Goal: Task Accomplishment & Management: Manage account settings

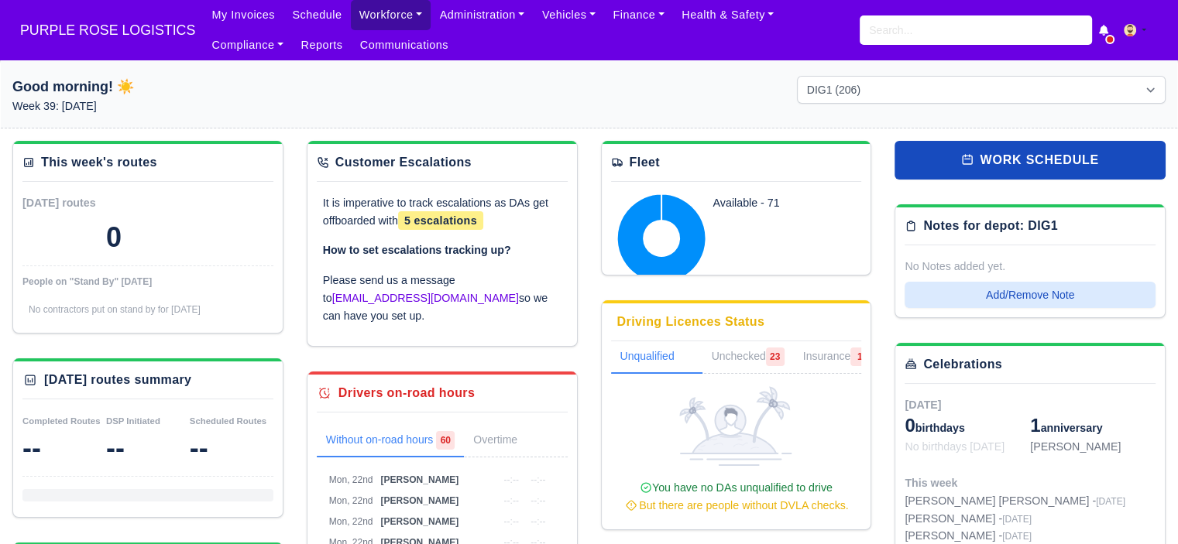
click at [357, 16] on link "Workforce" at bounding box center [391, 15] width 81 height 30
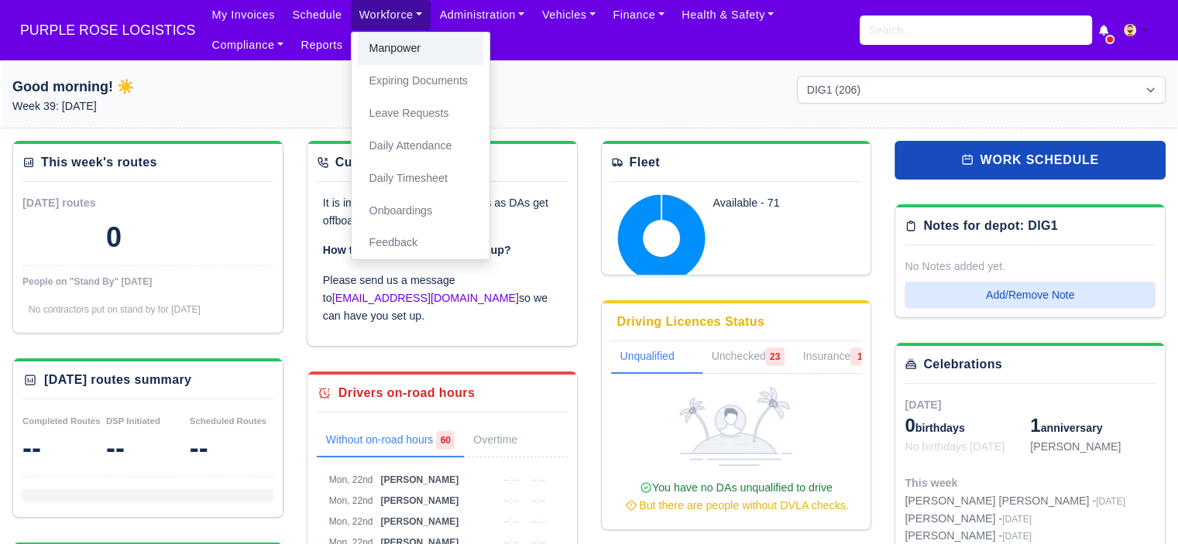
click at [397, 57] on link "Manpower" at bounding box center [420, 49] width 125 height 33
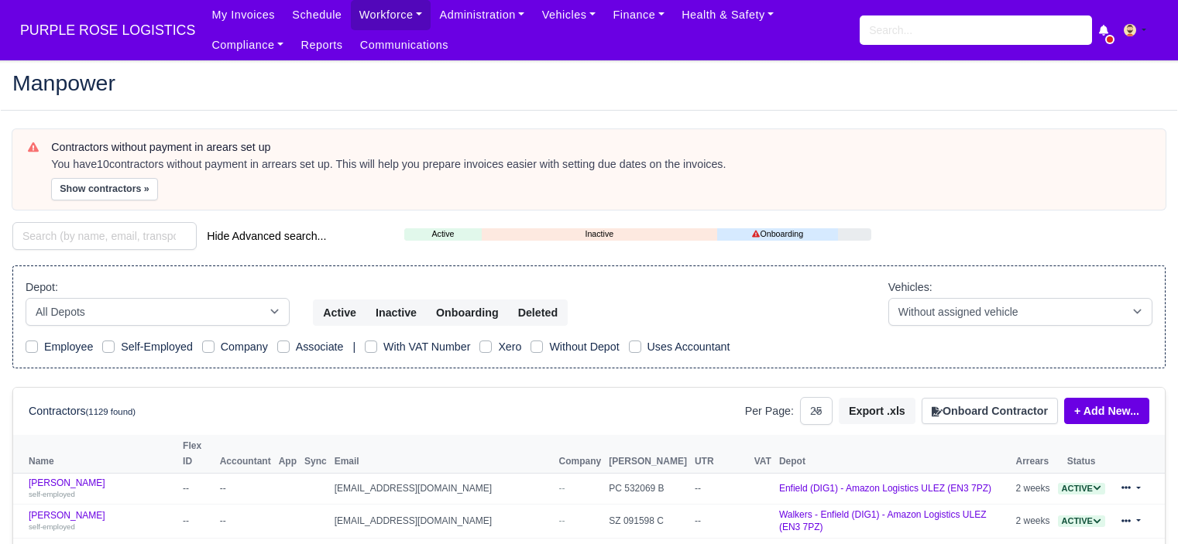
select select "25"
click at [994, 403] on button "Onboard Contractor" at bounding box center [990, 411] width 136 height 26
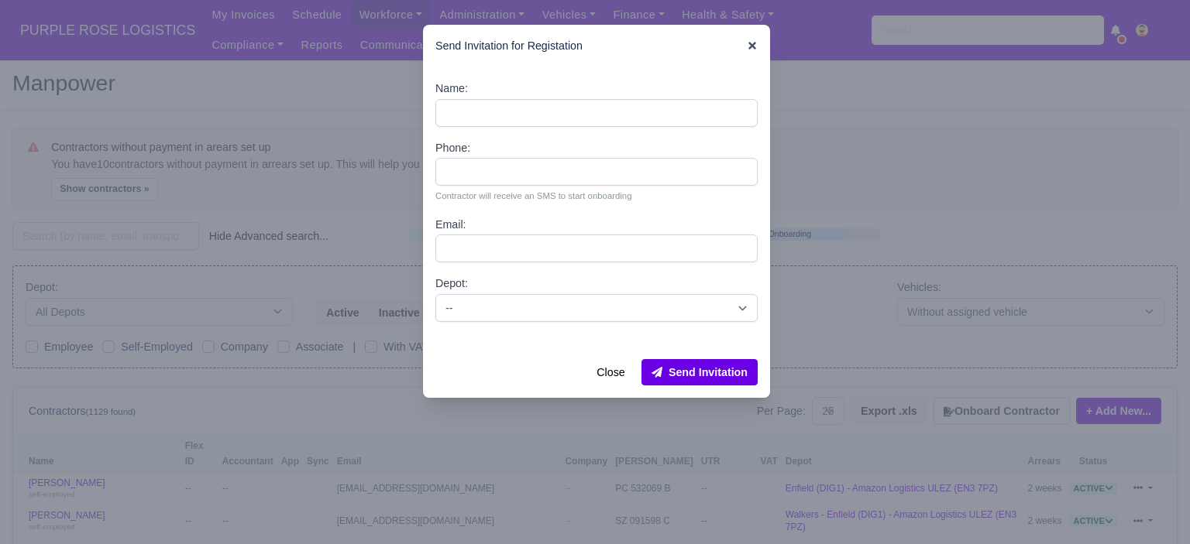
click at [747, 46] on icon at bounding box center [752, 45] width 11 height 11
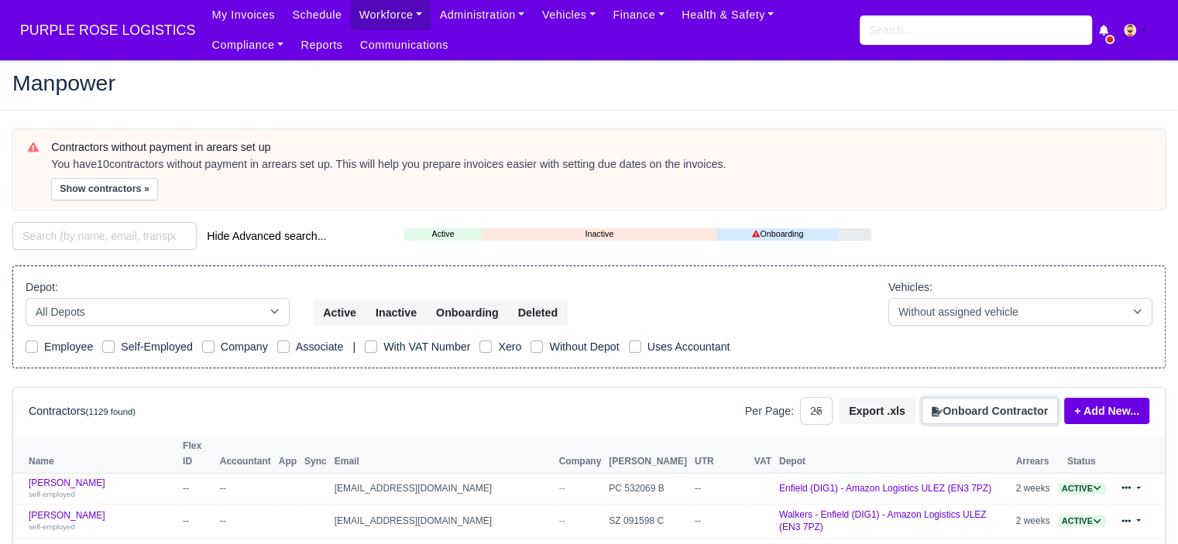
drag, startPoint x: 1010, startPoint y: 407, endPoint x: 988, endPoint y: 381, distance: 33.5
click at [1009, 407] on button "Onboard Contractor" at bounding box center [990, 411] width 136 height 26
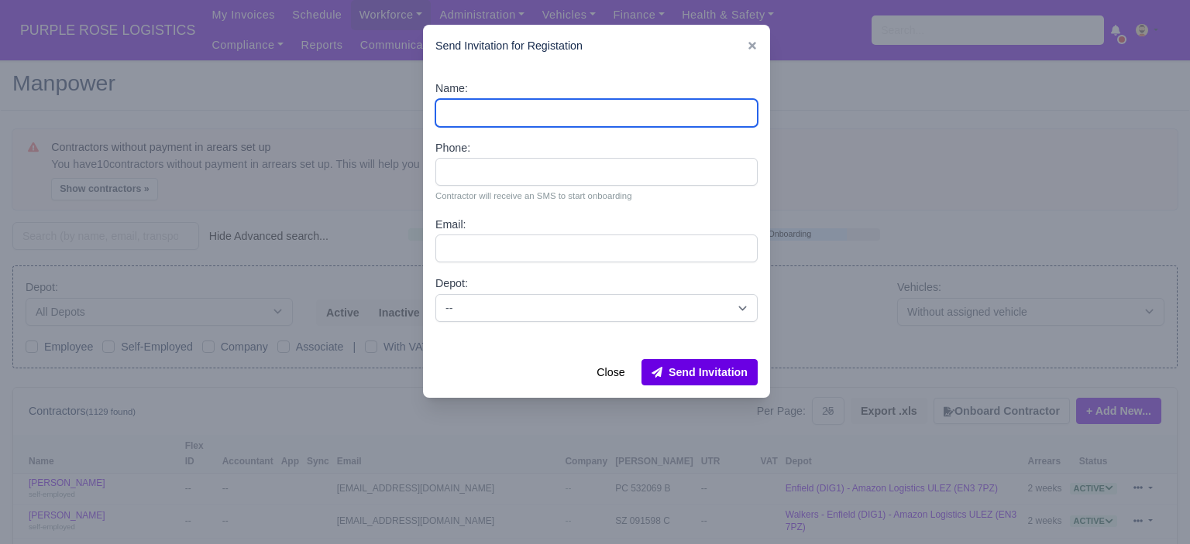
click at [488, 114] on input "Name:" at bounding box center [596, 113] width 322 height 28
click at [497, 108] on input "Name:" at bounding box center [596, 113] width 322 height 28
paste input "Craig Antony Lee Bickles"
type input "Craig Antony Lee Bickles"
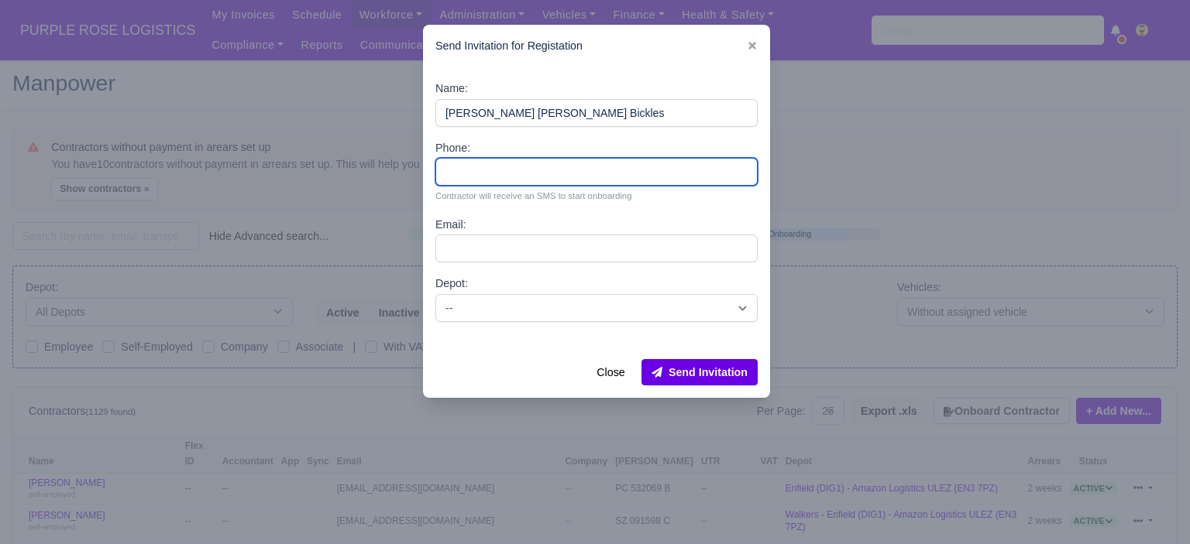
click at [531, 168] on input "Phone:" at bounding box center [596, 172] width 322 height 28
click at [586, 175] on input "Phone:" at bounding box center [596, 172] width 322 height 28
paste input "44 7359 872222"
type input "44 7359 872222"
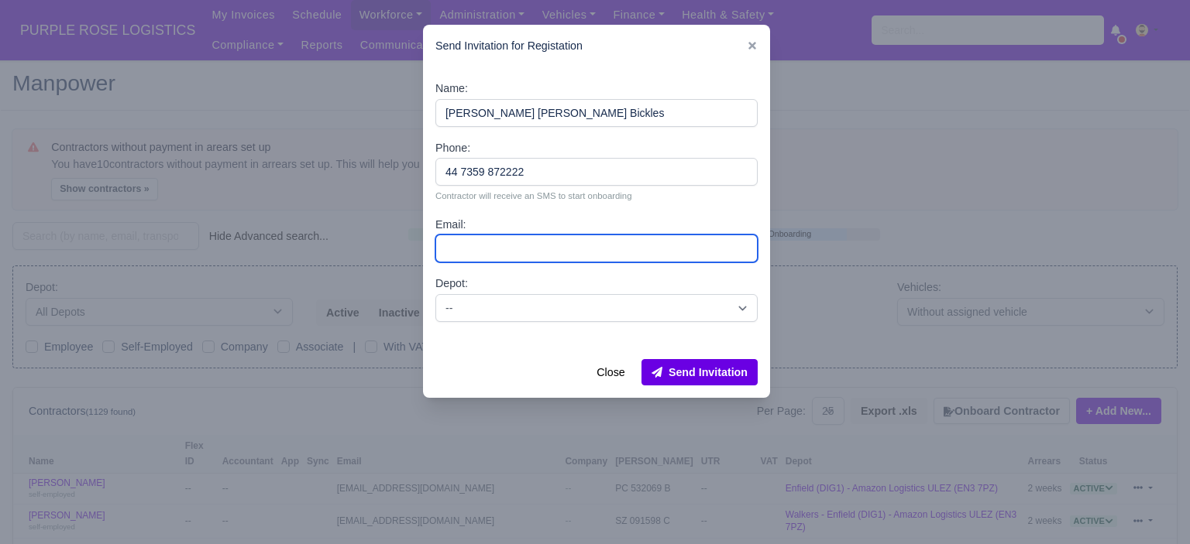
click at [536, 246] on input "Email:" at bounding box center [596, 249] width 322 height 28
paste input "Craigbickles39@gmail.com"
type input "Craigbickles39@gmail.com"
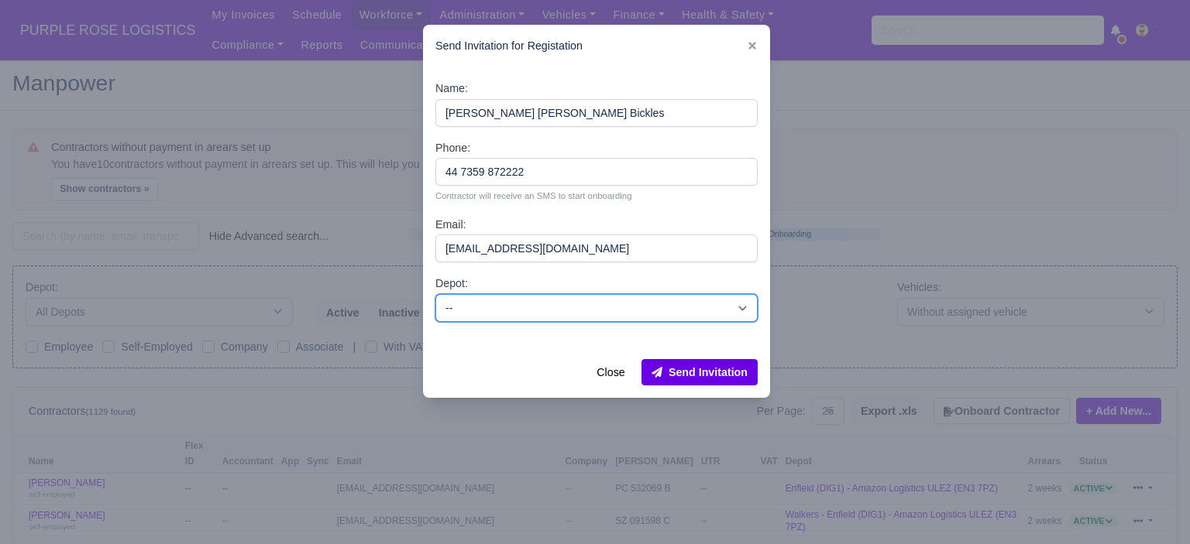
click at [596, 317] on select "-- Enfield (DIG1) - Amazon Logistics ULEZ (EN3 7PZ) Harlow (DHW1) - Amazon Logi…" at bounding box center [596, 308] width 322 height 28
select select "1"
click at [435, 294] on select "-- Enfield (DIG1) - Amazon Logistics ULEZ (EN3 7PZ) Harlow (DHW1) - Amazon Logi…" at bounding box center [596, 308] width 322 height 28
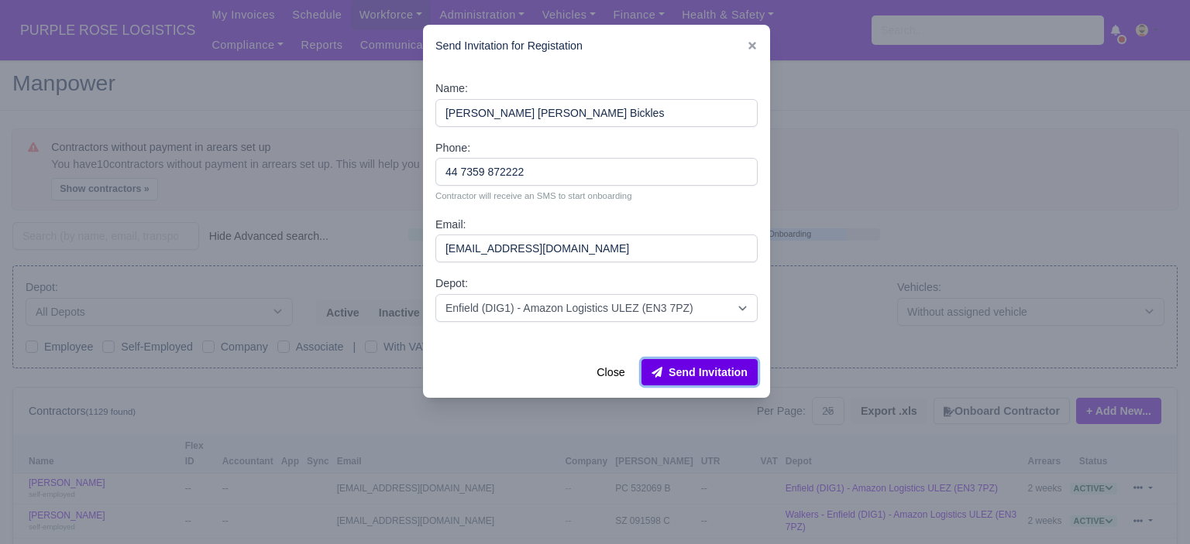
click at [733, 374] on button "Send Invitation" at bounding box center [699, 372] width 116 height 26
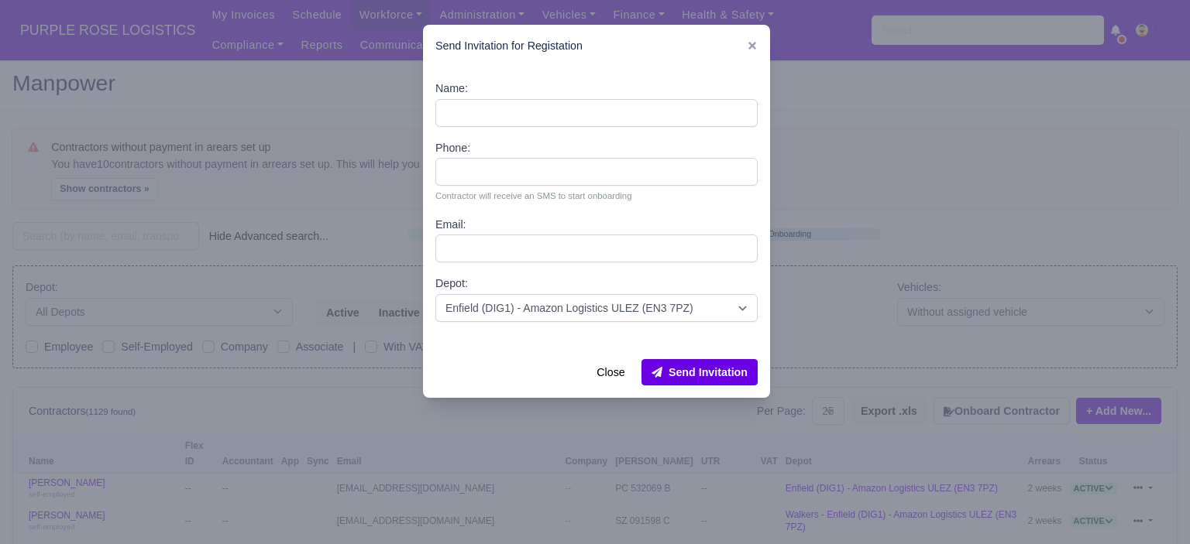
click at [855, 261] on div at bounding box center [595, 272] width 1190 height 544
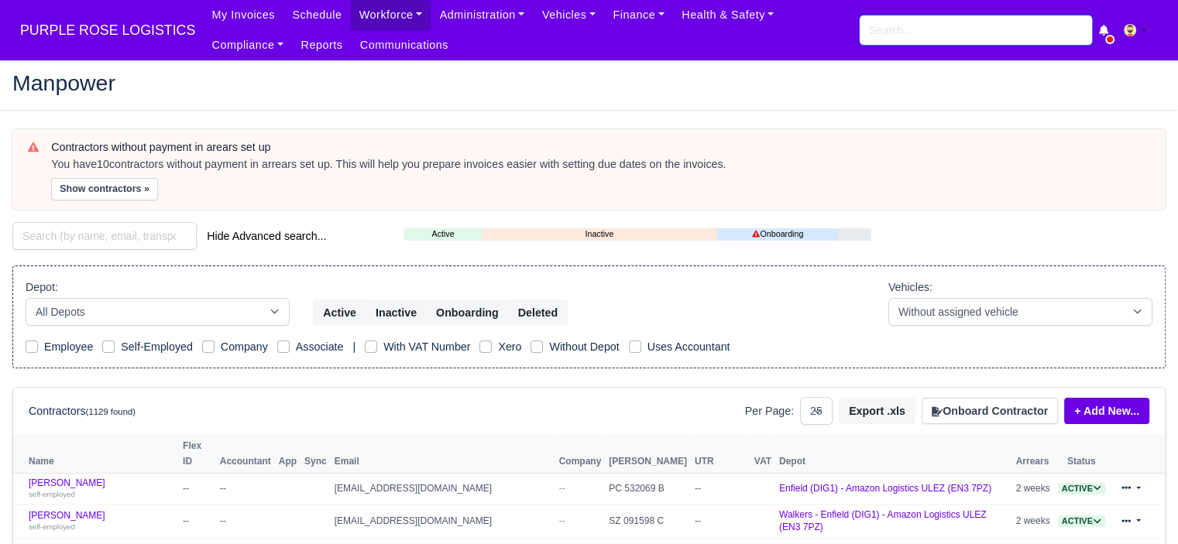
click at [895, 36] on input "search" at bounding box center [976, 29] width 232 height 29
type input "joel"
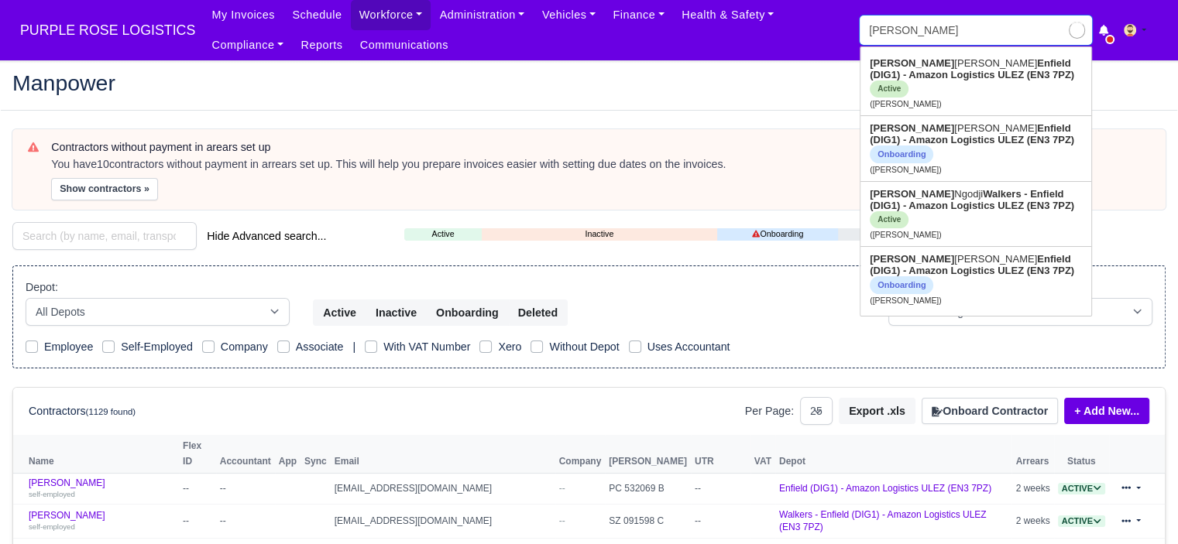
type input "joel De Melin"
type input "joel m"
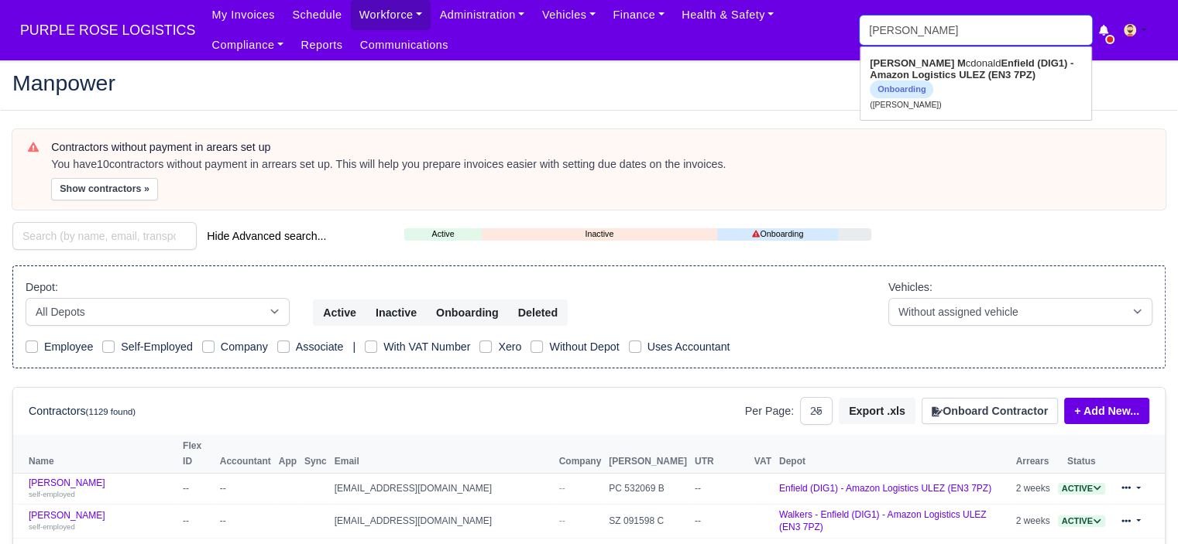
type input "joel mcdonald"
click at [905, 61] on link "Joel M cdonald Enfield (DIG1) - Amazon Logistics ULEZ (EN3 7PZ) Onboarding (Joe…" at bounding box center [975, 83] width 231 height 65
type input "Joel Mcdonald"
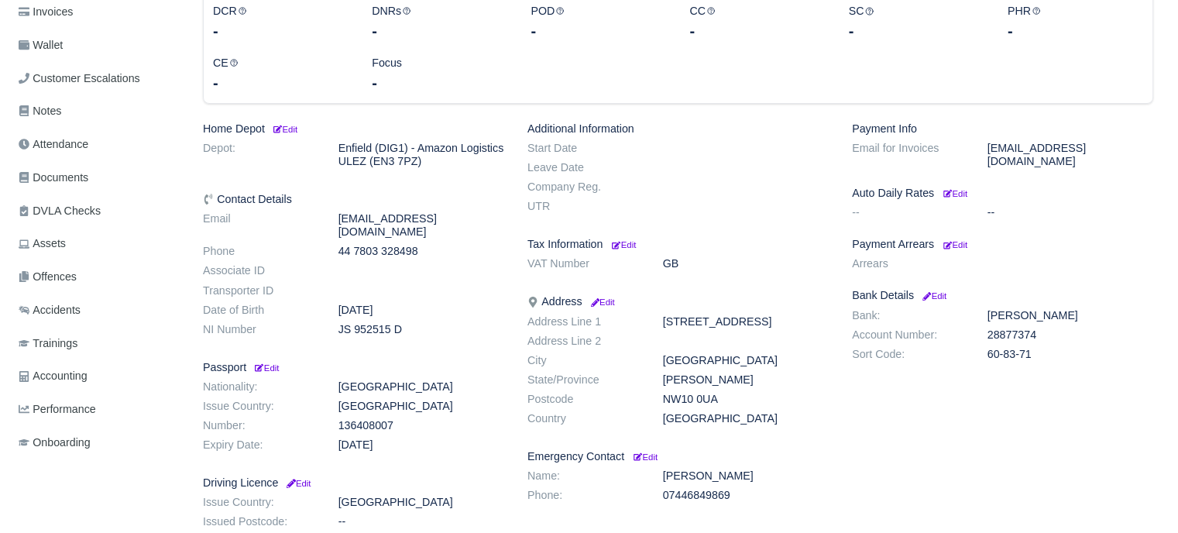
scroll to position [310, 0]
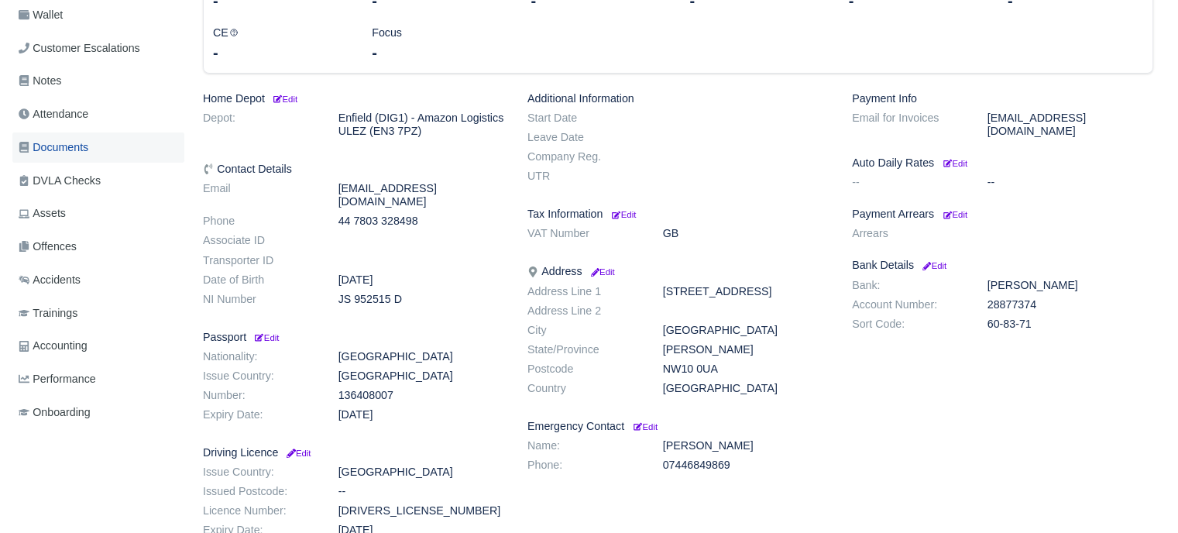
click at [84, 139] on span "Documents" at bounding box center [54, 148] width 70 height 18
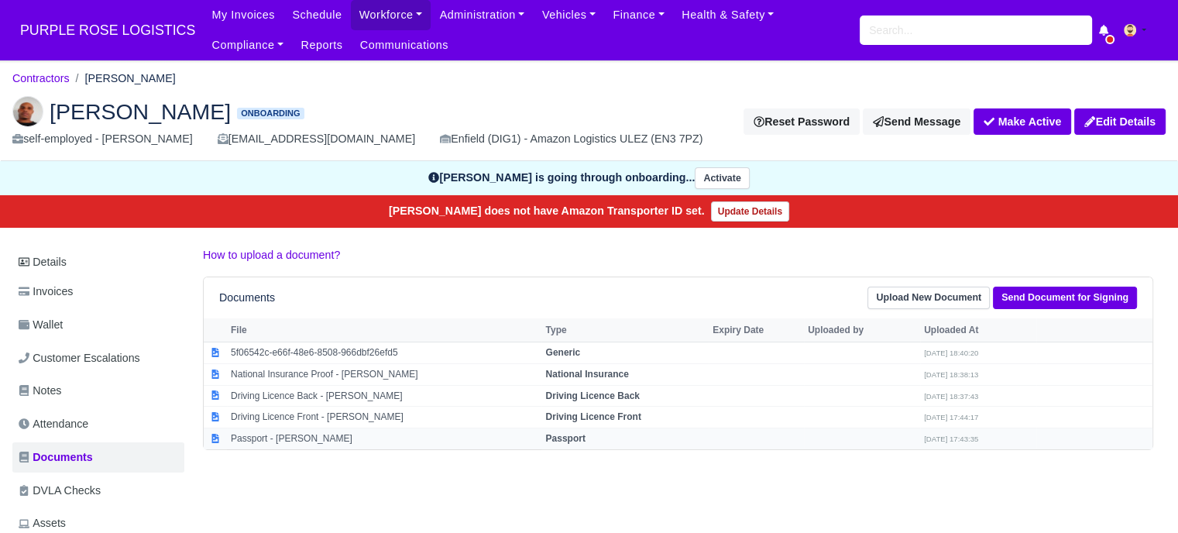
click at [561, 435] on strong "Passport" at bounding box center [564, 438] width 39 height 11
select select "passport"
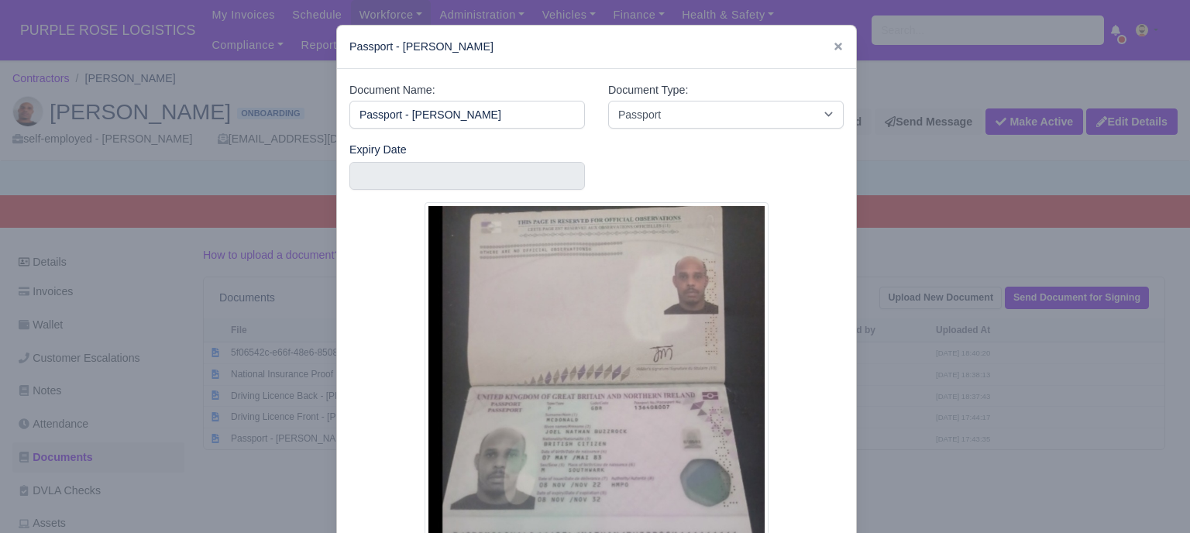
click at [928, 402] on div at bounding box center [595, 266] width 1190 height 533
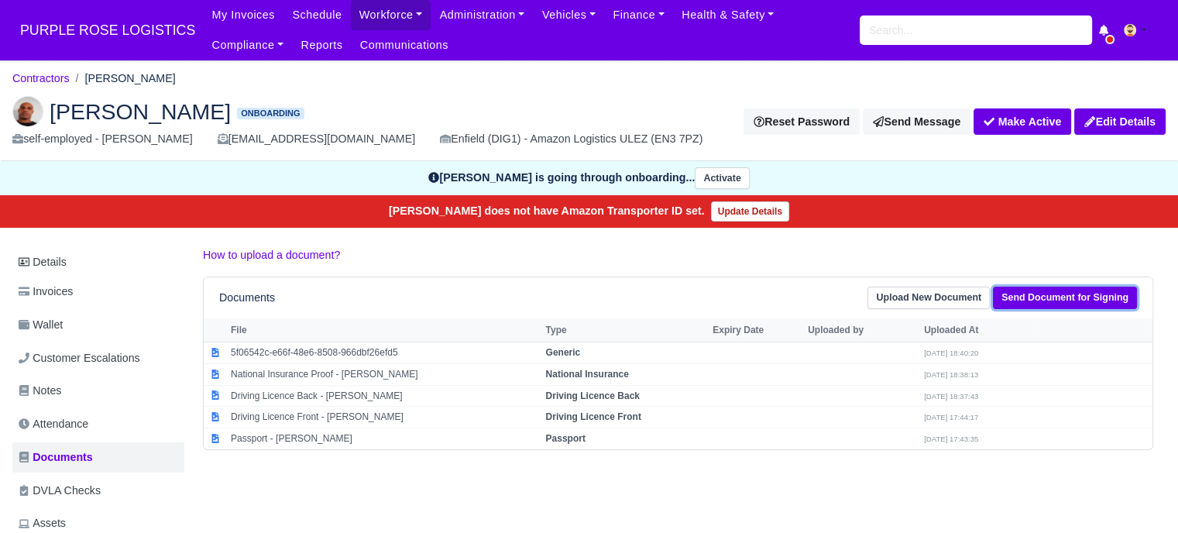
drag, startPoint x: 1049, startPoint y: 291, endPoint x: 1043, endPoint y: 286, distance: 8.2
click at [1050, 290] on link "Send Document for Signing" at bounding box center [1065, 298] width 144 height 22
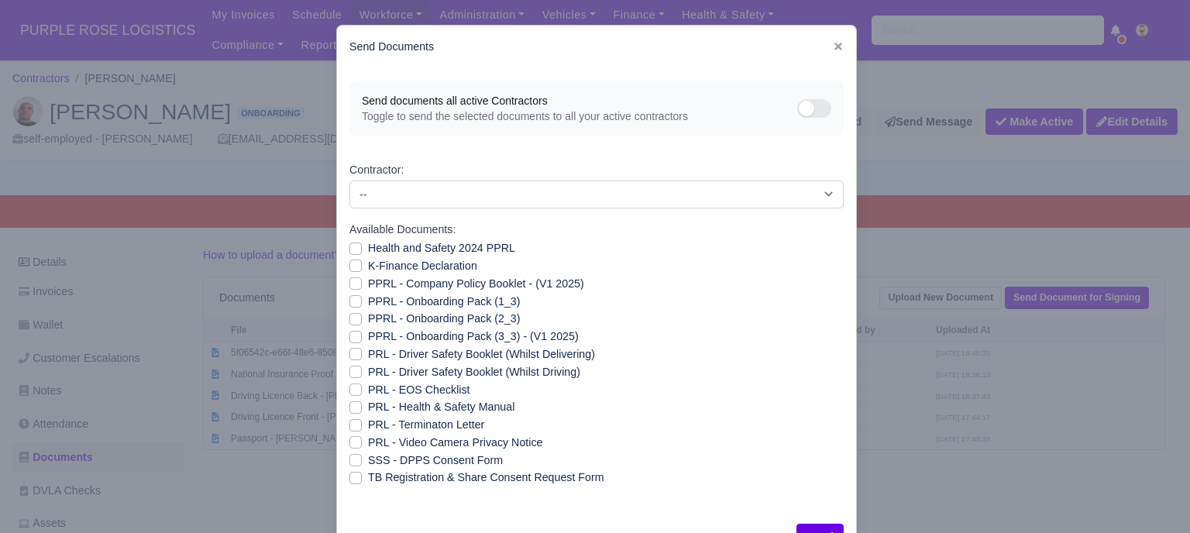
click at [368, 249] on label "Health and Safety 2024 PPRL" at bounding box center [441, 248] width 147 height 18
click at [352, 249] on input "Health and Safety 2024 PPRL" at bounding box center [355, 245] width 12 height 12
checkbox input "true"
click at [368, 263] on label "K-Finance Declaration" at bounding box center [422, 266] width 109 height 18
click at [349, 263] on input "K-Finance Declaration" at bounding box center [355, 263] width 12 height 12
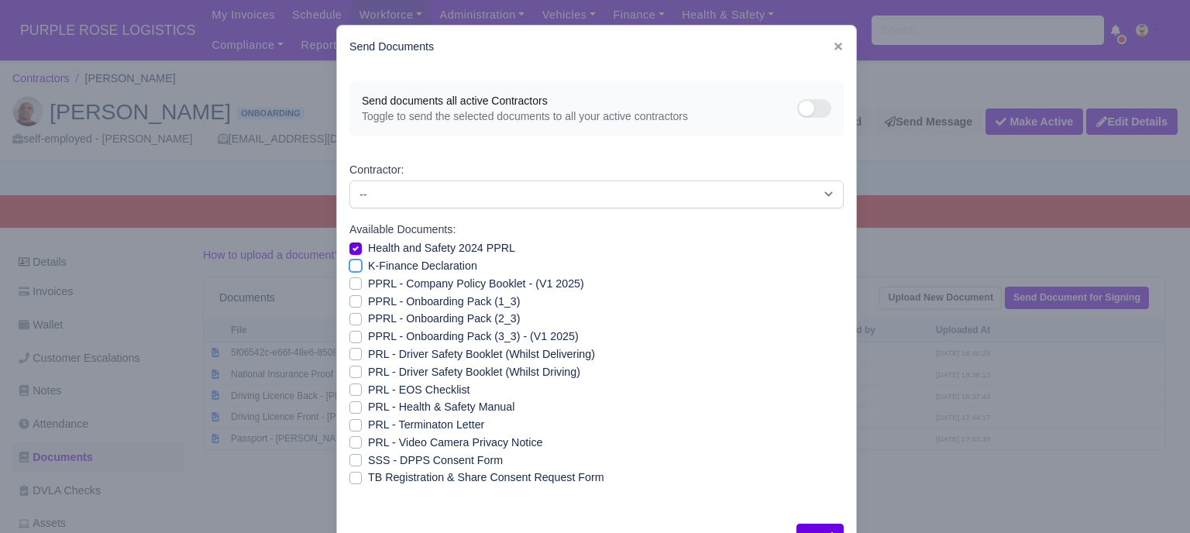
checkbox input "true"
click at [368, 287] on label "PPRL - Company Policy Booklet - (V1 2025)" at bounding box center [476, 284] width 216 height 18
click at [351, 287] on input "PPRL - Company Policy Booklet - (V1 2025)" at bounding box center [355, 281] width 12 height 12
checkbox input "true"
click at [368, 300] on label "PPRL - Onboarding Pack (1_3)" at bounding box center [444, 302] width 152 height 18
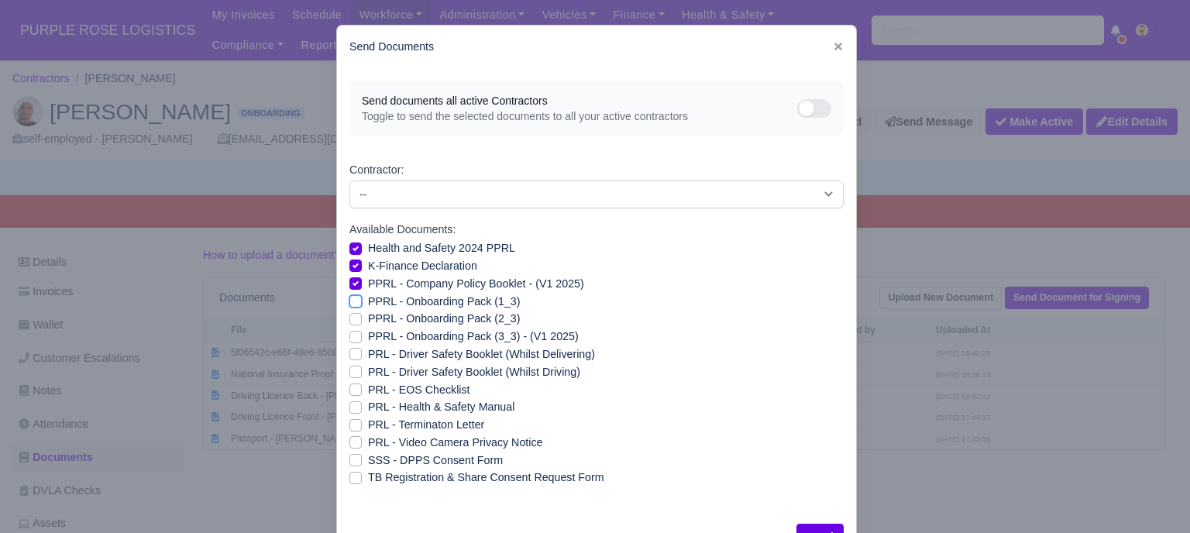
click at [350, 300] on input "PPRL - Onboarding Pack (1_3)" at bounding box center [355, 299] width 12 height 12
checkbox input "true"
click at [368, 313] on label "PPRL - Onboarding Pack (2_3)" at bounding box center [444, 319] width 152 height 18
click at [349, 313] on input "PPRL - Onboarding Pack (2_3)" at bounding box center [355, 316] width 12 height 12
checkbox input "true"
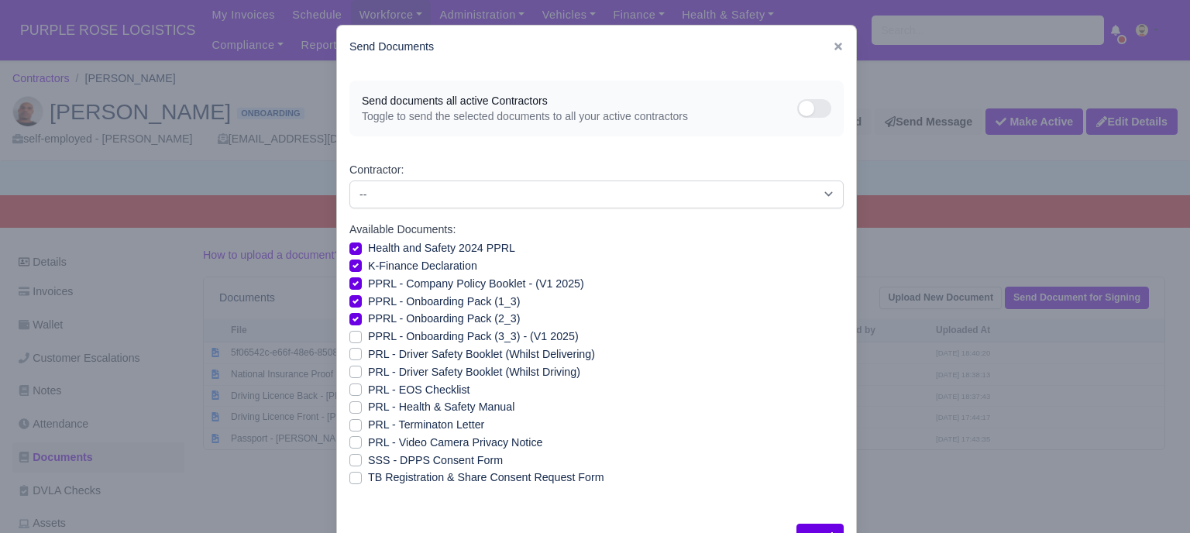
click at [368, 336] on label "PPRL - Onboarding Pack (3_3) - (V1 2025)" at bounding box center [473, 337] width 211 height 18
click at [351, 336] on input "PPRL - Onboarding Pack (3_3) - (V1 2025)" at bounding box center [355, 334] width 12 height 12
checkbox input "true"
click at [368, 406] on label "PRL - Health & Safety Manual" at bounding box center [441, 407] width 146 height 18
click at [353, 406] on input "PRL - Health & Safety Manual" at bounding box center [355, 404] width 12 height 12
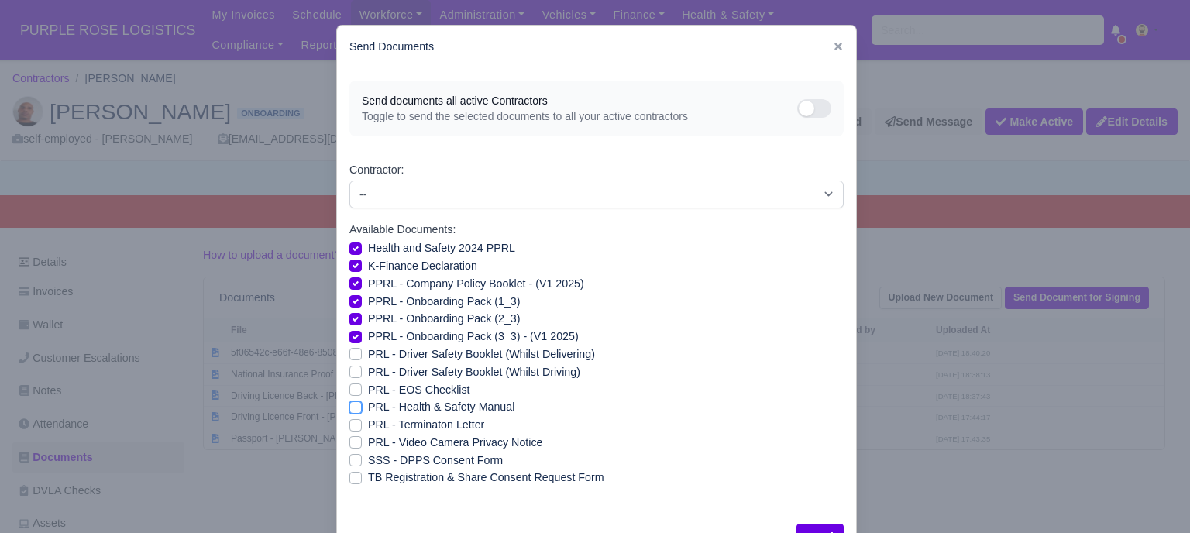
checkbox input "true"
click at [368, 442] on label "PRL - Video Camera Privacy Notice" at bounding box center [455, 443] width 174 height 18
click at [349, 442] on input "PRL - Video Camera Privacy Notice" at bounding box center [355, 440] width 12 height 12
checkbox input "true"
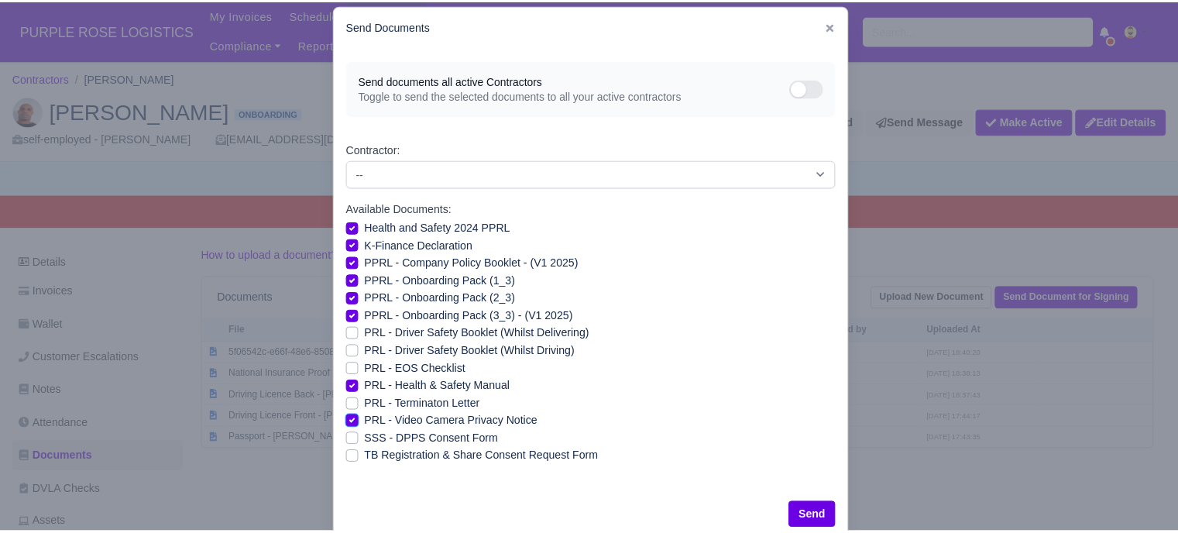
scroll to position [56, 0]
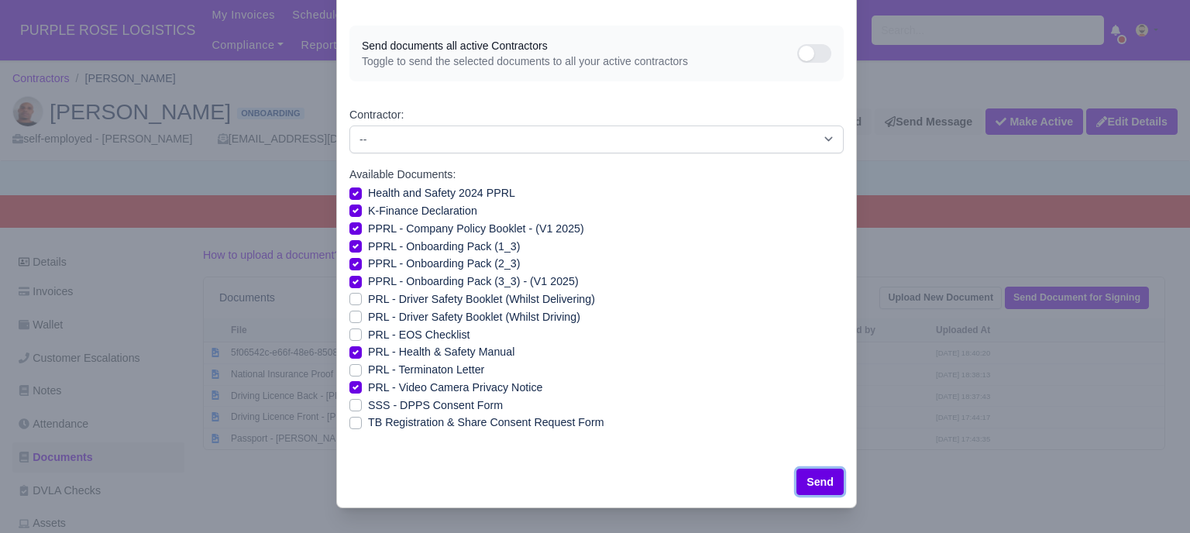
click at [831, 489] on button "Send" at bounding box center [819, 482] width 47 height 26
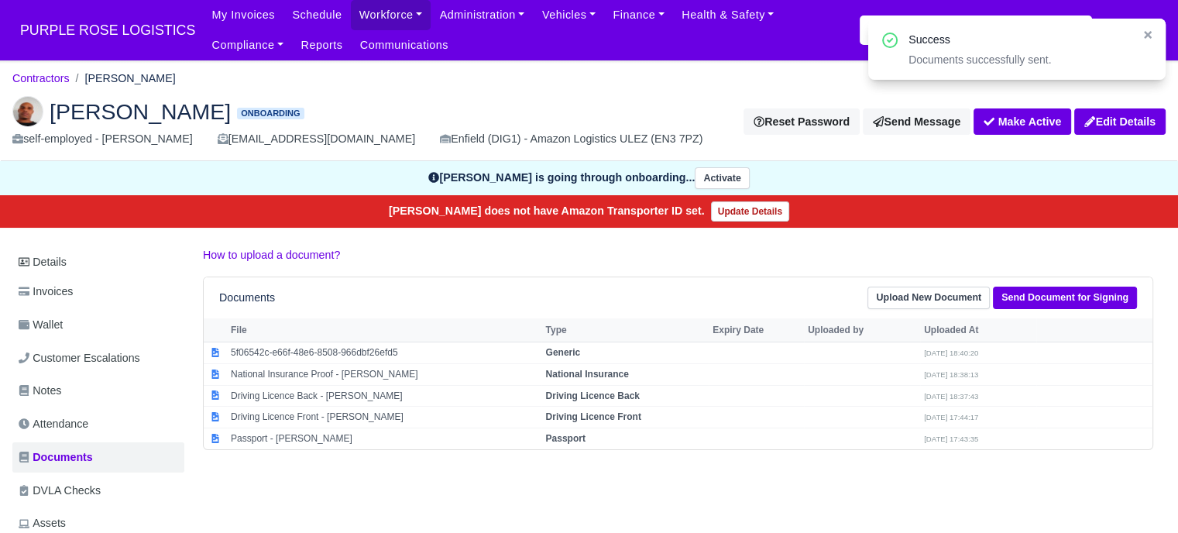
click at [483, 246] on p "How to upload a document?" at bounding box center [678, 255] width 950 height 18
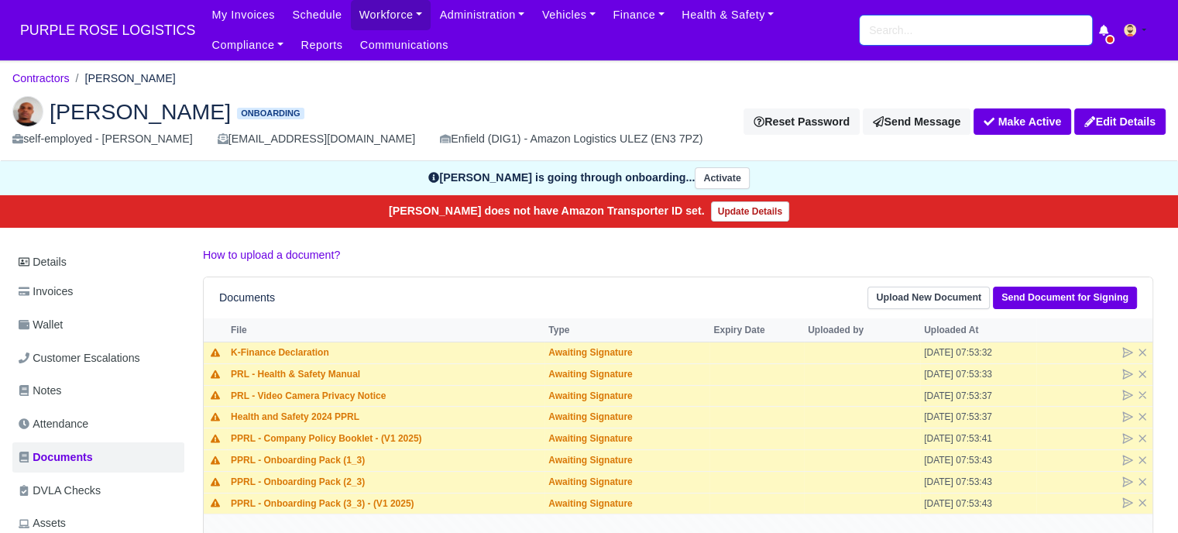
click at [880, 40] on input "search" at bounding box center [976, 29] width 232 height 29
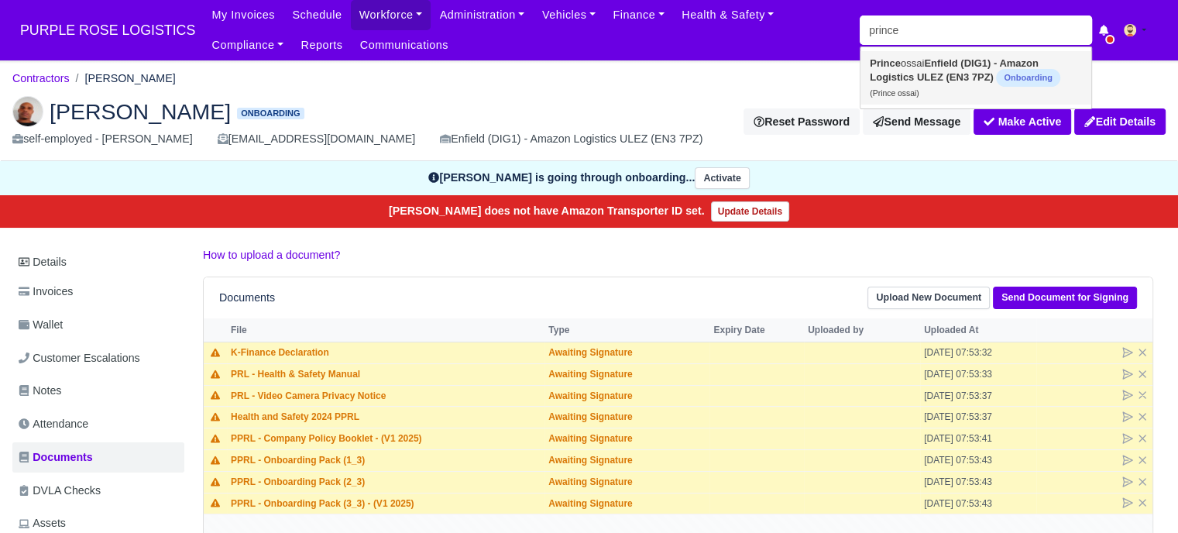
click at [892, 75] on strong "Enfield (DIG1) - Amazon Logistics ULEZ (EN3 7PZ)" at bounding box center [954, 70] width 169 height 26
type input "Prince ossai"
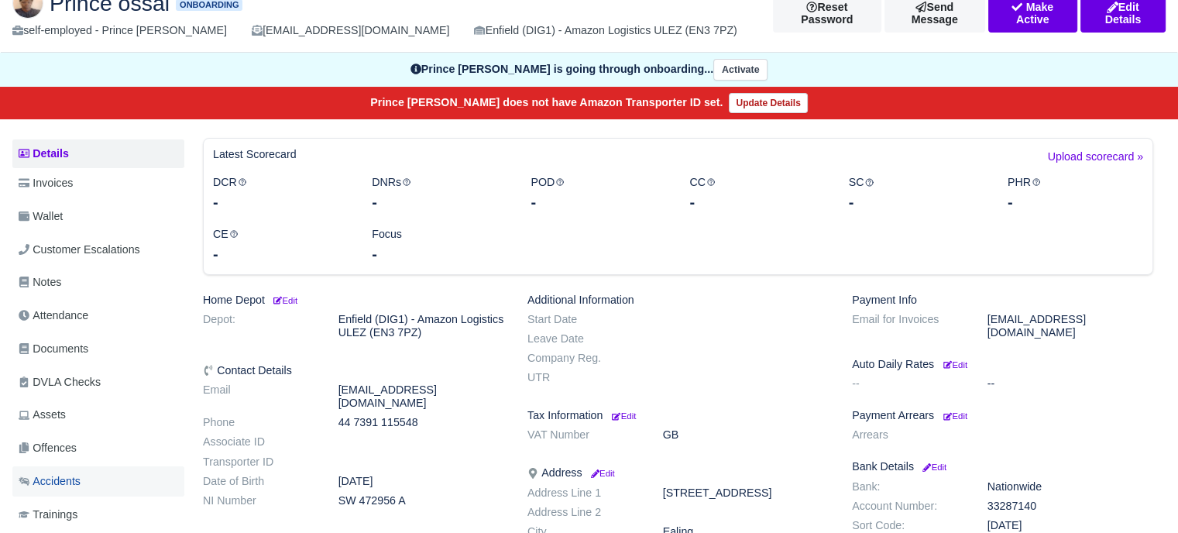
scroll to position [310, 0]
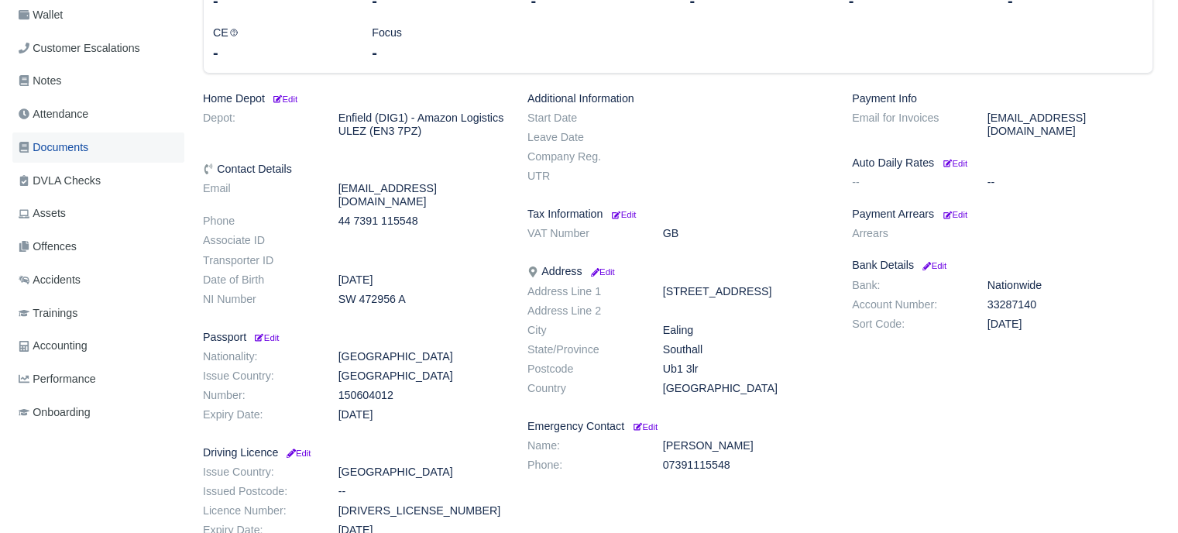
click at [66, 136] on link "Documents" at bounding box center [98, 147] width 172 height 30
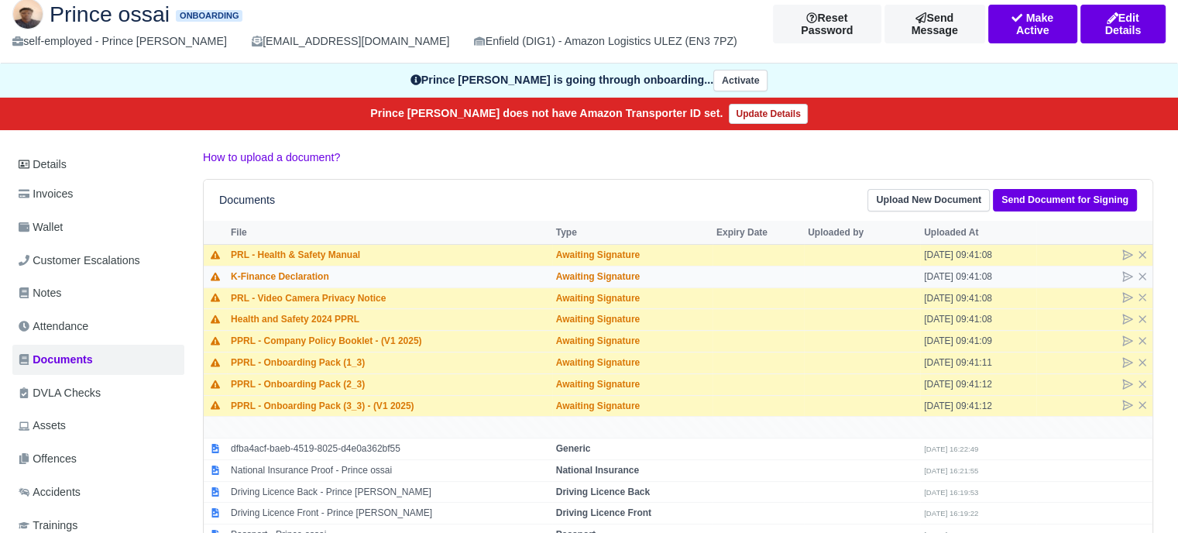
scroll to position [232, 0]
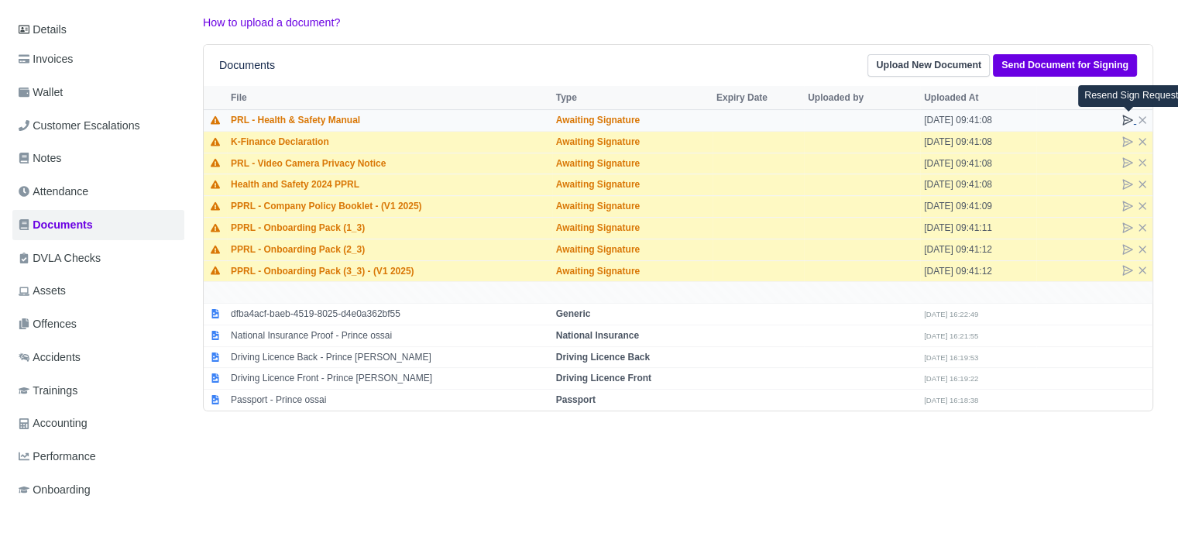
click at [1125, 118] on icon at bounding box center [1127, 120] width 12 height 12
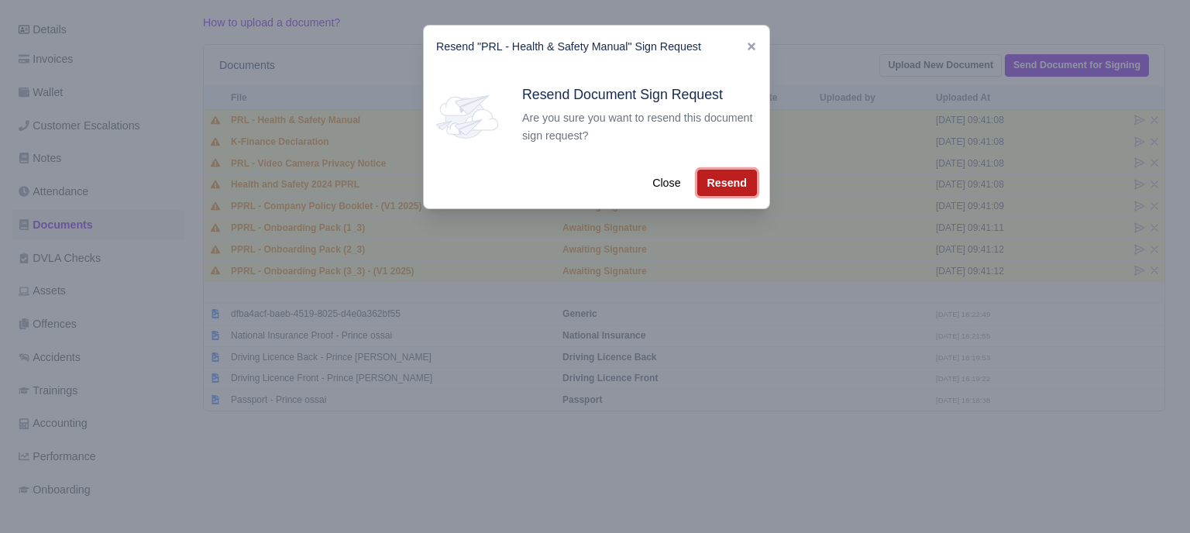
drag, startPoint x: 736, startPoint y: 187, endPoint x: 968, endPoint y: 163, distance: 232.8
click at [738, 187] on button "Resend" at bounding box center [727, 183] width 60 height 26
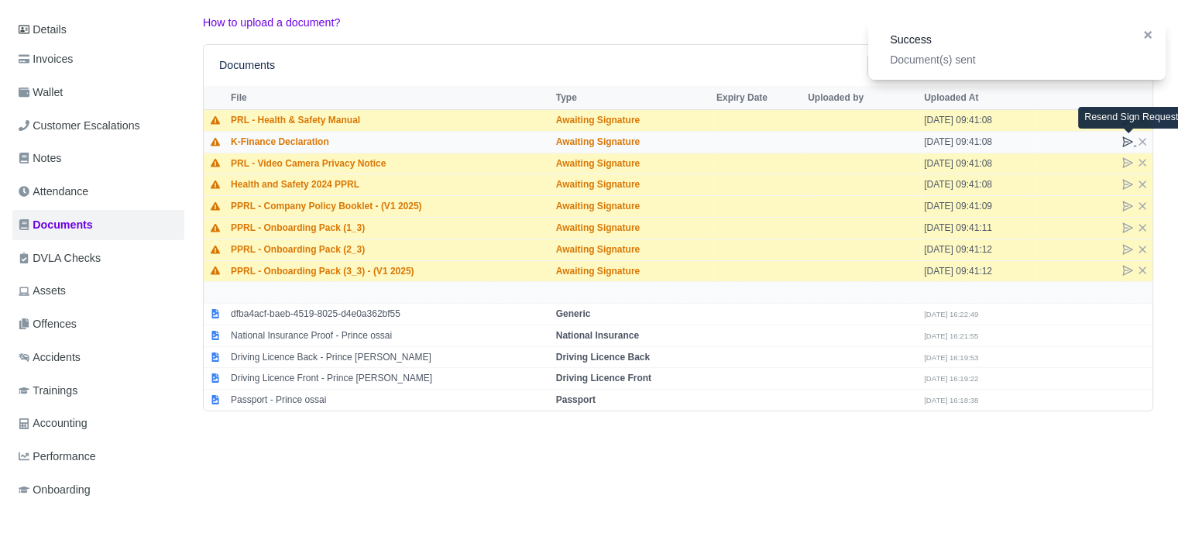
click at [1128, 141] on icon at bounding box center [1127, 142] width 12 height 12
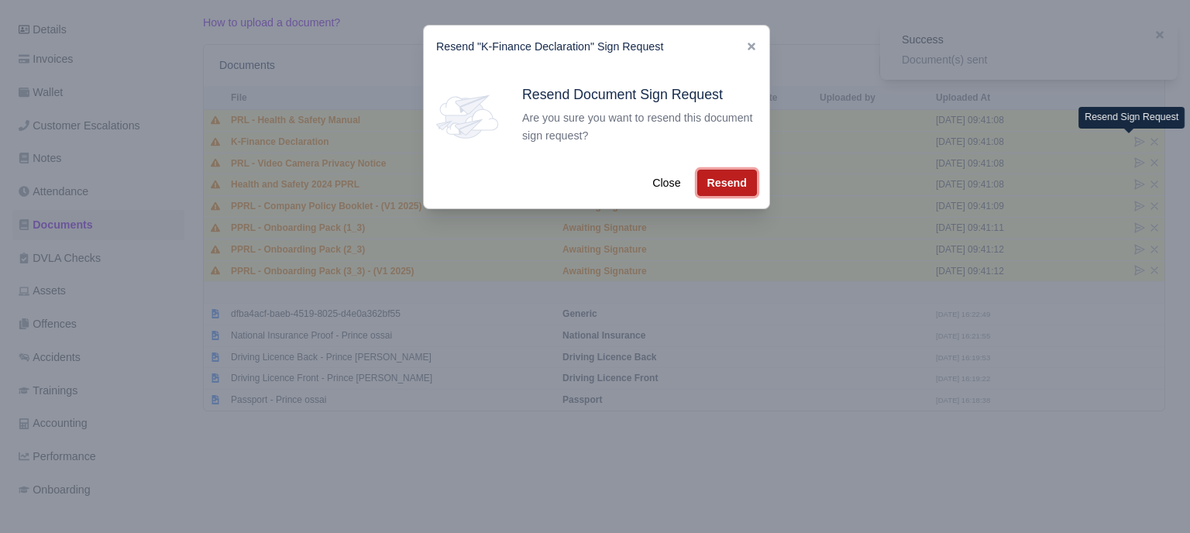
click at [748, 181] on button "Resend" at bounding box center [727, 183] width 60 height 26
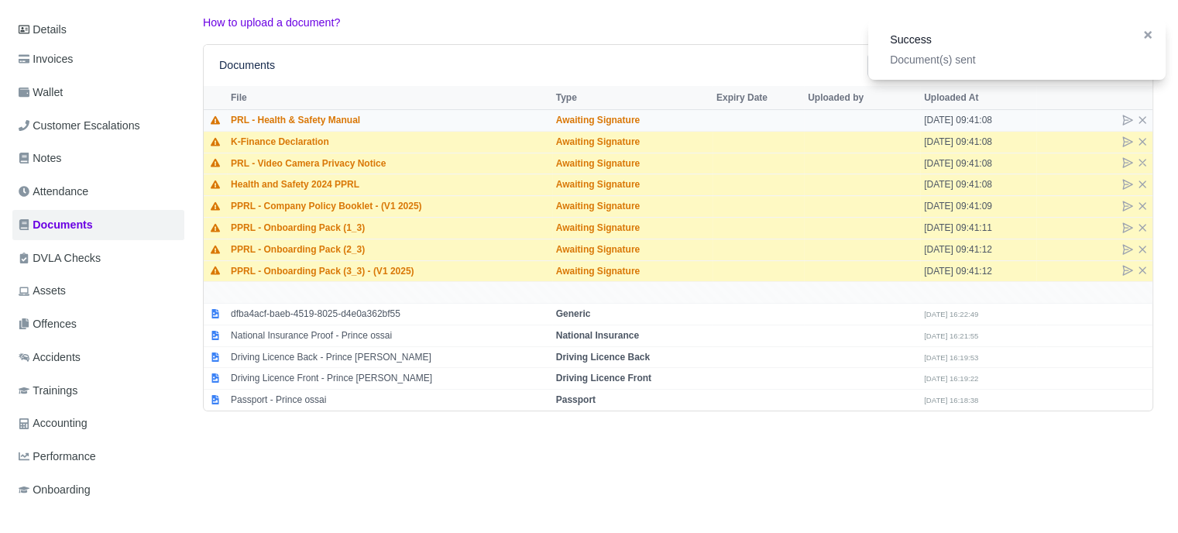
click at [1149, 109] on td at bounding box center [1094, 120] width 116 height 22
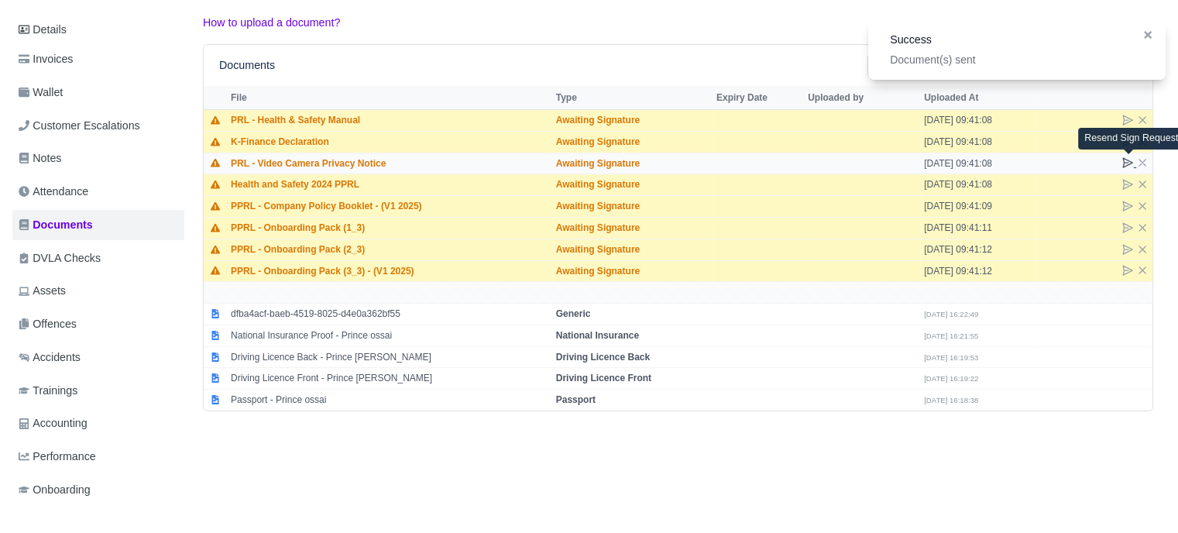
click at [1125, 160] on icon at bounding box center [1127, 162] width 12 height 12
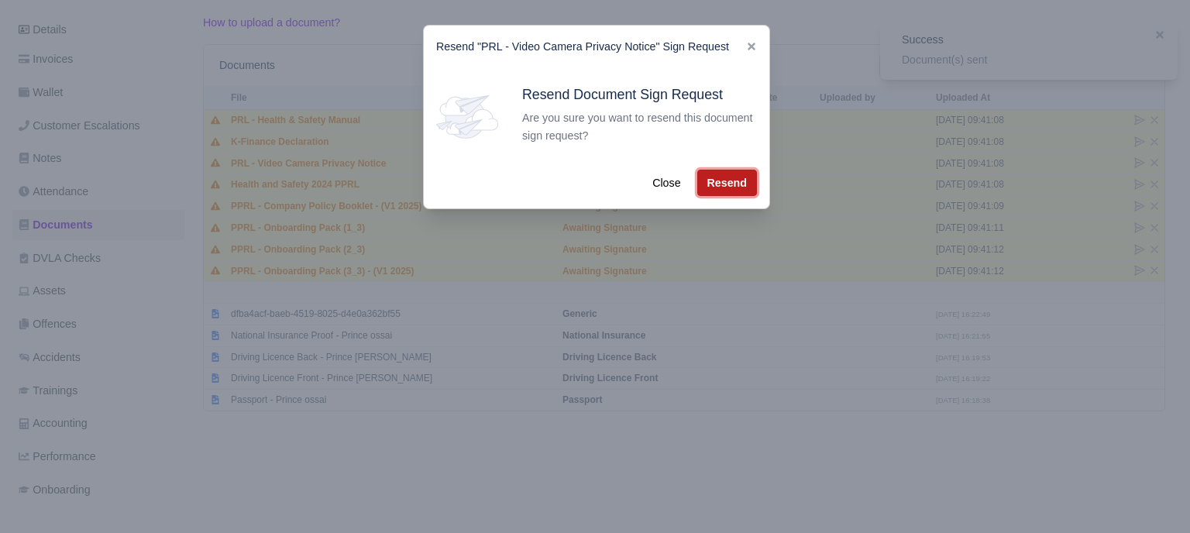
drag, startPoint x: 726, startPoint y: 186, endPoint x: 966, endPoint y: 192, distance: 240.2
click at [726, 186] on button "Resend" at bounding box center [727, 183] width 60 height 26
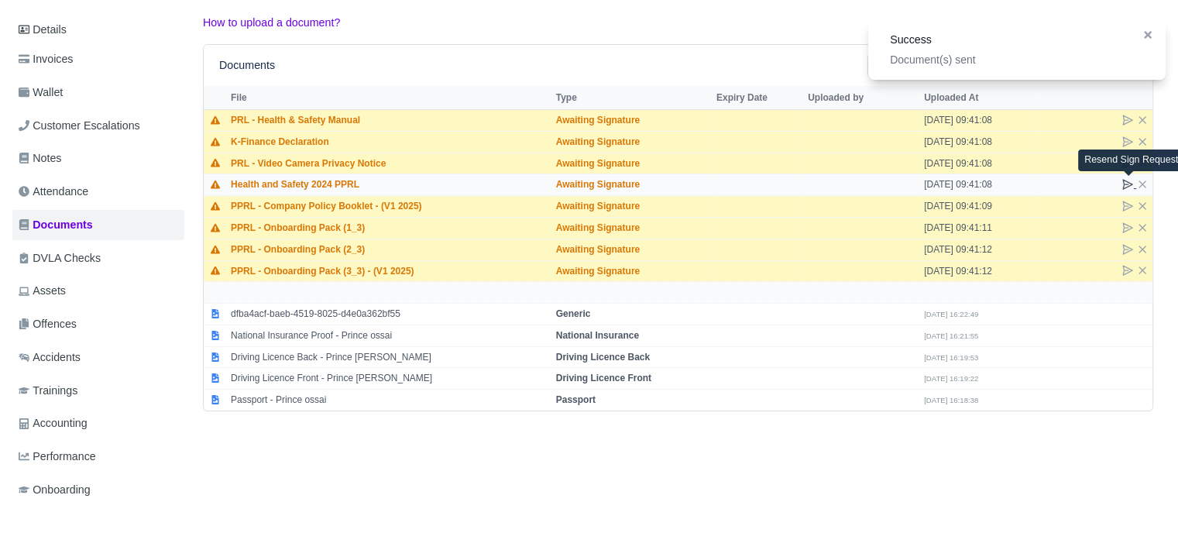
click at [1124, 183] on icon at bounding box center [1127, 184] width 9 height 9
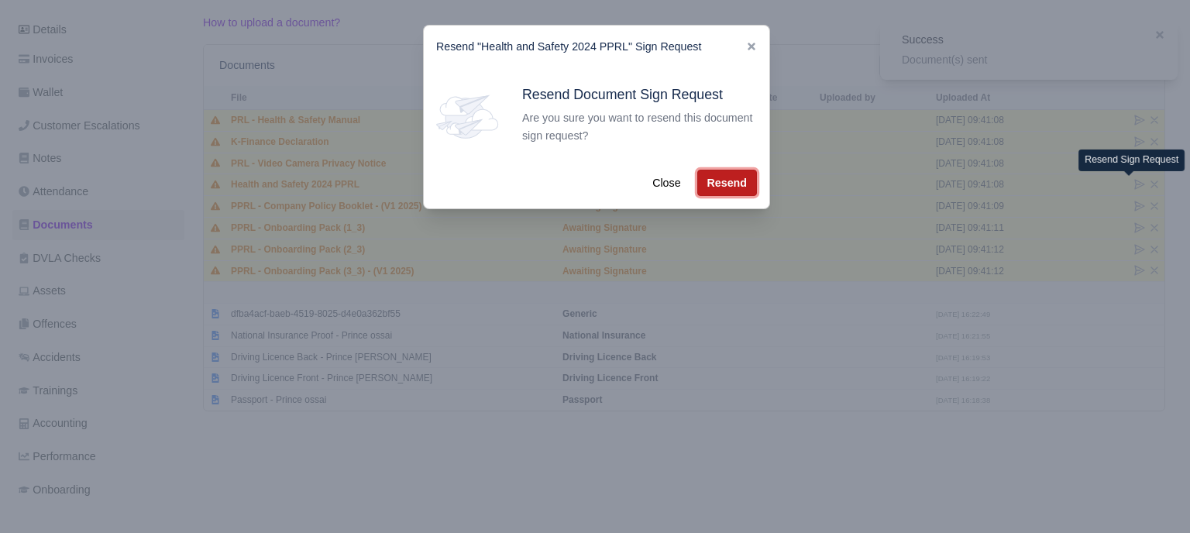
drag, startPoint x: 714, startPoint y: 180, endPoint x: 839, endPoint y: 188, distance: 125.0
click at [717, 180] on button "Resend" at bounding box center [727, 183] width 60 height 26
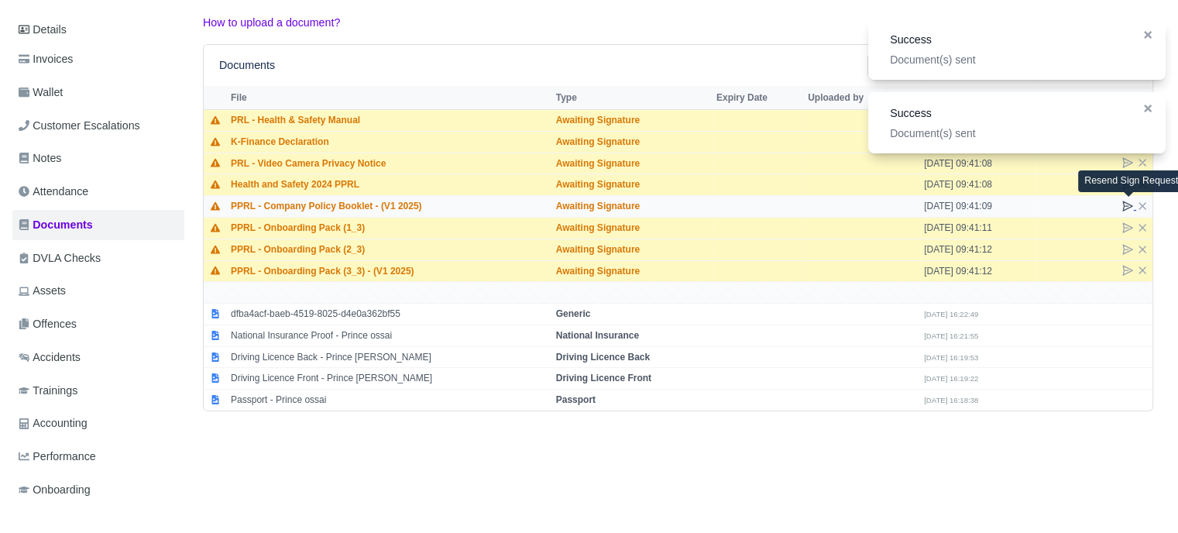
click at [1124, 207] on icon at bounding box center [1127, 206] width 12 height 12
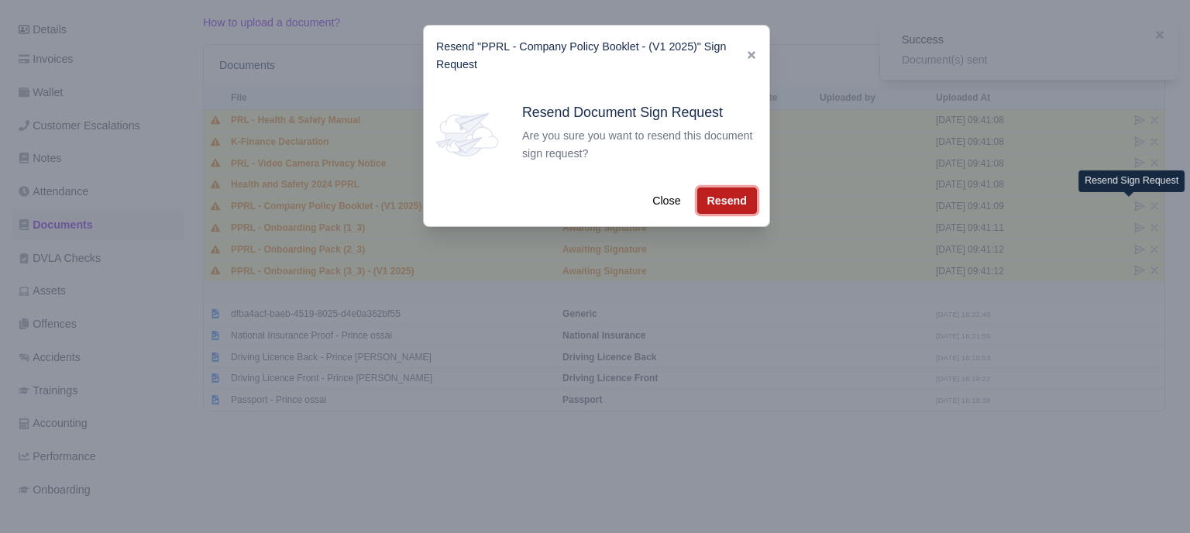
click at [740, 200] on button "Resend" at bounding box center [727, 200] width 60 height 26
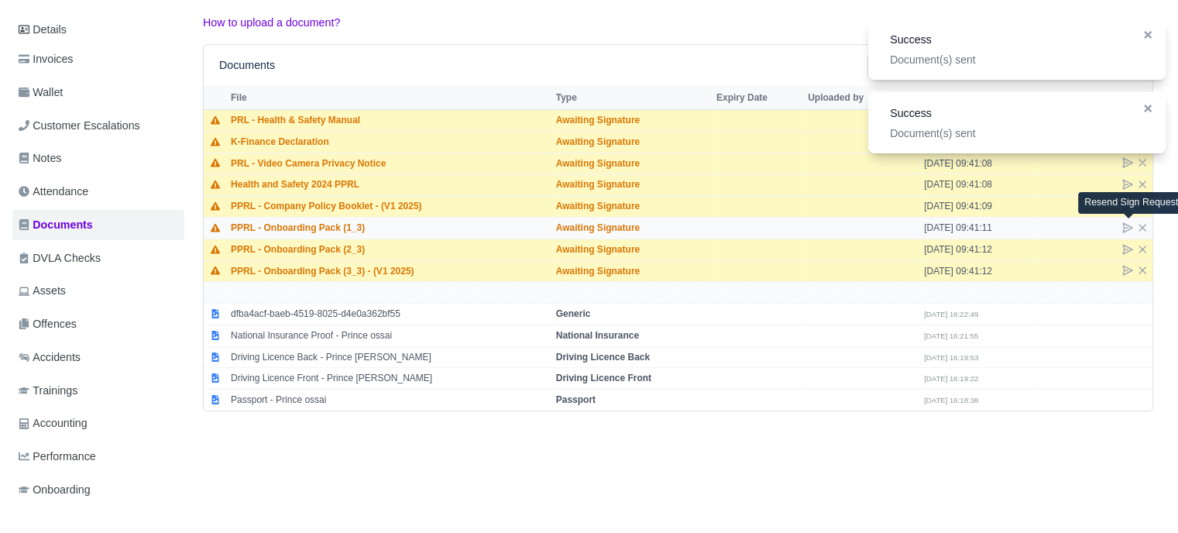
click at [1123, 225] on icon at bounding box center [1127, 227] width 12 height 12
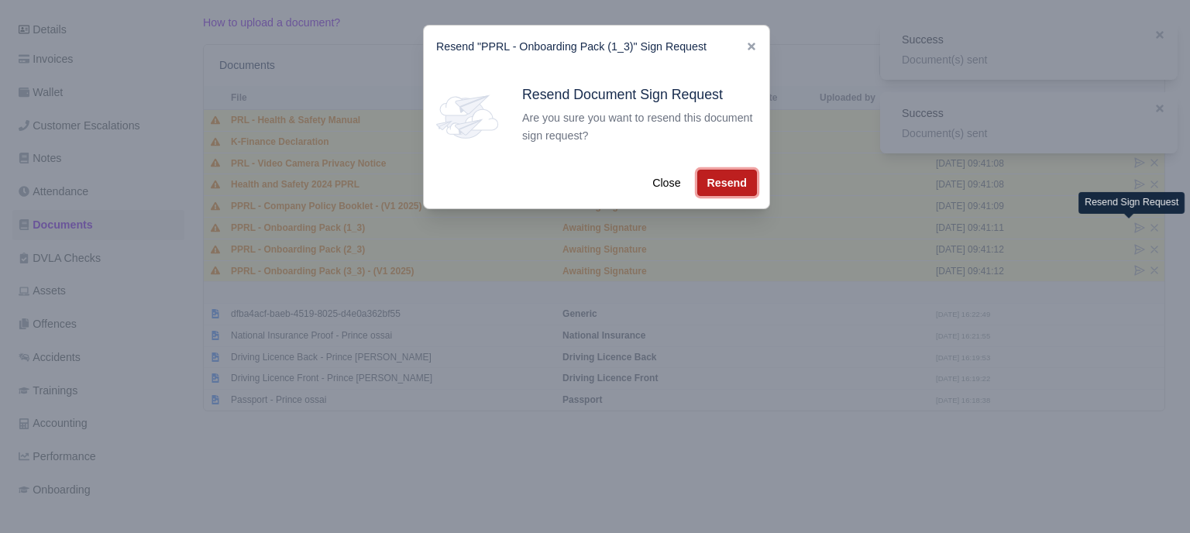
drag, startPoint x: 722, startPoint y: 188, endPoint x: 731, endPoint y: 188, distance: 9.3
click at [726, 188] on button "Resend" at bounding box center [727, 183] width 60 height 26
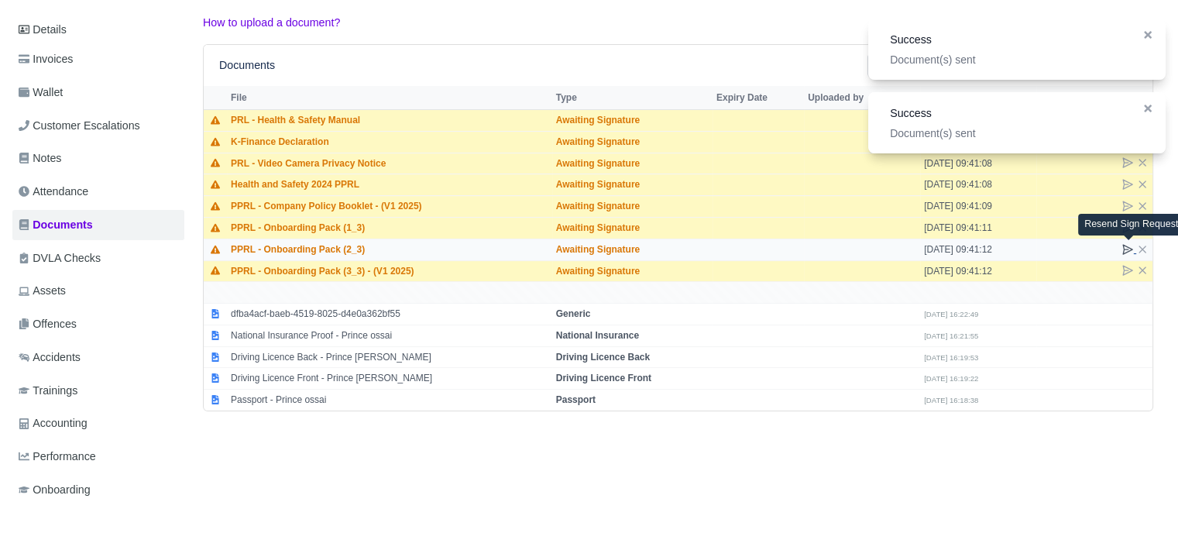
click at [1131, 249] on icon at bounding box center [1127, 249] width 12 height 12
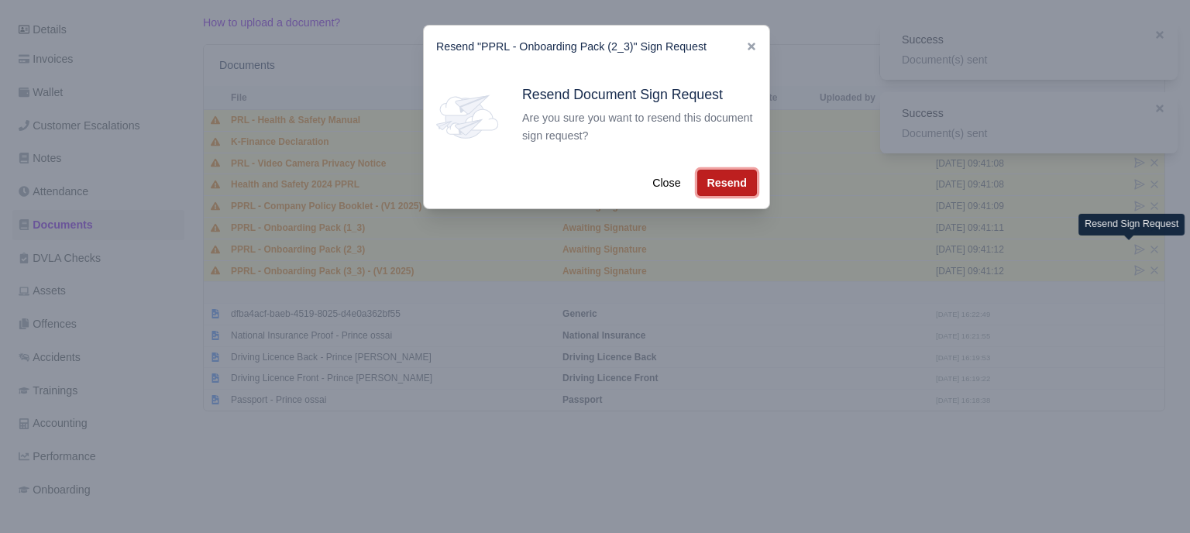
drag, startPoint x: 712, startPoint y: 177, endPoint x: 824, endPoint y: 215, distance: 118.1
click at [712, 177] on button "Resend" at bounding box center [727, 183] width 60 height 26
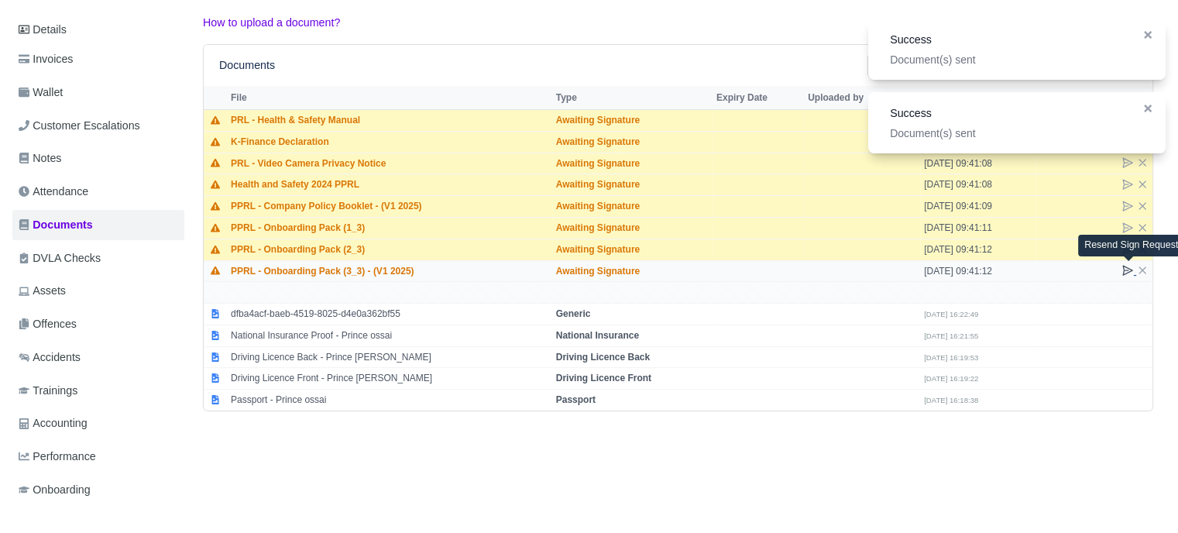
click at [1123, 268] on icon at bounding box center [1127, 270] width 12 height 12
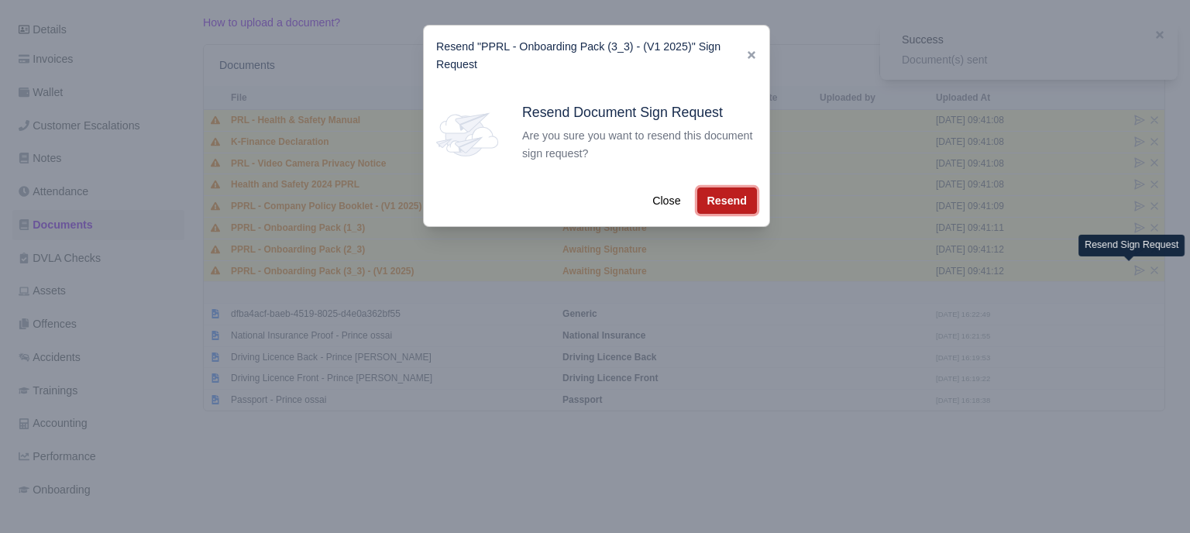
click at [712, 197] on button "Resend" at bounding box center [727, 200] width 60 height 26
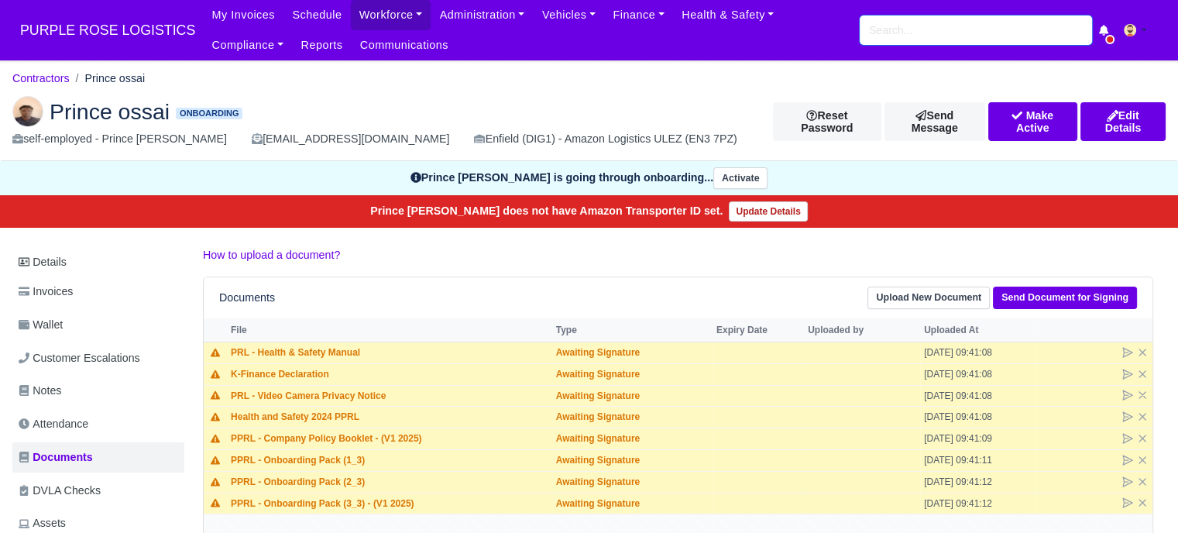
click at [872, 33] on input "search" at bounding box center [976, 29] width 232 height 29
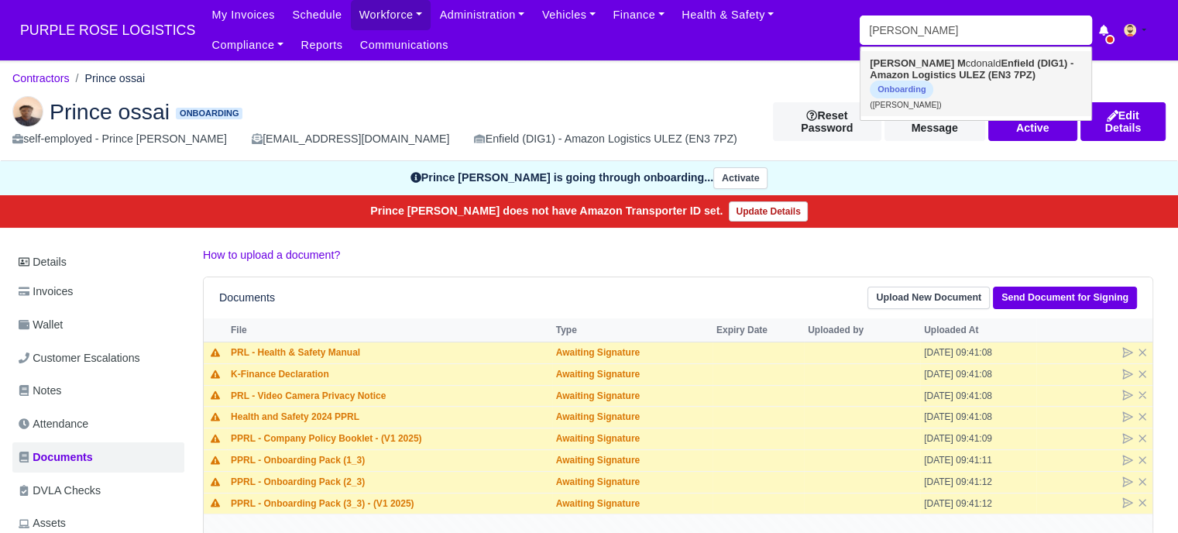
click at [969, 88] on link "Joel M cdonald Enfield (DIG1) - Amazon Logistics ULEZ (EN3 7PZ) Onboarding (Joe…" at bounding box center [975, 83] width 231 height 65
type input "[PERSON_NAME]"
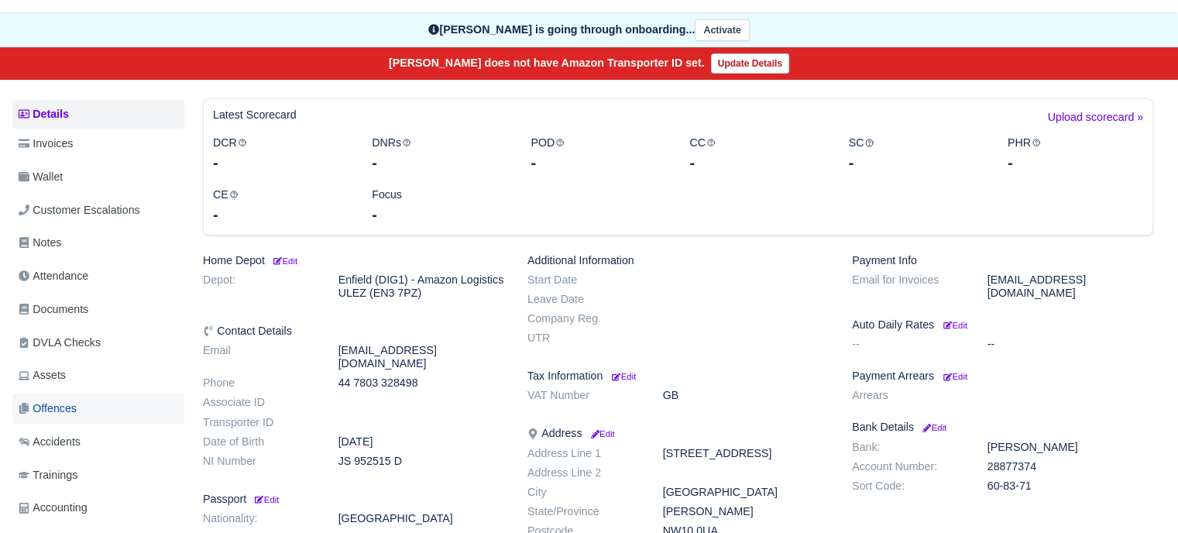
scroll to position [232, 0]
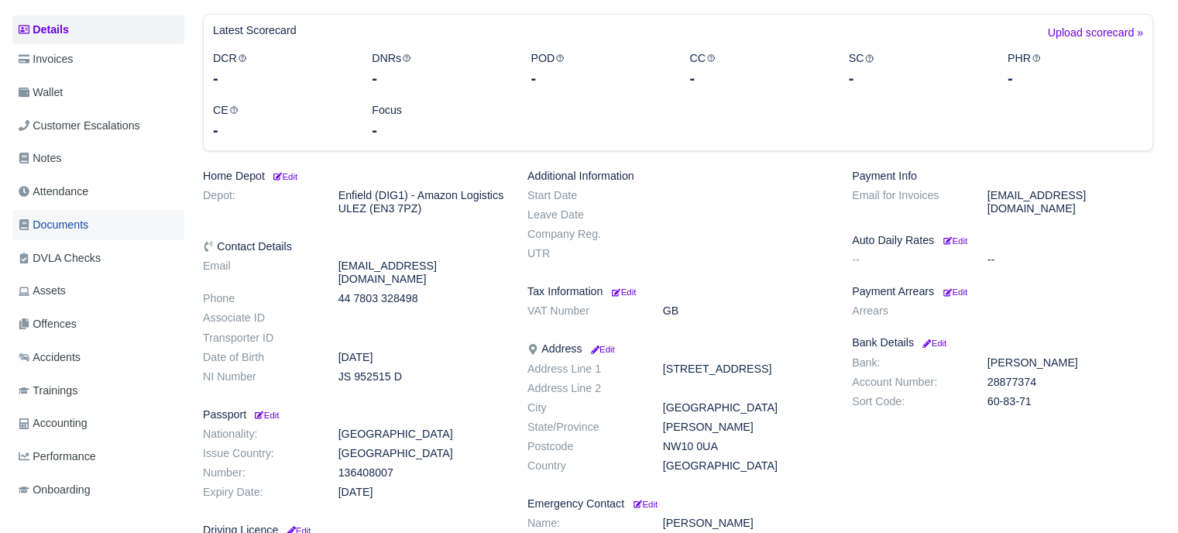
click at [79, 230] on span "Documents" at bounding box center [54, 225] width 70 height 18
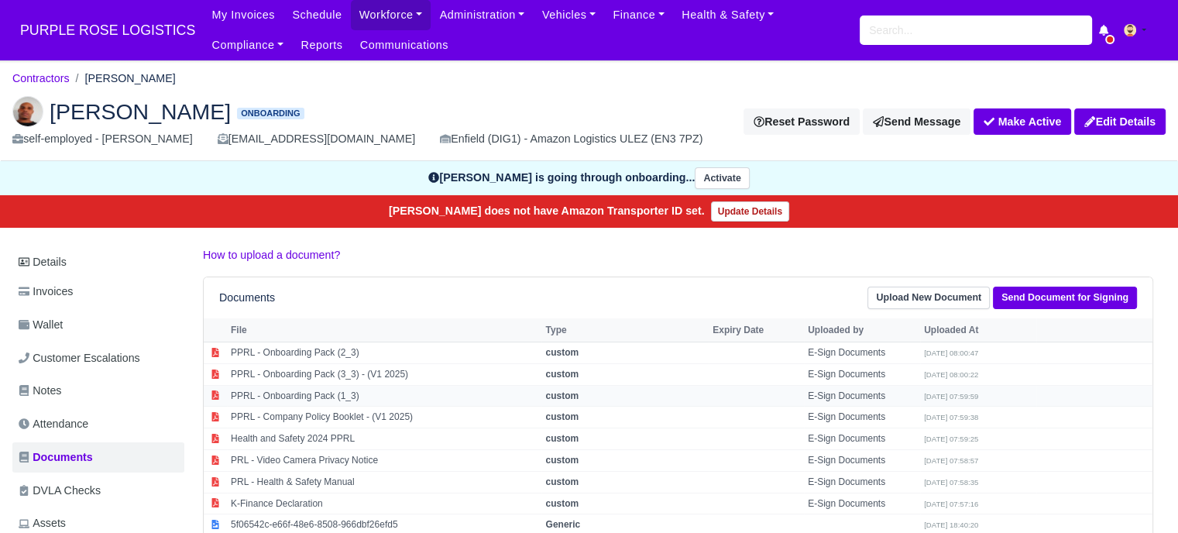
scroll to position [77, 0]
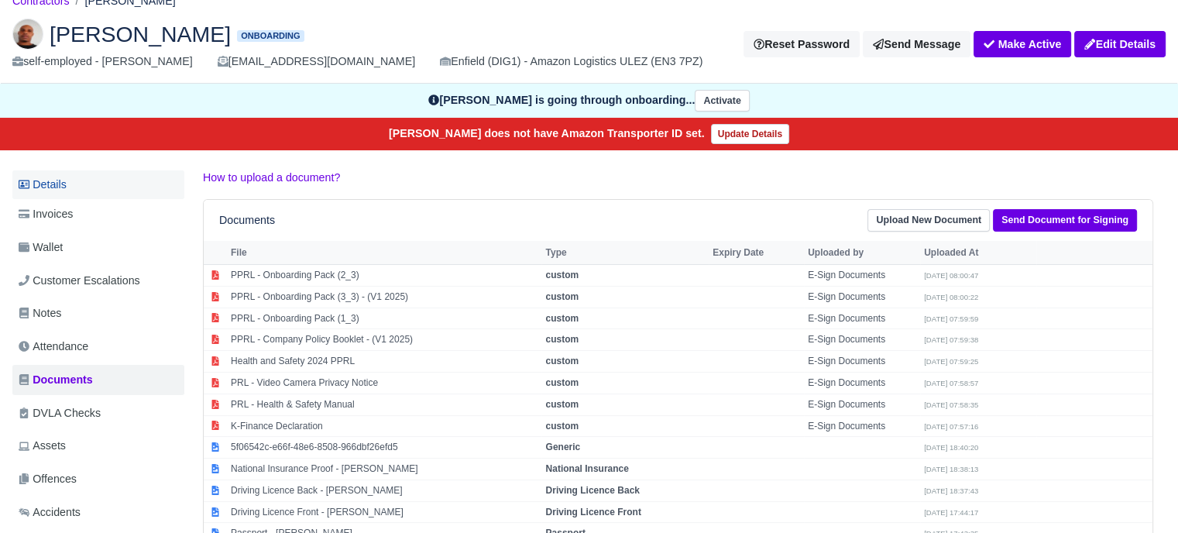
click at [70, 187] on link "Details" at bounding box center [98, 184] width 172 height 29
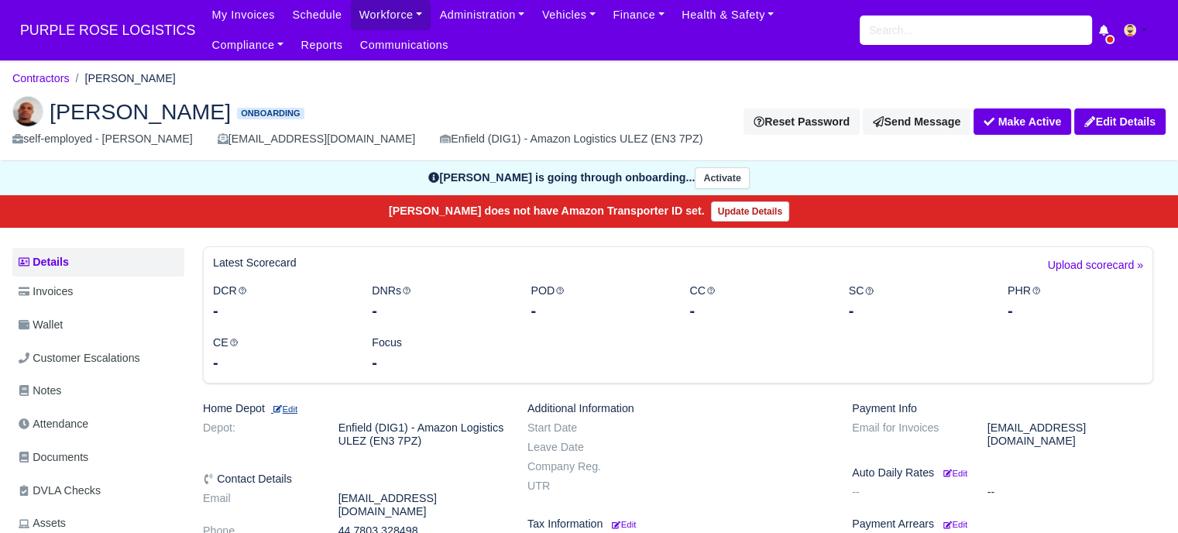
click at [297, 409] on small "Edit" at bounding box center [284, 408] width 26 height 9
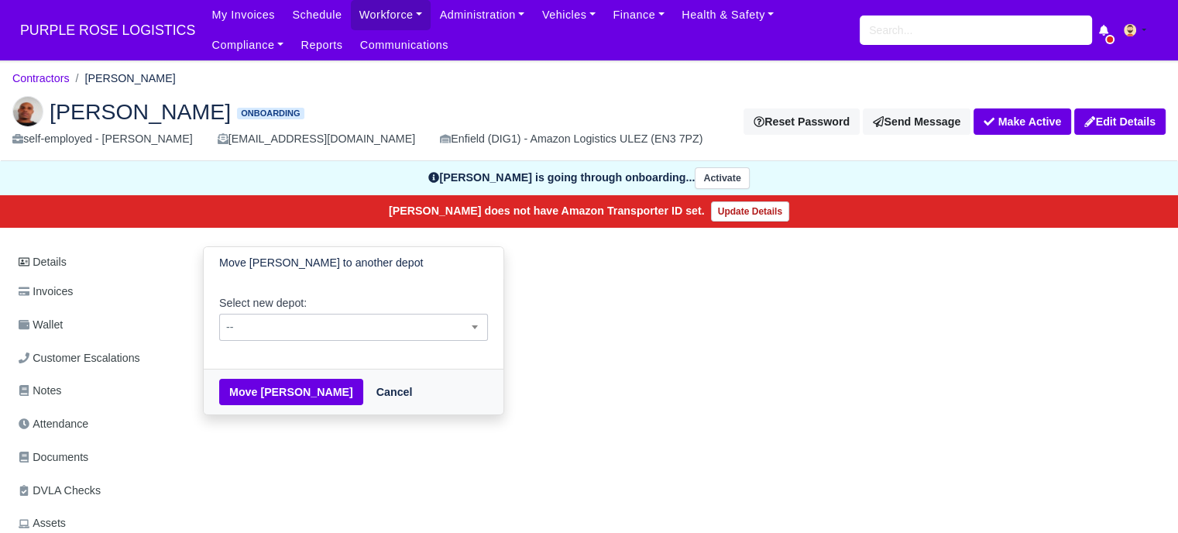
click at [291, 334] on span "--" at bounding box center [353, 327] width 267 height 19
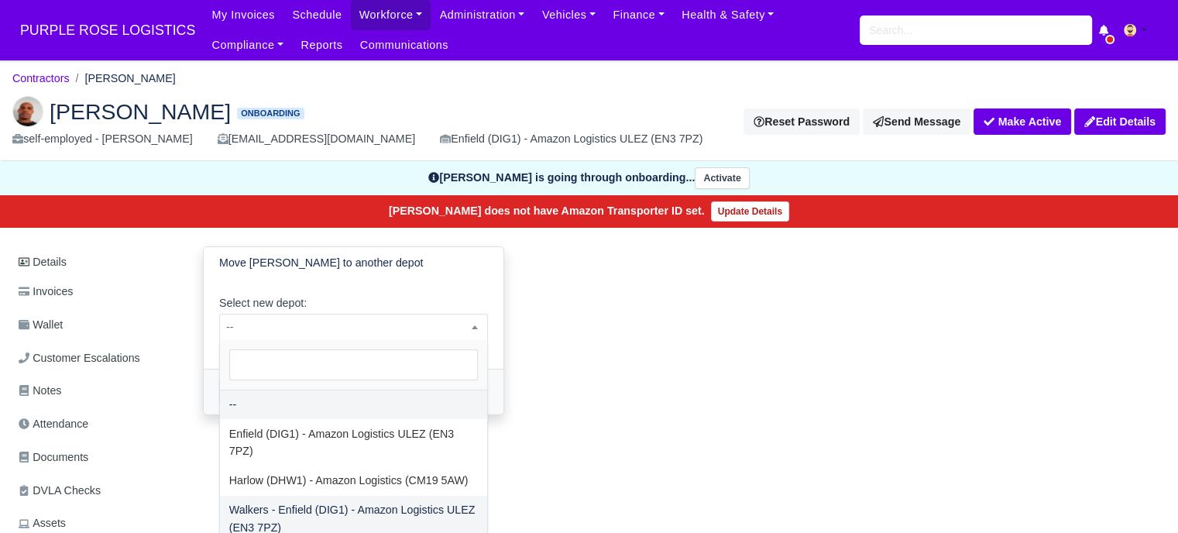
select select "5"
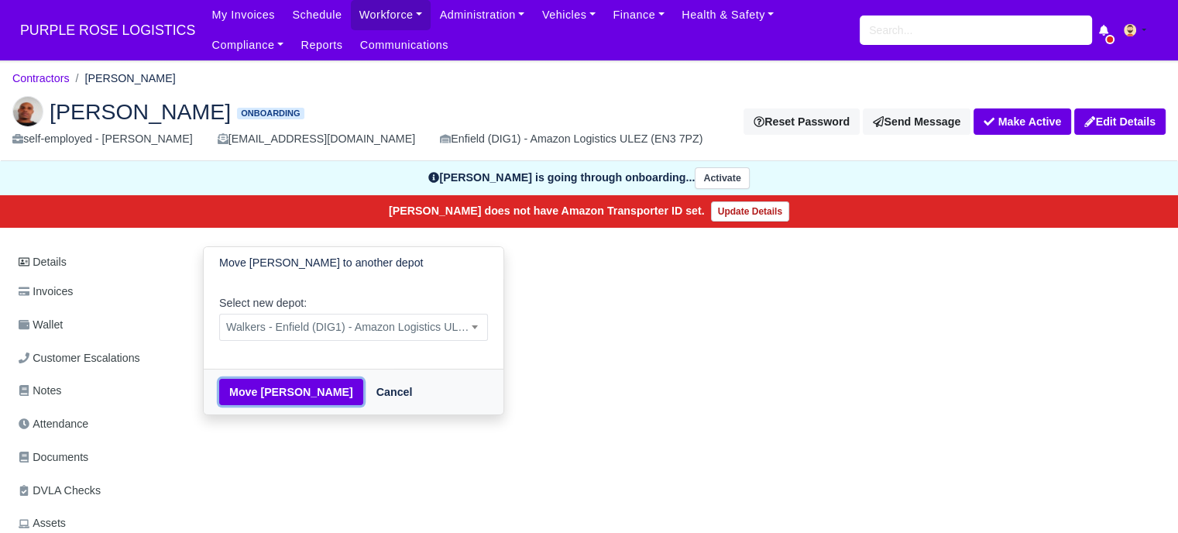
click at [273, 392] on button "Move [PERSON_NAME]" at bounding box center [291, 392] width 144 height 26
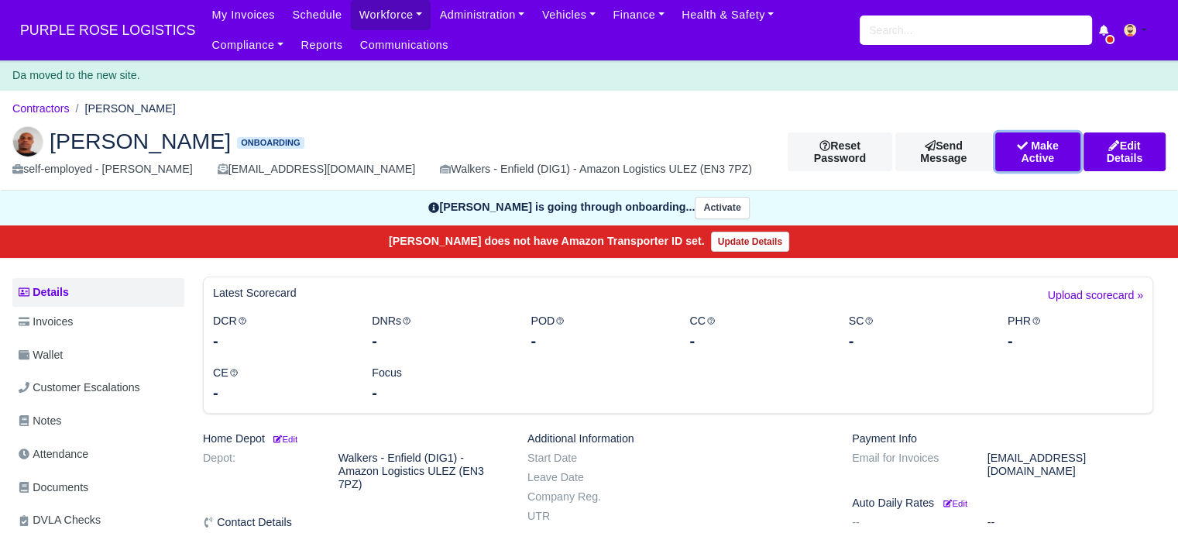
click at [1020, 146] on button "Make Active" at bounding box center [1037, 151] width 85 height 39
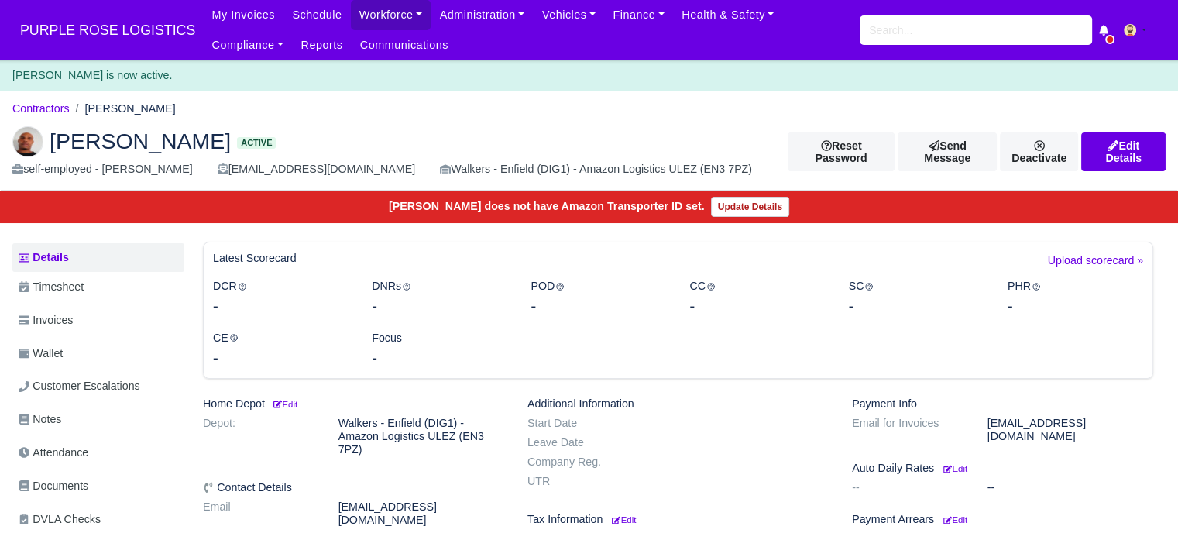
click at [105, 30] on span "PURPLE ROSE LOGISTICS" at bounding box center [107, 30] width 191 height 31
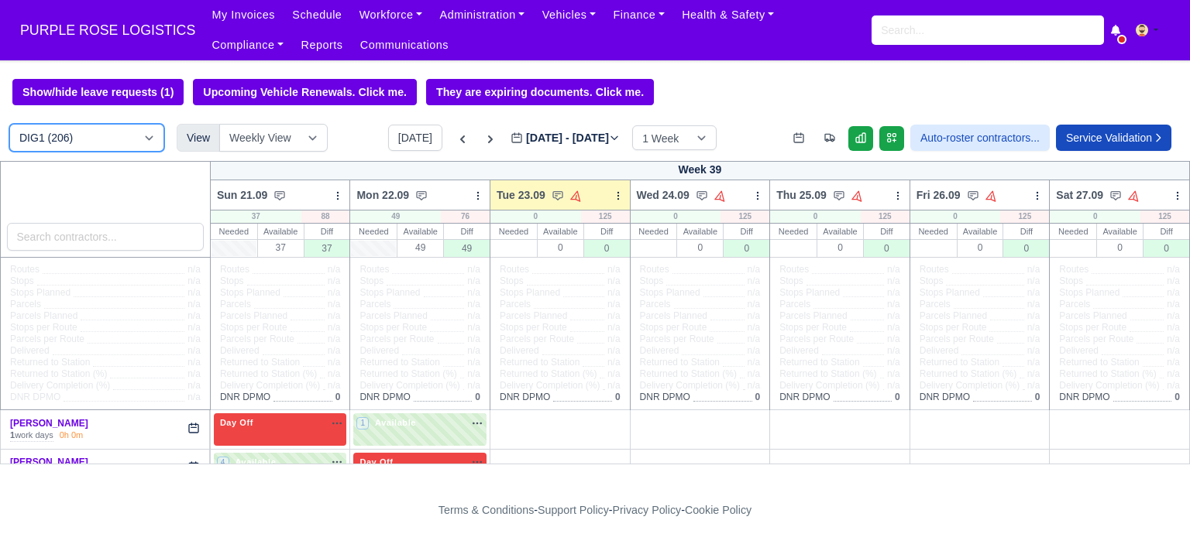
click at [85, 142] on select "DIG1 (206) DAK1 (1) GIMD (60)" at bounding box center [86, 138] width 155 height 28
select select "5"
click at [9, 125] on select "DIG1 (206) DAK1 (1) GIMD (60)" at bounding box center [86, 138] width 155 height 28
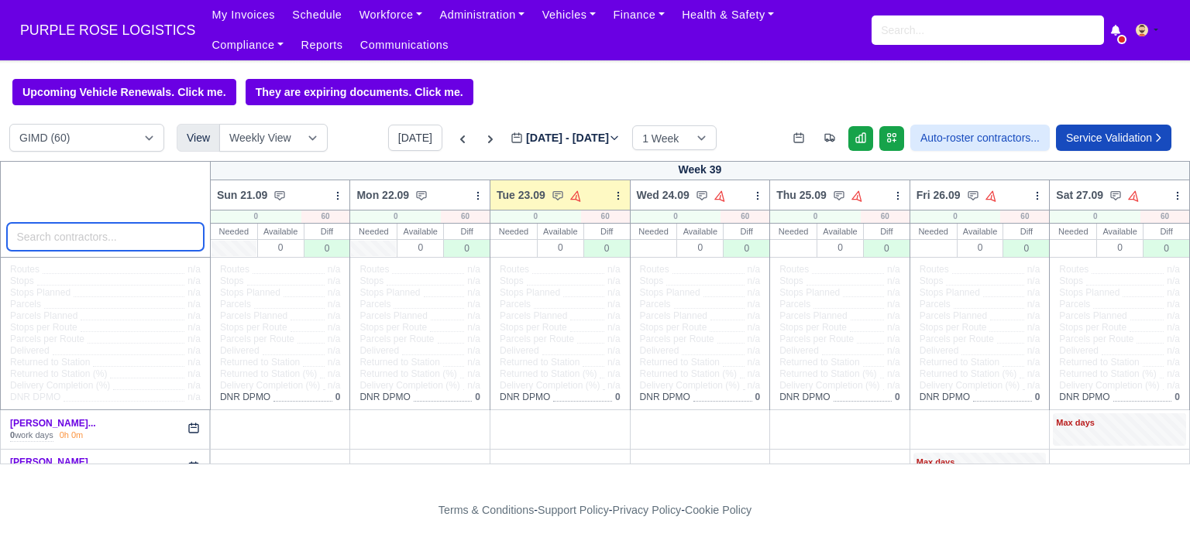
click at [118, 248] on input "search" at bounding box center [105, 237] width 197 height 28
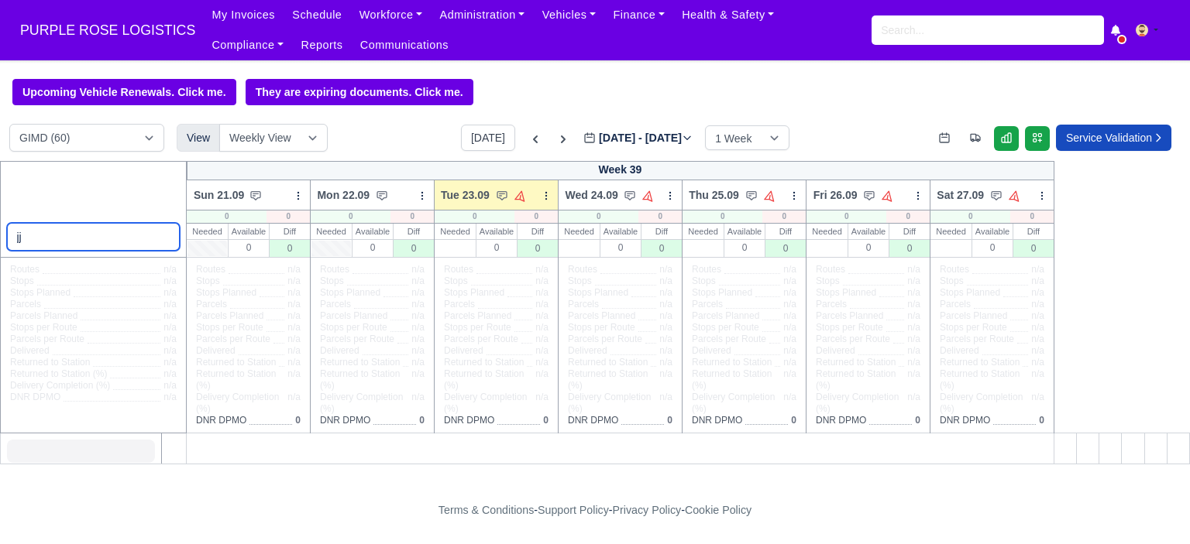
type input "j"
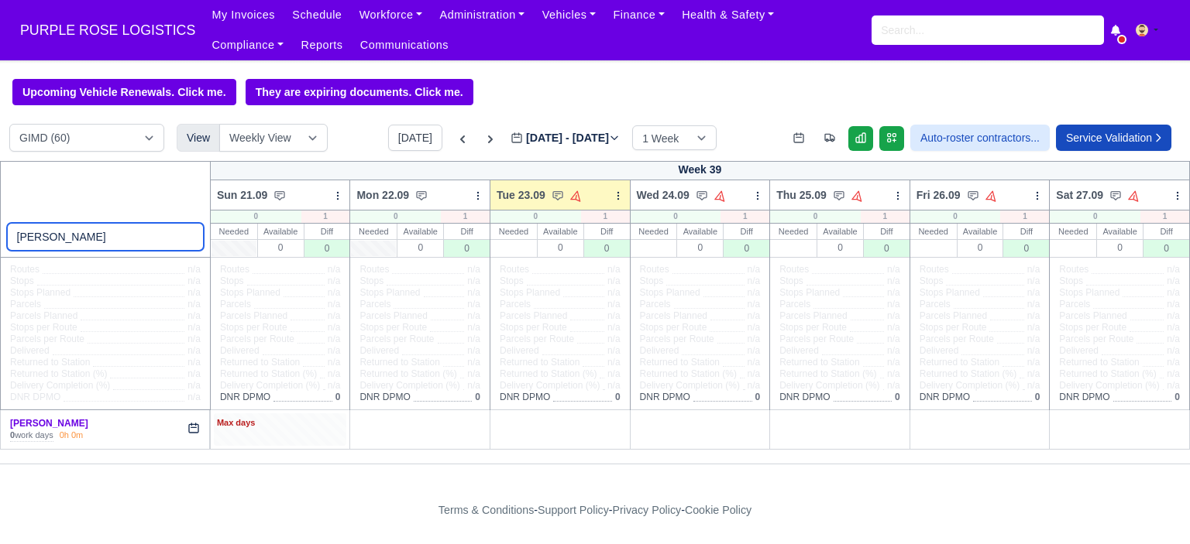
type input "[PERSON_NAME]"
click at [276, 430] on div "Max days" at bounding box center [280, 424] width 127 height 14
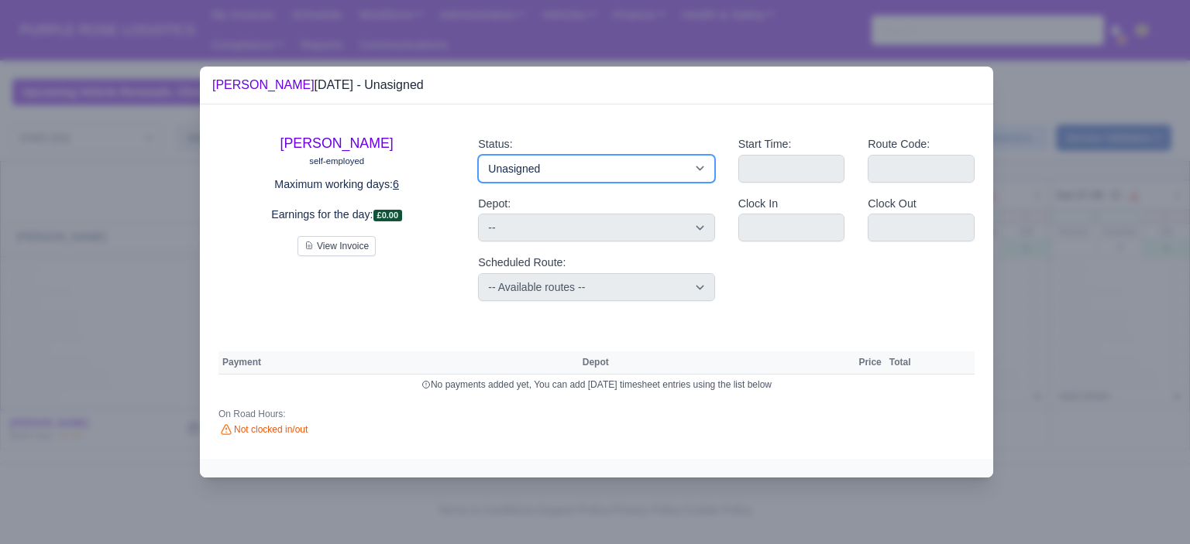
click at [597, 177] on select "Available Day Off Stand By Holiday Other Depot In Office OSM Ridealong Nursery …" at bounding box center [596, 169] width 236 height 28
select select "Day Off"
click at [478, 155] on select "Available Day Off Stand By Holiday Other Depot In Office OSM Ridealong Nursery …" at bounding box center [596, 169] width 236 height 28
select select
select select "na"
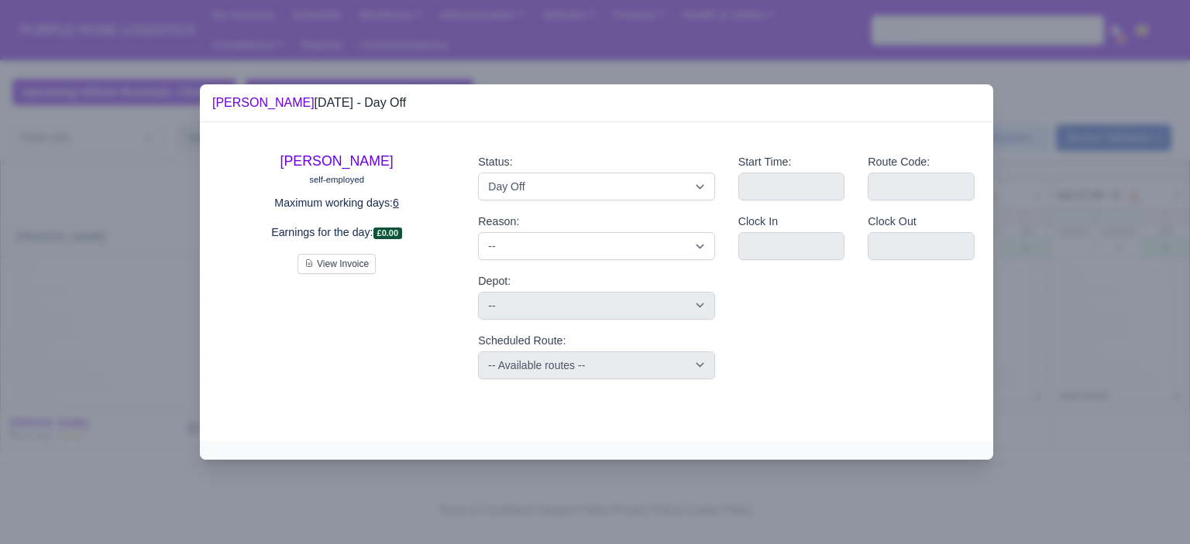
click at [1117, 238] on div at bounding box center [595, 272] width 1190 height 544
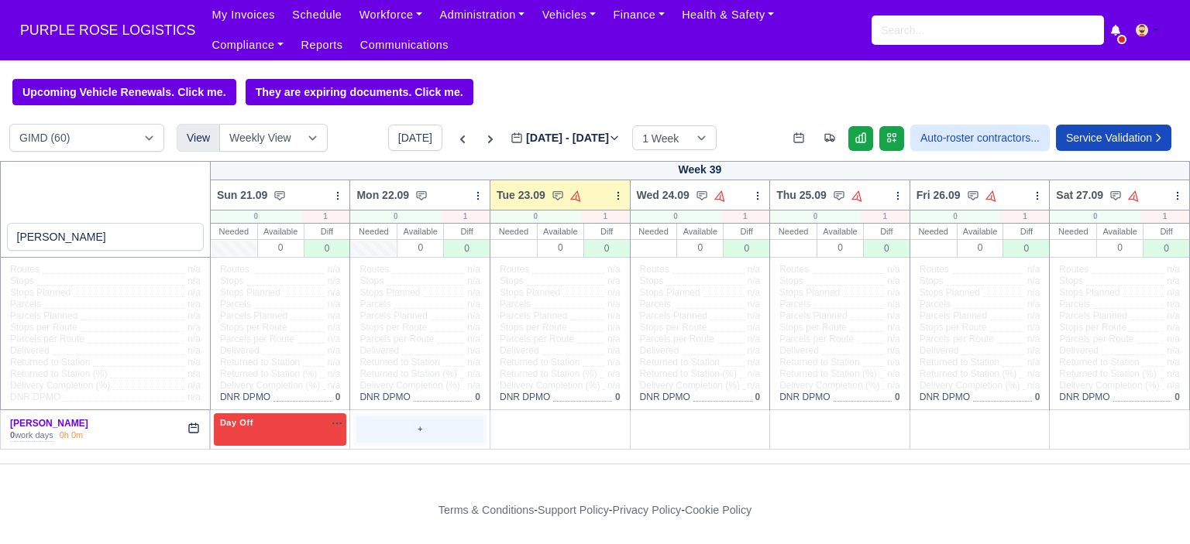
click at [389, 423] on div "+" at bounding box center [419, 430] width 127 height 26
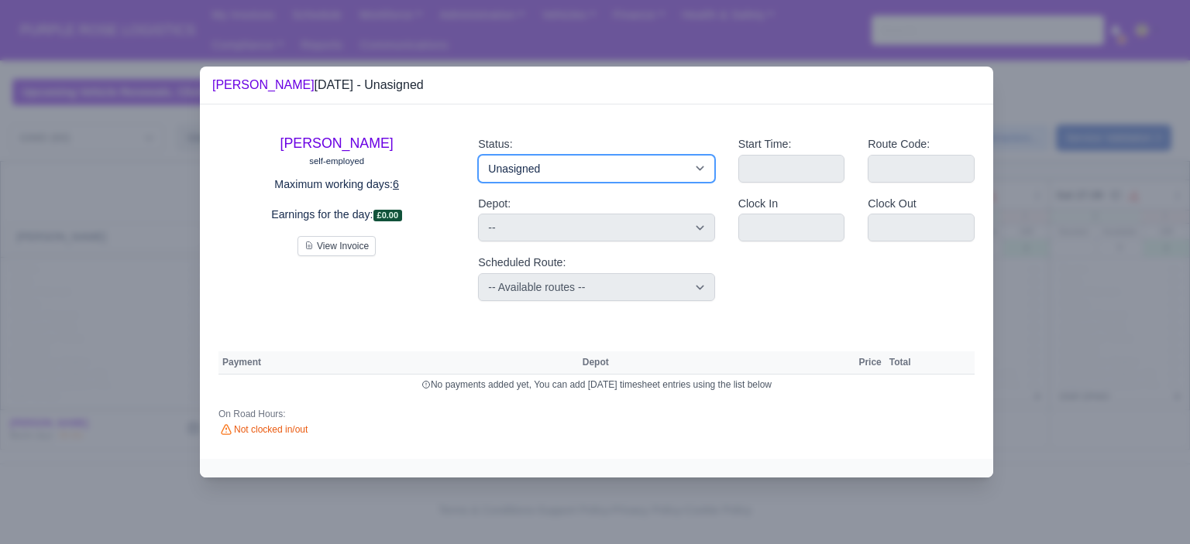
drag, startPoint x: 551, startPoint y: 168, endPoint x: 557, endPoint y: 180, distance: 13.9
click at [551, 167] on select "Available Day Off Stand By Holiday Other Depot In Office OSM Ridealong Nursery …" at bounding box center [596, 169] width 236 height 28
select select "Day Off"
click at [478, 155] on select "Available Day Off Stand By Holiday Other Depot In Office OSM Ridealong Nursery …" at bounding box center [596, 169] width 236 height 28
select select
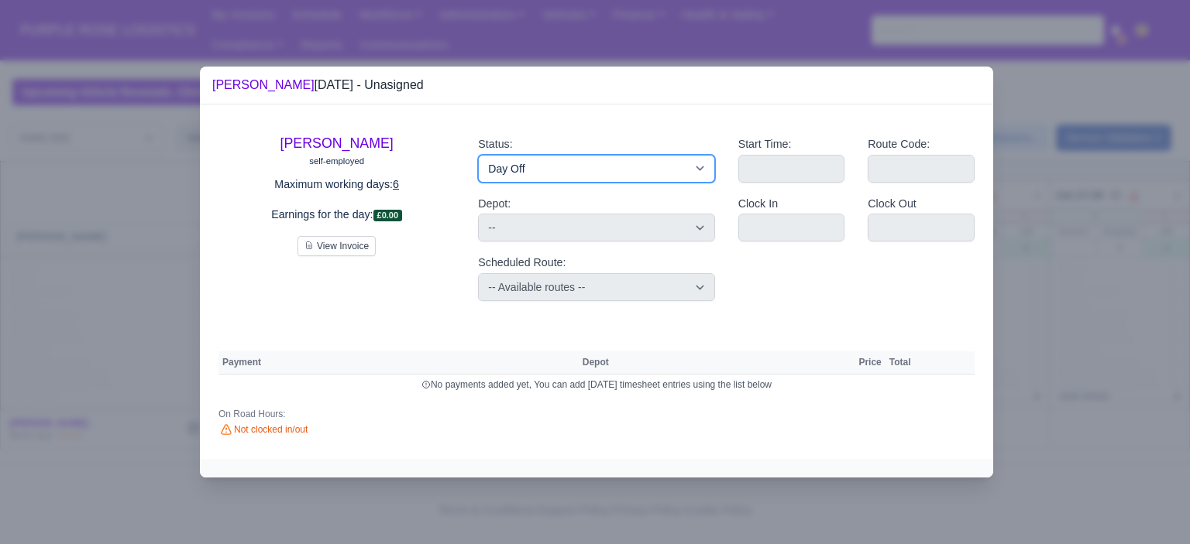
select select "na"
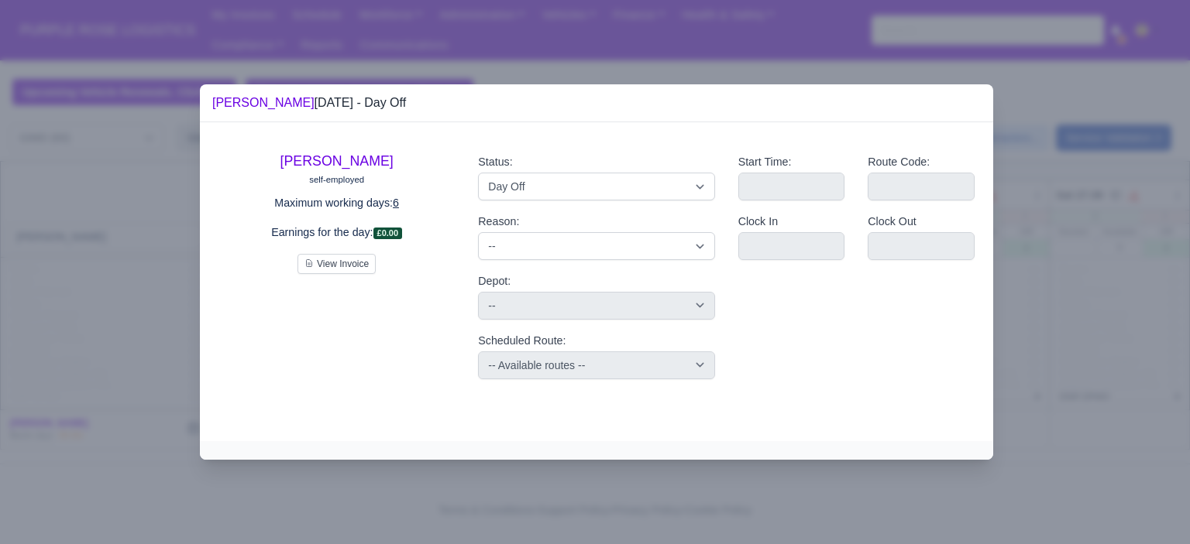
click at [1050, 287] on div at bounding box center [595, 272] width 1190 height 544
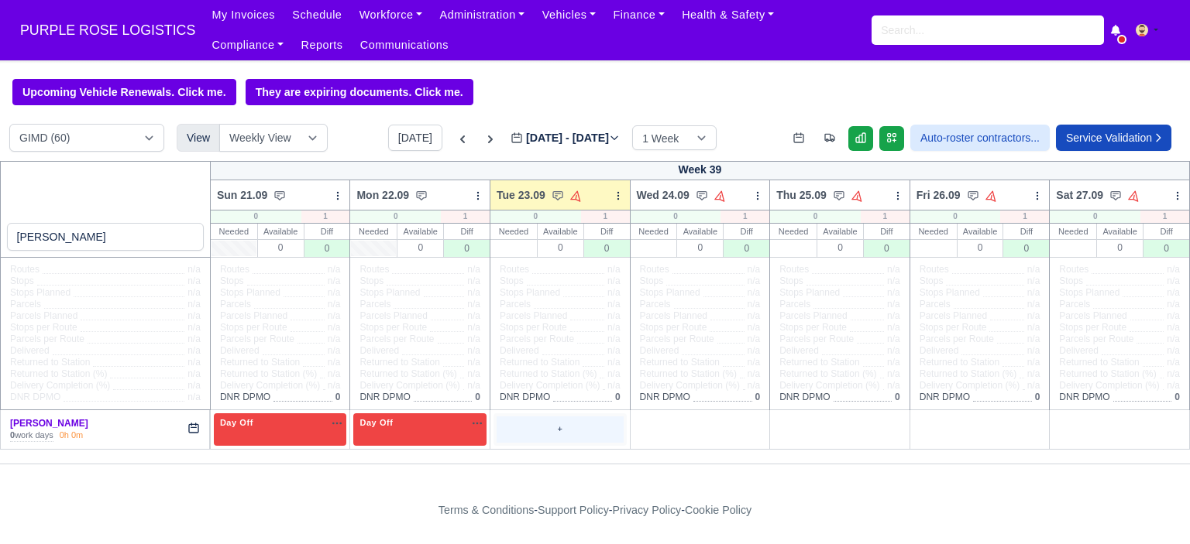
click at [542, 424] on div "+" at bounding box center [559, 430] width 127 height 26
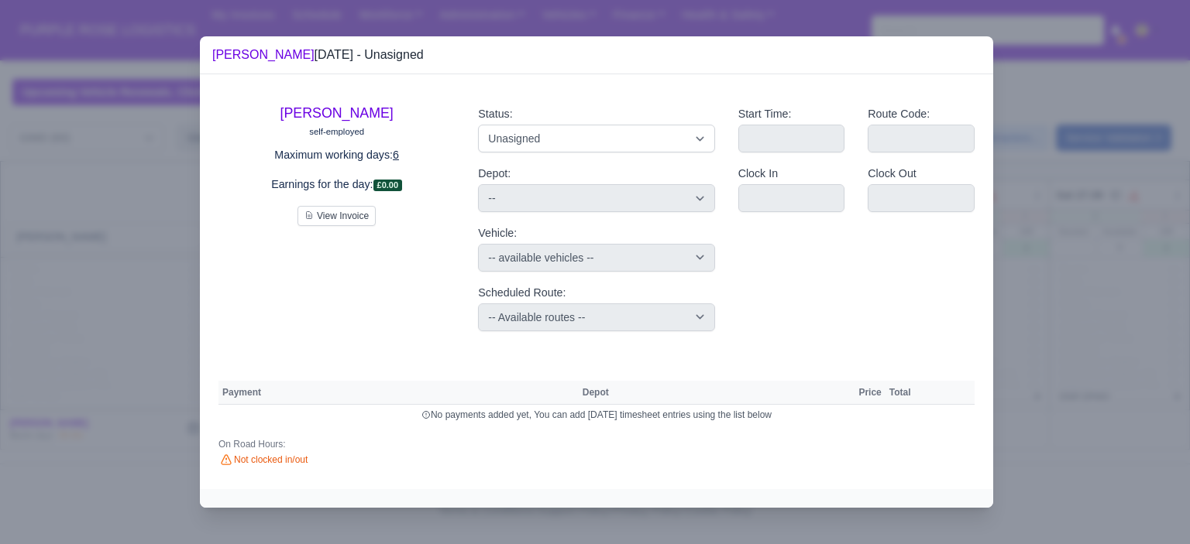
click at [627, 156] on div "Status: Available Day Off Stand By Holiday Other Depot In Office OSM Ridealong …" at bounding box center [595, 218] width 259 height 250
click at [545, 137] on select "Available Day Off Stand By Holiday Other Depot In Office OSM Ridealong Nursery …" at bounding box center [596, 139] width 236 height 28
select select "Day Off"
click at [478, 125] on select "Available Day Off Stand By Holiday Other Depot In Office OSM Ridealong Nursery …" at bounding box center [596, 139] width 236 height 28
click at [1040, 260] on div at bounding box center [595, 272] width 1190 height 544
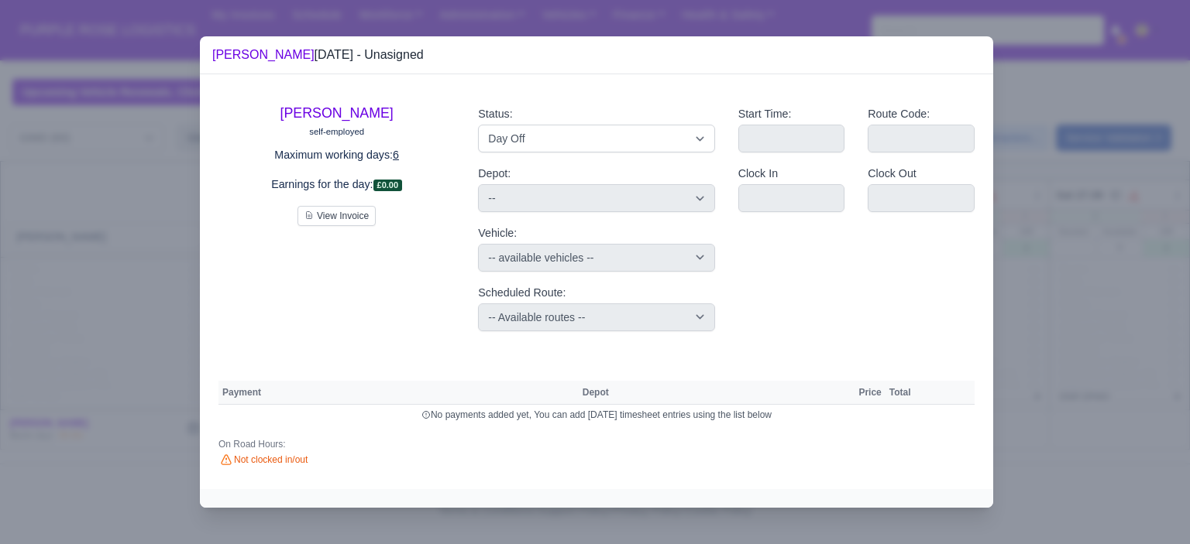
select select "na"
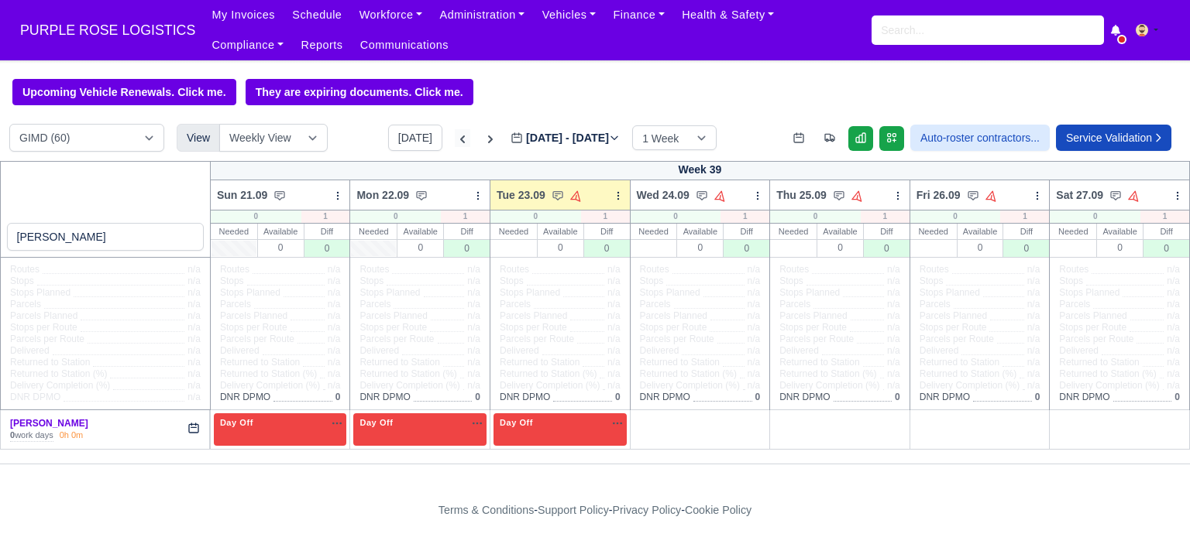
click at [460, 142] on icon at bounding box center [462, 140] width 5 height 8
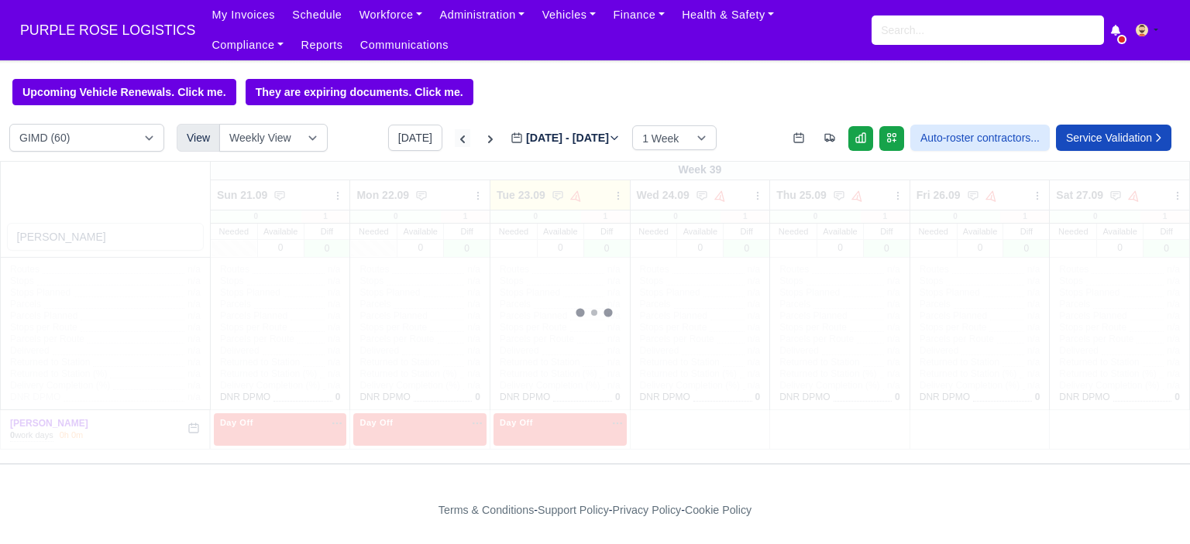
type input "[DATE]"
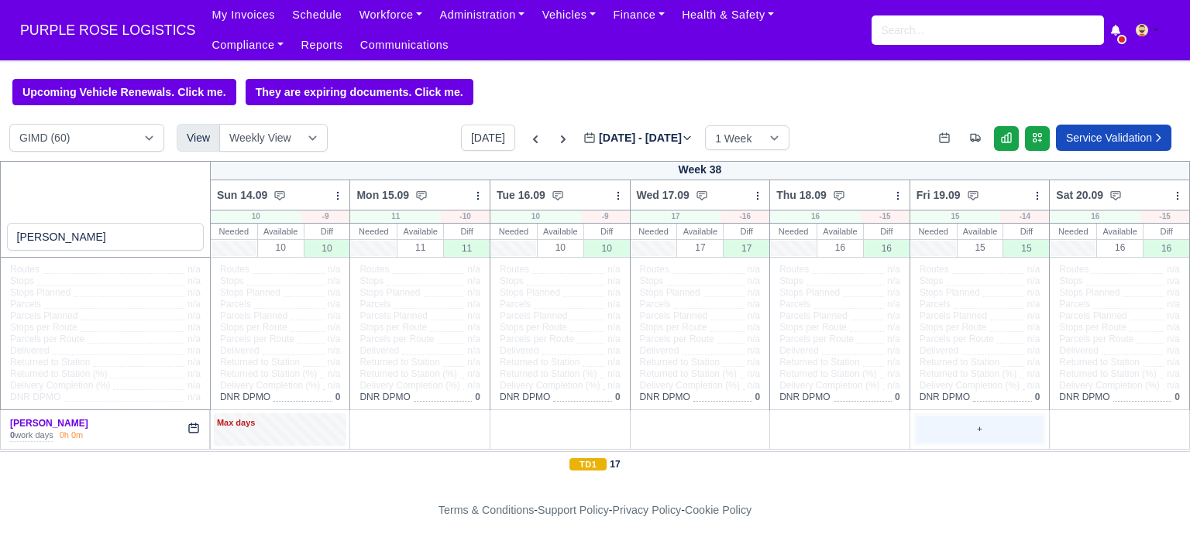
click at [968, 419] on div "+" at bounding box center [979, 430] width 127 height 26
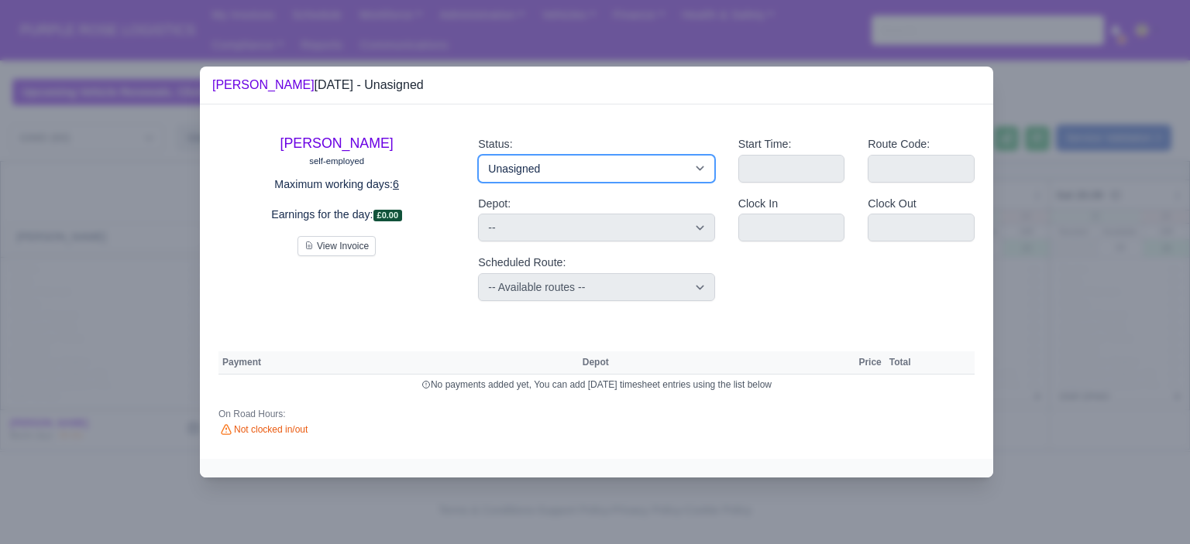
click at [594, 170] on select "Available Day Off Stand By Holiday Other Depot In Office OSM Ridealong Nursery …" at bounding box center [596, 169] width 236 height 28
select select "Training"
click at [478, 155] on select "Available Day Off Stand By Holiday Other Depot In Office OSM Ridealong Nursery …" at bounding box center [596, 169] width 236 height 28
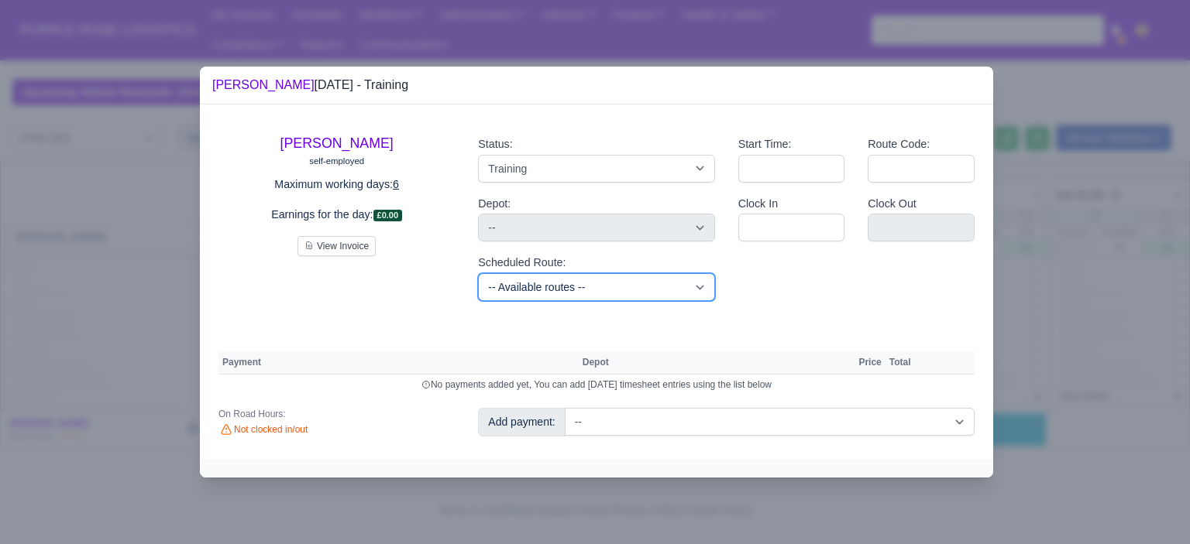
click at [623, 278] on select "-- Available routes -- Standard Parcel - Block of 6 Hours - (SD6) AmFlex RTS Ve…" at bounding box center [596, 287] width 236 height 28
select select "6"
click at [478, 273] on select "-- Available routes -- Standard Parcel - Block of 6 Hours - (SD6) AmFlex RTS Ve…" at bounding box center [596, 287] width 236 height 28
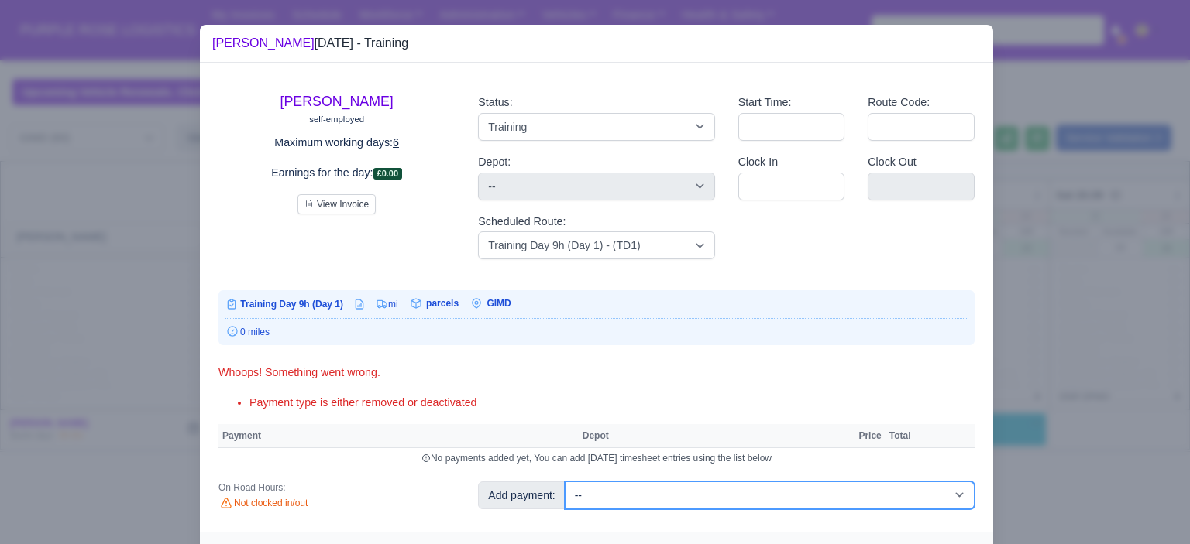
click at [860, 492] on select "-- Additional Hour Support (£14.50) Additional Hour Support (Walkers) (£13.50) …" at bounding box center [770, 496] width 410 height 28
select select "104"
click at [565, 482] on select "-- Additional Hour Support (£14.50) Additional Hour Support (Walkers) (£13.50) …" at bounding box center [770, 496] width 410 height 28
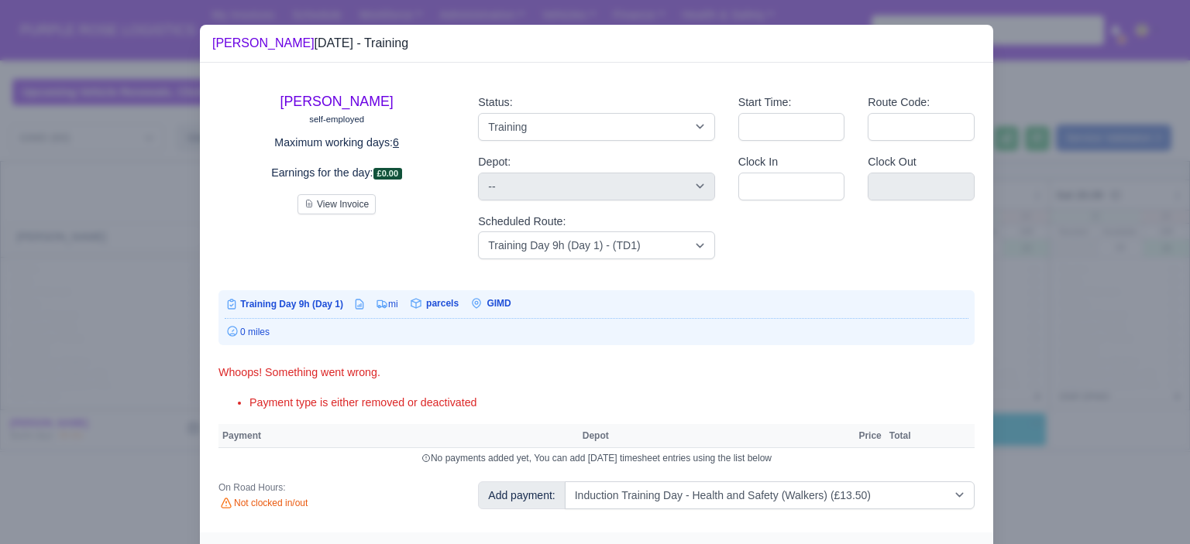
select select "5"
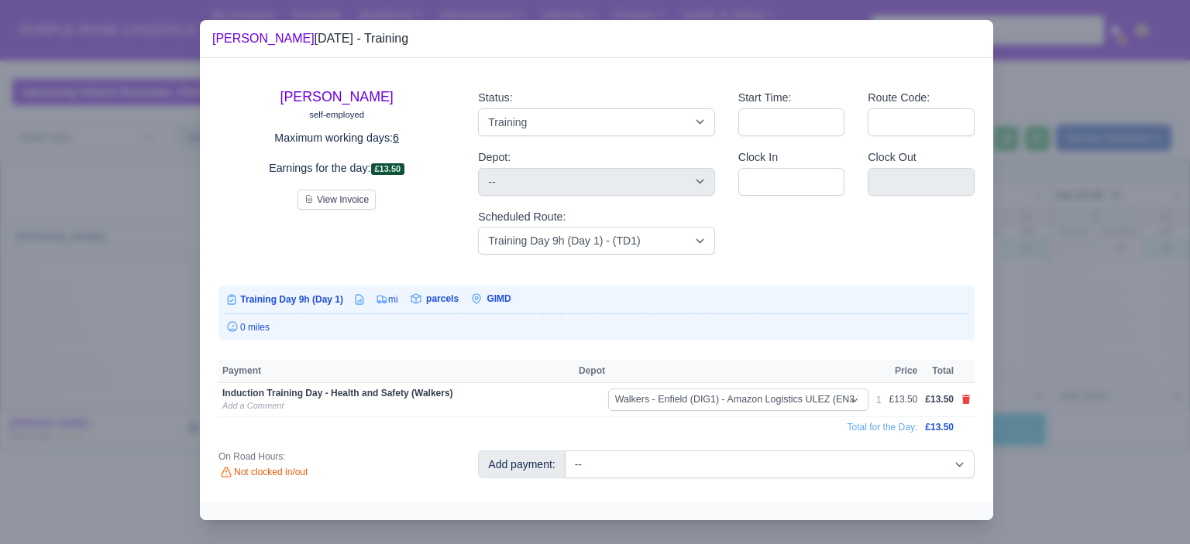
scroll to position [5, 0]
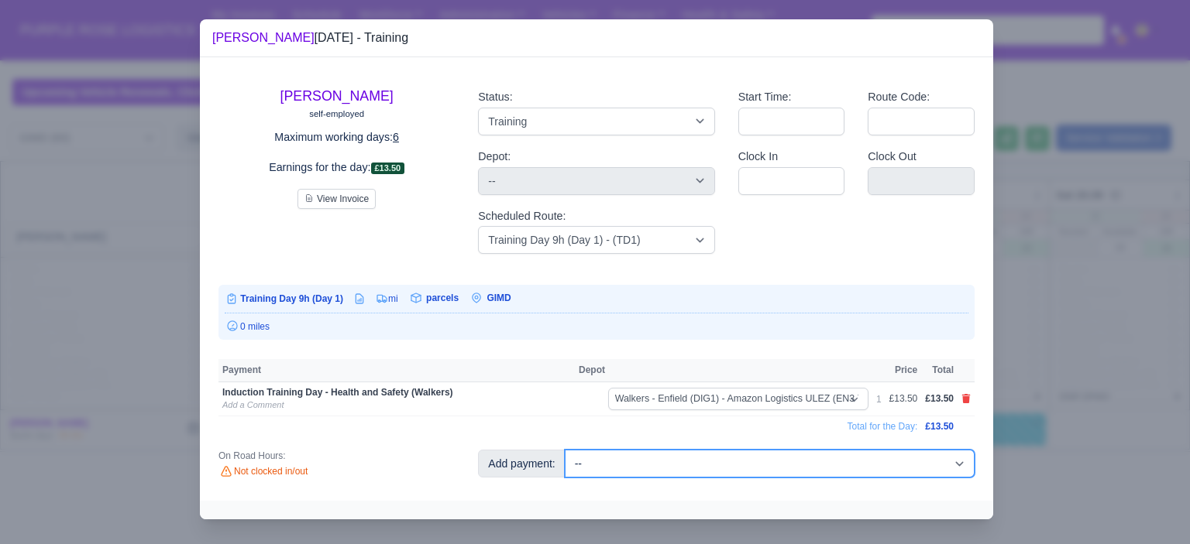
click at [773, 459] on select "-- Additional Hour Support (£14.50) Additional Hour Support (Walkers) (£13.50) …" at bounding box center [770, 464] width 410 height 28
select select "85"
click at [565, 450] on select "-- Additional Hour Support (£14.50) Additional Hour Support (Walkers) (£13.50) …" at bounding box center [770, 464] width 410 height 28
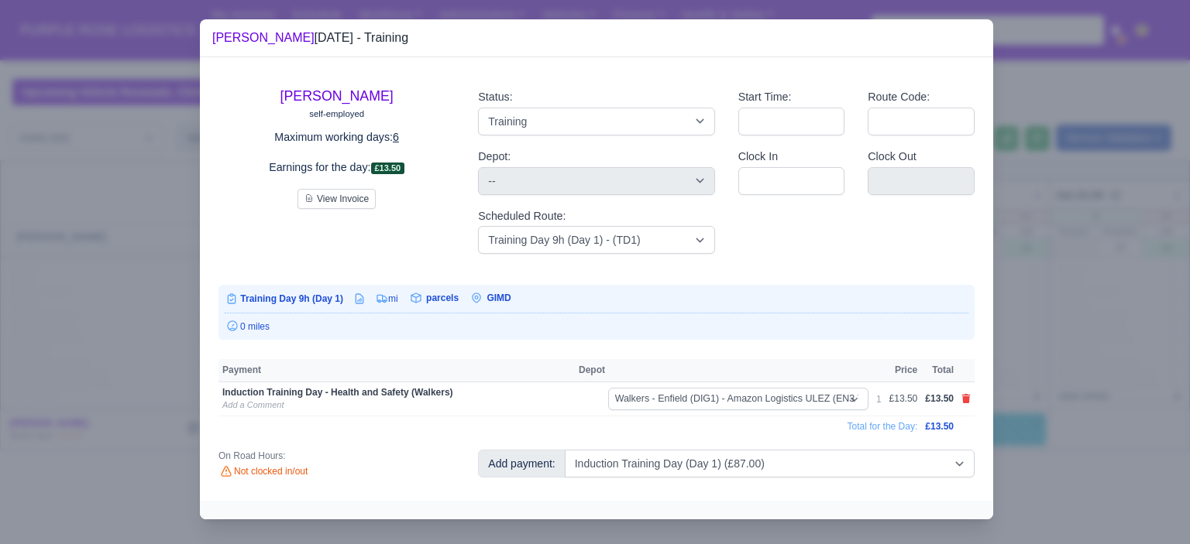
select select "5"
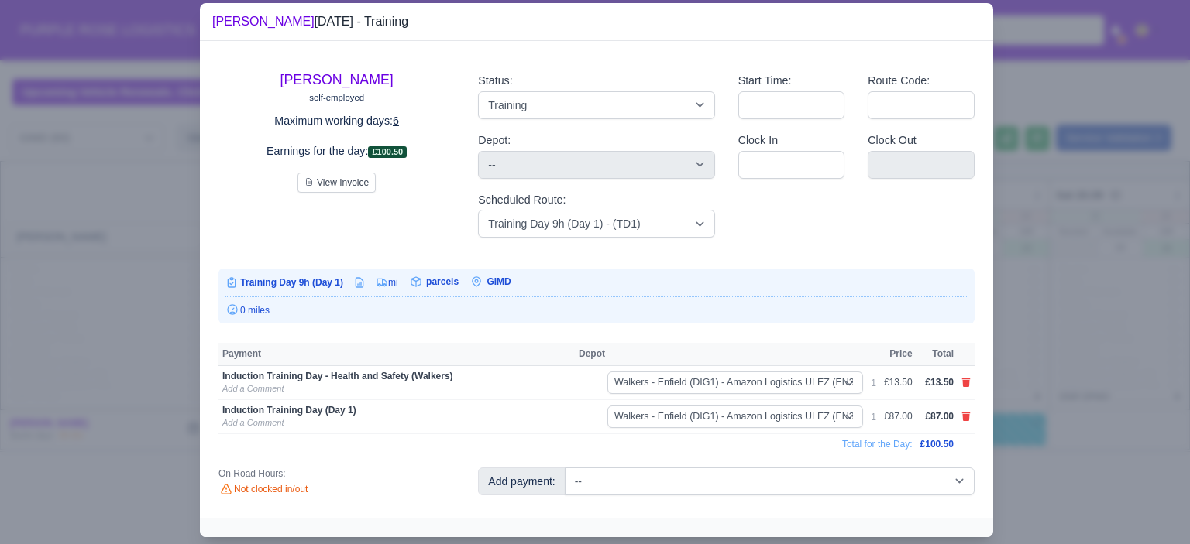
click at [1076, 352] on div at bounding box center [595, 272] width 1190 height 544
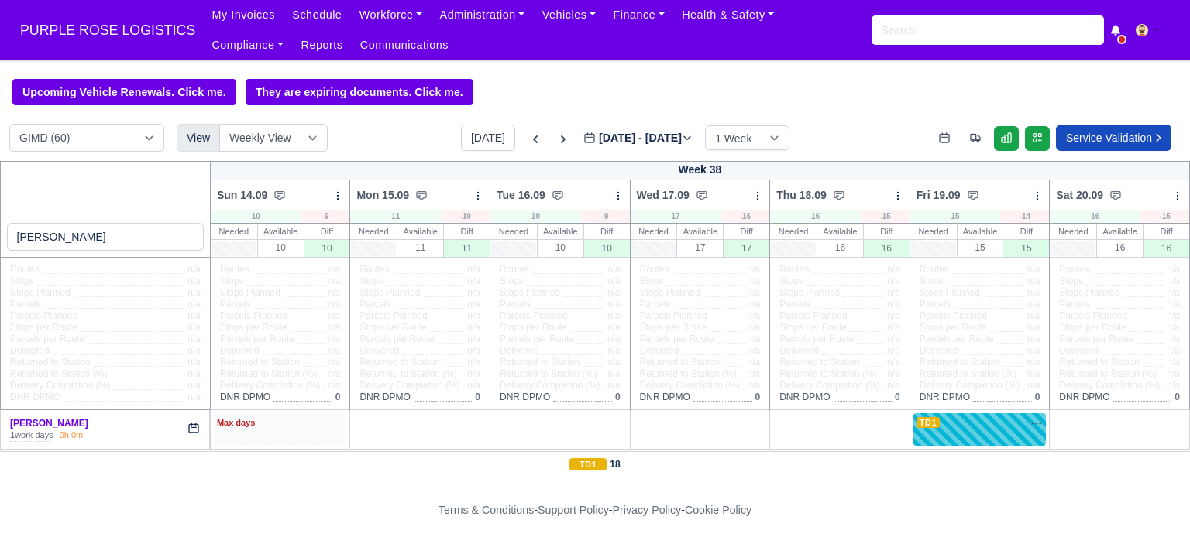
click at [321, 425] on div "Max days" at bounding box center [280, 424] width 127 height 14
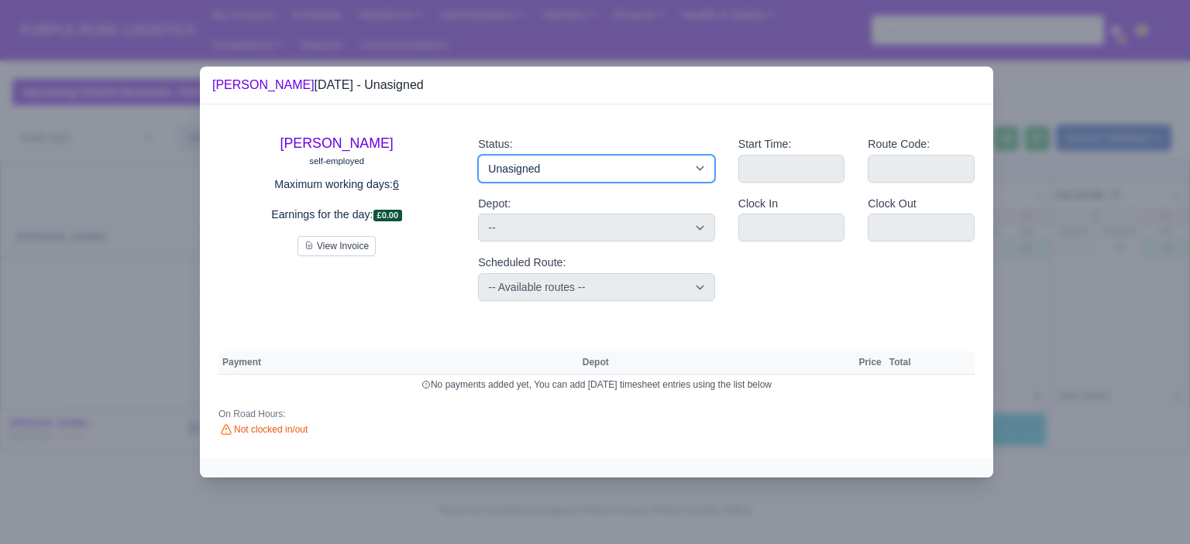
click at [530, 173] on select "Available Day Off Stand By Holiday Other Depot In Office OSM Ridealong Nursery …" at bounding box center [596, 169] width 236 height 28
select select "Day Off"
click at [478, 155] on select "Available Day Off Stand By Holiday Other Depot In Office OSM Ridealong Nursery …" at bounding box center [596, 169] width 236 height 28
select select
select select "na"
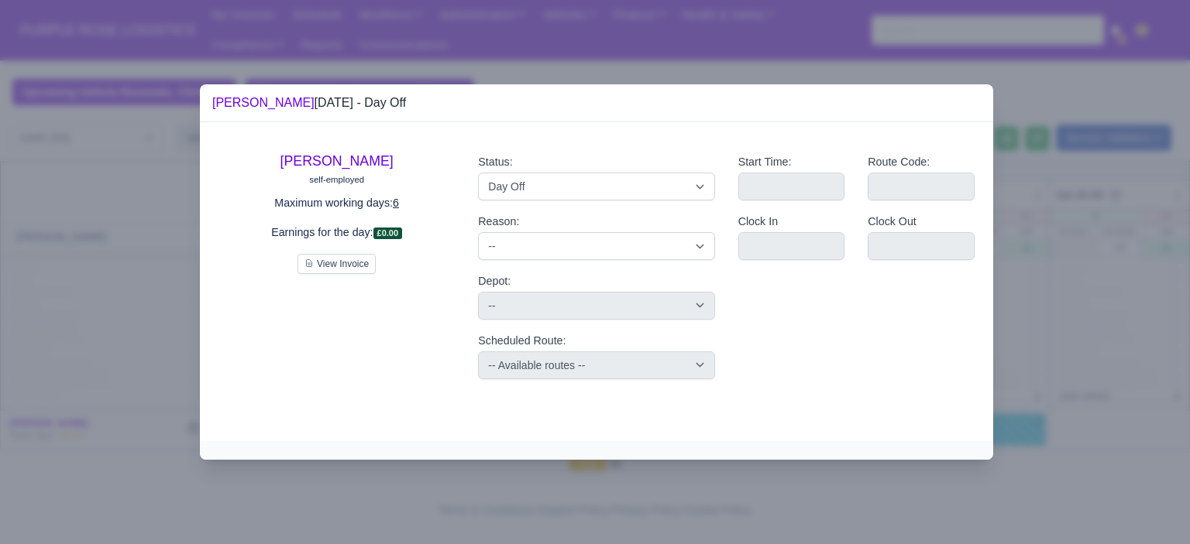
click at [981, 247] on div "Clock Out" at bounding box center [921, 243] width 130 height 60
click at [1010, 250] on div at bounding box center [595, 272] width 1190 height 544
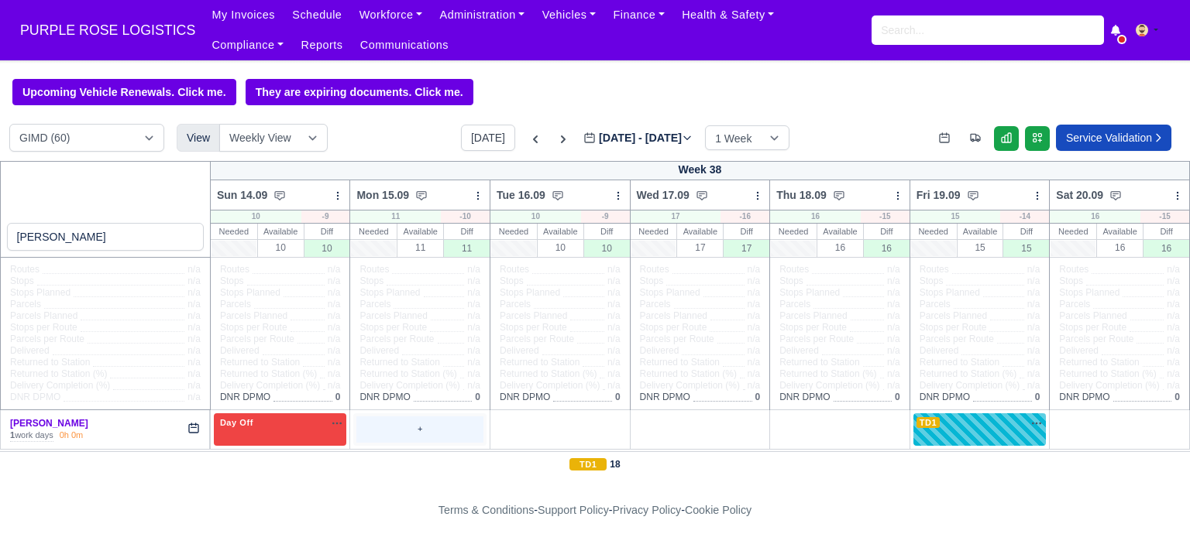
drag, startPoint x: 400, startPoint y: 427, endPoint x: 407, endPoint y: 424, distance: 8.3
click at [405, 426] on div "+" at bounding box center [419, 430] width 127 height 26
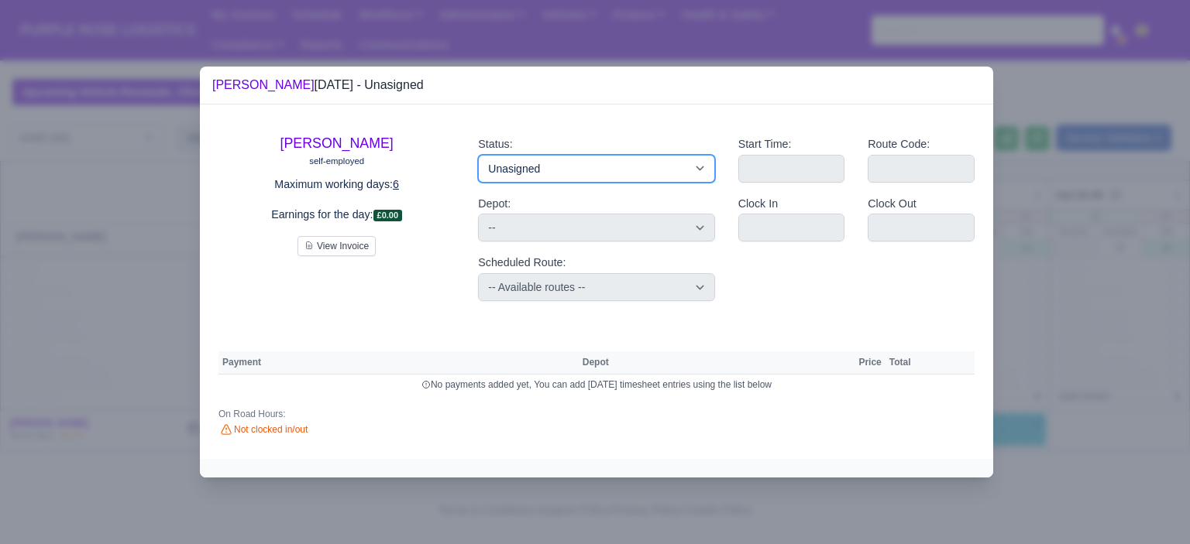
click at [517, 167] on select "Available Day Off Stand By Holiday Other Depot In Office OSM Ridealong Nursery …" at bounding box center [596, 169] width 236 height 28
select select "Day Off"
click at [478, 155] on select "Available Day Off Stand By Holiday Other Depot In Office OSM Ridealong Nursery …" at bounding box center [596, 169] width 236 height 28
select select
select select "na"
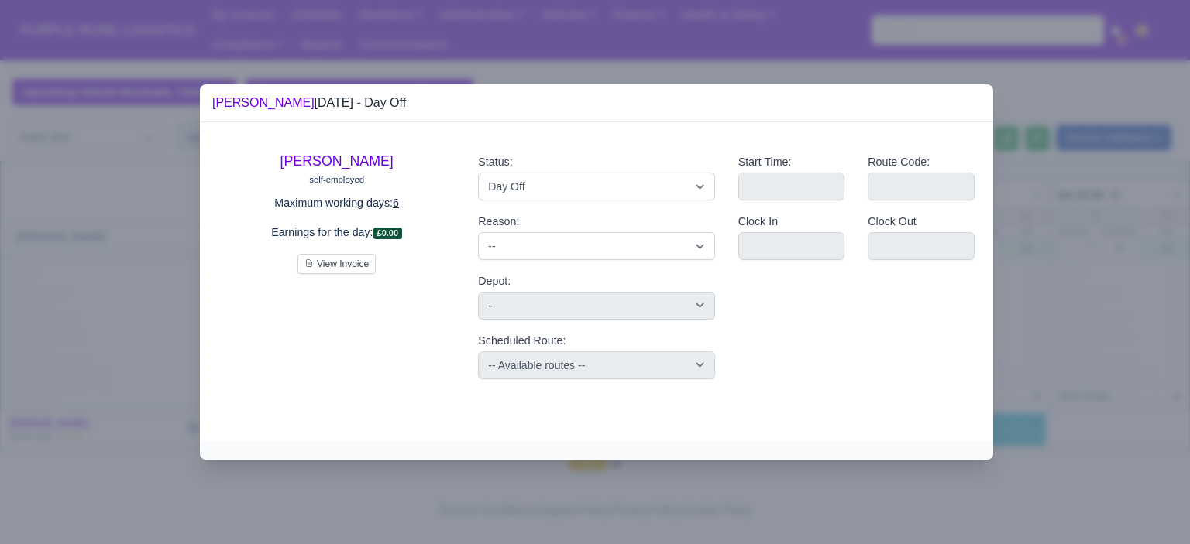
click at [1121, 223] on div at bounding box center [595, 272] width 1190 height 544
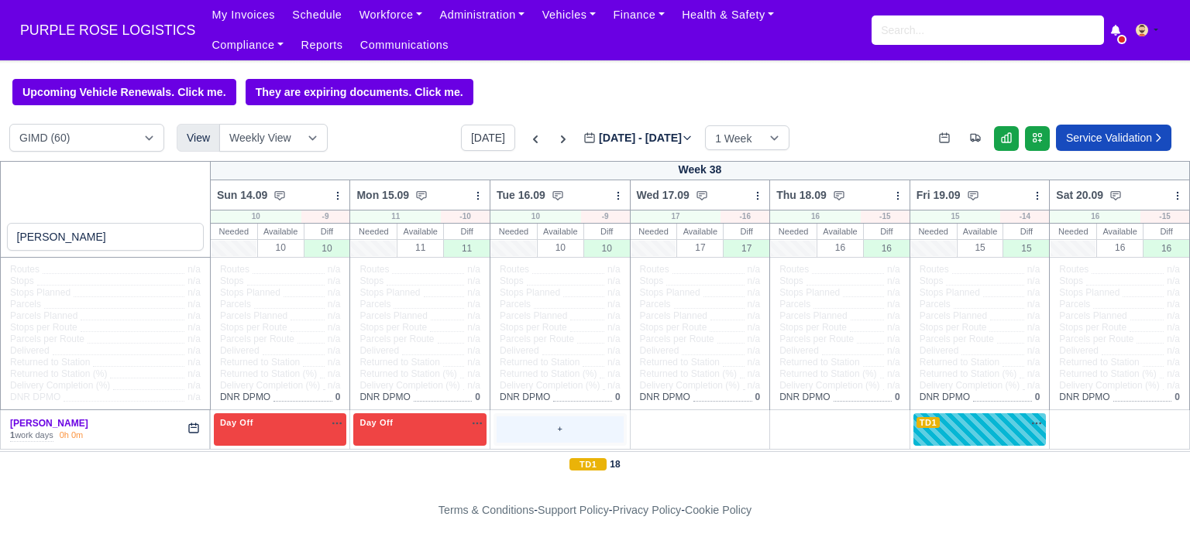
click at [562, 431] on div "+" at bounding box center [559, 430] width 127 height 26
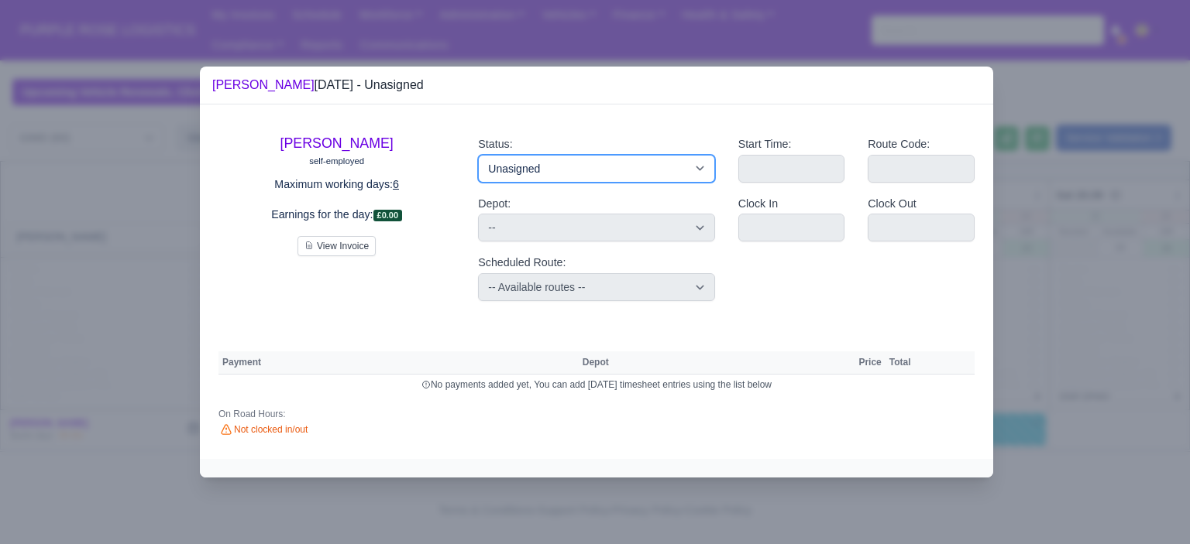
click at [575, 170] on select "Available Day Off Stand By Holiday Other Depot In Office OSM Ridealong Nursery …" at bounding box center [596, 169] width 236 height 28
select select "Stand By"
click at [478, 155] on select "Available Day Off Stand By Holiday Other Depot In Office OSM Ridealong Nursery …" at bounding box center [596, 169] width 236 height 28
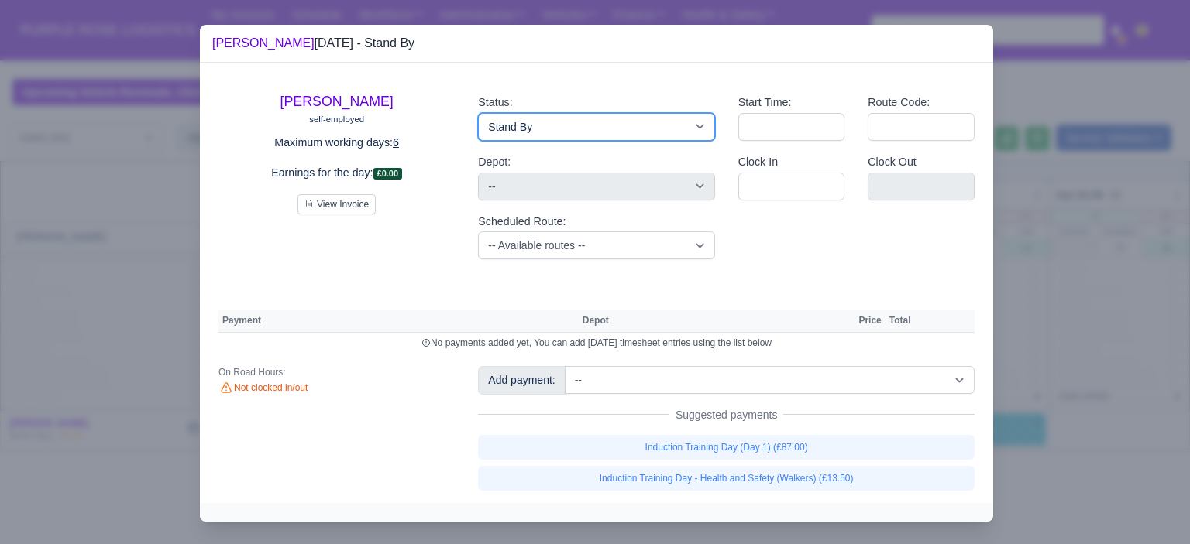
click at [573, 127] on select "Available Day Off Stand By Holiday Other Depot In Office OSM Ridealong Nursery …" at bounding box center [596, 127] width 236 height 28
select select "Day Off"
click at [478, 113] on select "Available Day Off Stand By Holiday Other Depot In Office OSM Ridealong Nursery …" at bounding box center [596, 127] width 236 height 28
select select
select select "na"
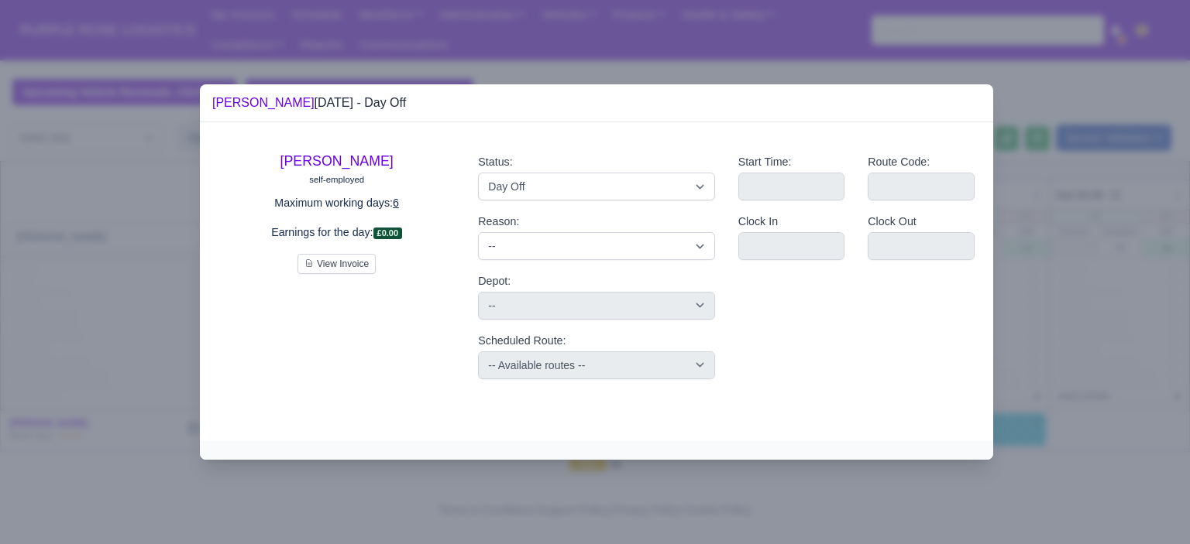
drag, startPoint x: 1104, startPoint y: 228, endPoint x: 781, endPoint y: 340, distance: 340.9
click at [1103, 228] on div at bounding box center [595, 272] width 1190 height 544
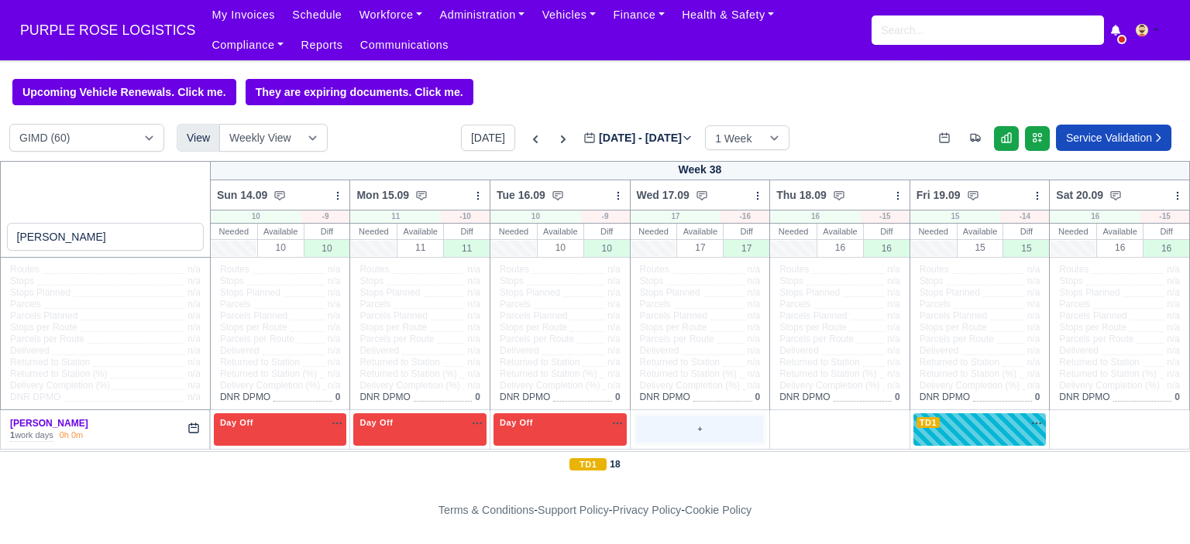
click at [676, 428] on div "+" at bounding box center [700, 430] width 127 height 26
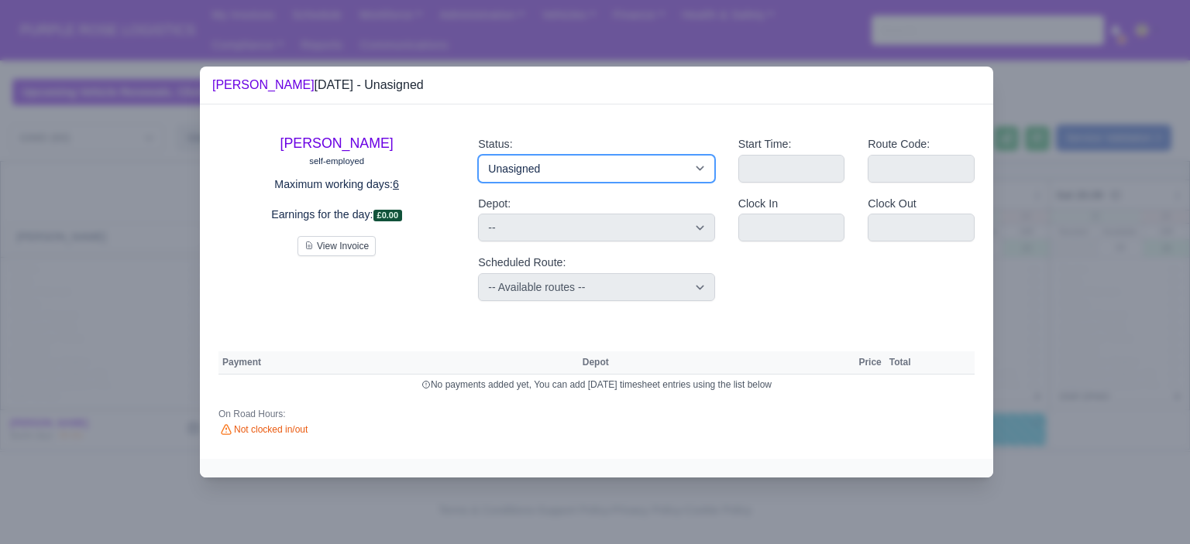
drag, startPoint x: 668, startPoint y: 163, endPoint x: 672, endPoint y: 181, distance: 19.2
click at [668, 163] on select "Available Day Off Stand By Holiday Other Depot In Office OSM Ridealong Nursery …" at bounding box center [596, 169] width 236 height 28
select select "Day Off"
click at [478, 155] on select "Available Day Off Stand By Holiday Other Depot In Office OSM Ridealong Nursery …" at bounding box center [596, 169] width 236 height 28
select select
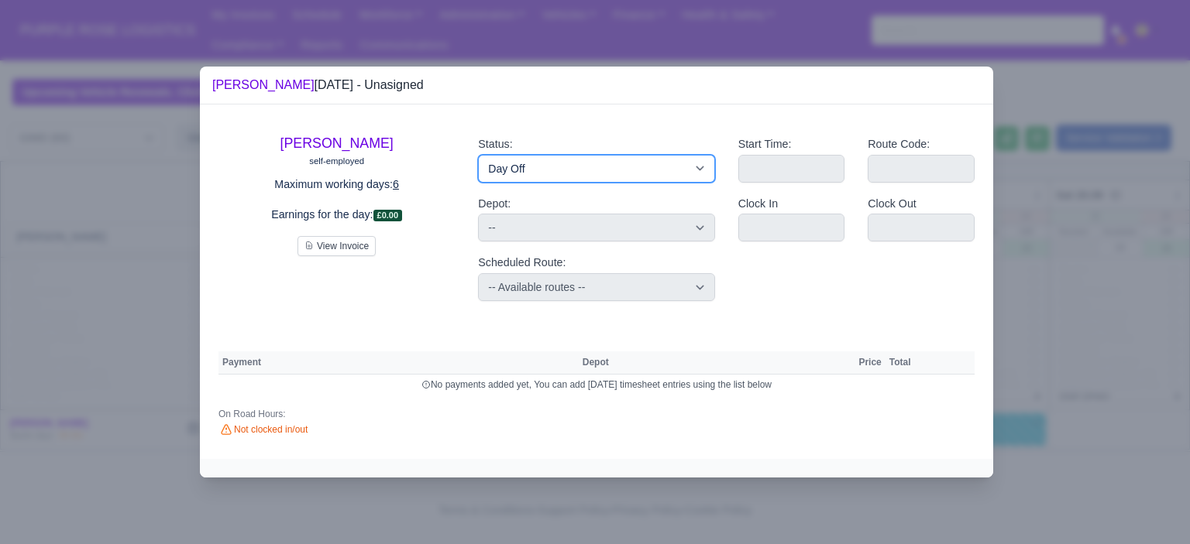
select select "na"
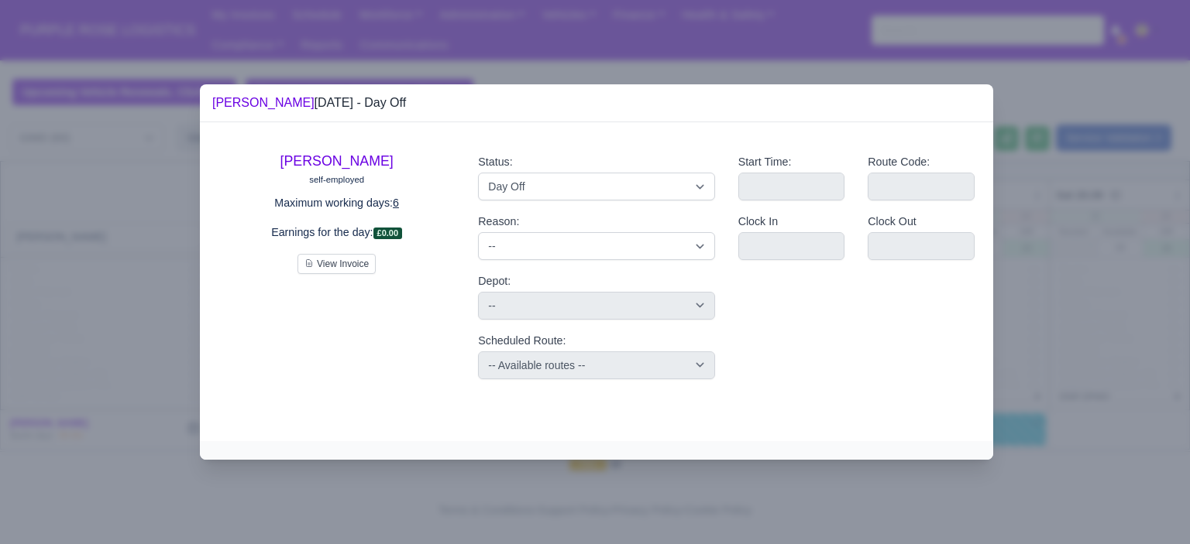
click at [1079, 228] on div at bounding box center [595, 272] width 1190 height 544
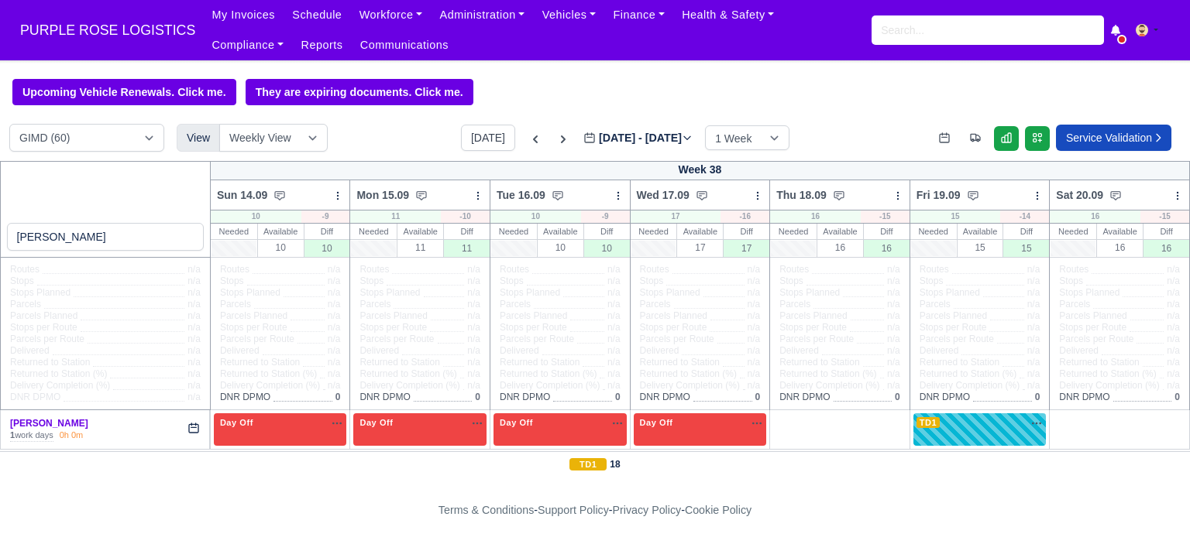
drag, startPoint x: 841, startPoint y: 422, endPoint x: 781, endPoint y: 359, distance: 87.6
click at [837, 422] on div "+" at bounding box center [839, 430] width 127 height 26
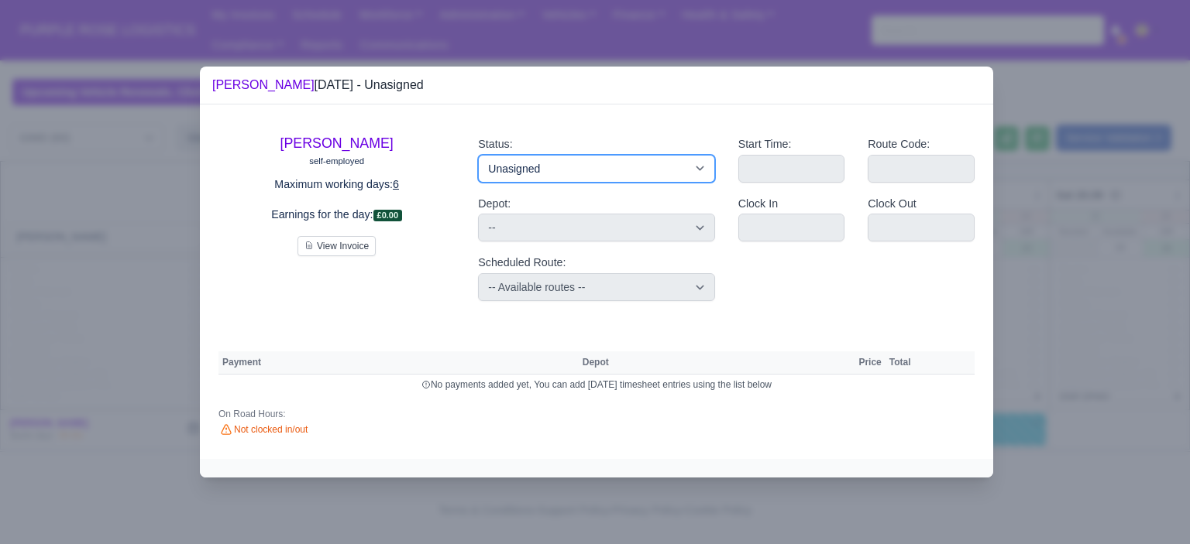
drag, startPoint x: 686, startPoint y: 163, endPoint x: 688, endPoint y: 177, distance: 14.1
click at [686, 163] on select "Available Day Off Stand By Holiday Other Depot In Office OSM Ridealong Nursery …" at bounding box center [596, 169] width 236 height 28
select select "Stand By"
click at [478, 155] on select "Available Day Off Stand By Holiday Other Depot In Office OSM Ridealong Nursery …" at bounding box center [596, 169] width 236 height 28
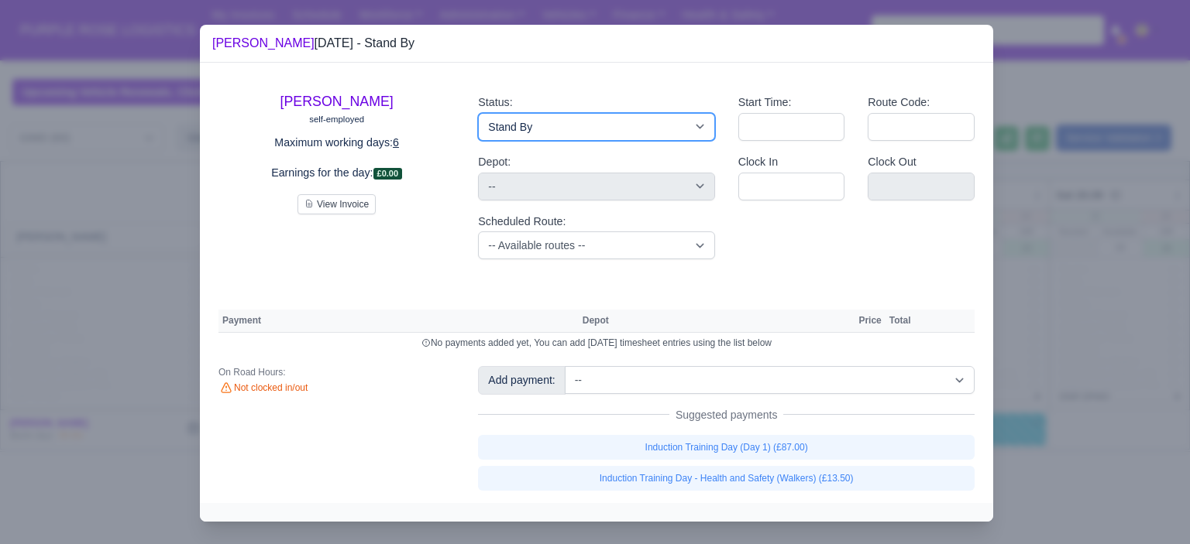
click at [648, 131] on select "Available Day Off Stand By Holiday Other Depot In Office OSM Ridealong Nursery …" at bounding box center [596, 127] width 236 height 28
select select "Day Off"
click at [478, 113] on select "Available Day Off Stand By Holiday Other Depot In Office OSM Ridealong Nursery …" at bounding box center [596, 127] width 236 height 28
select select
select select "na"
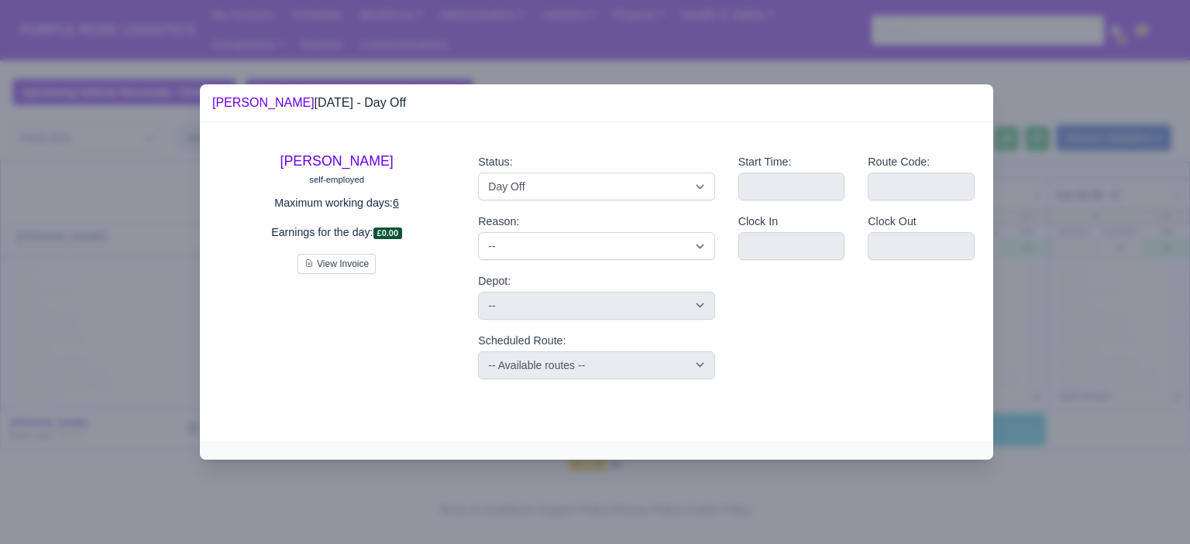
click at [1189, 275] on div at bounding box center [595, 272] width 1190 height 544
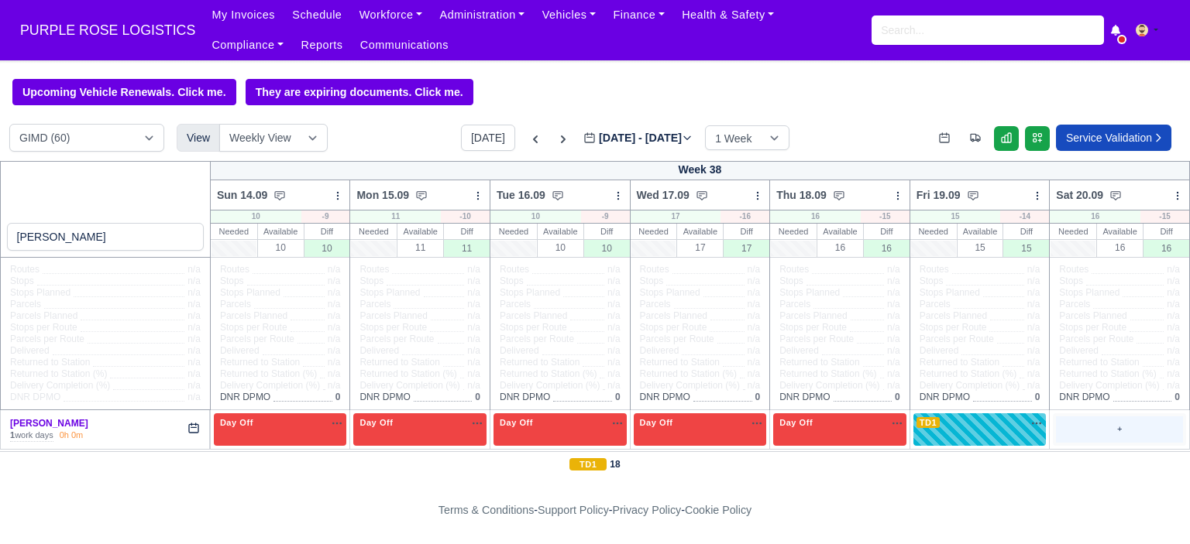
click at [1078, 426] on div "+" at bounding box center [1119, 430] width 127 height 26
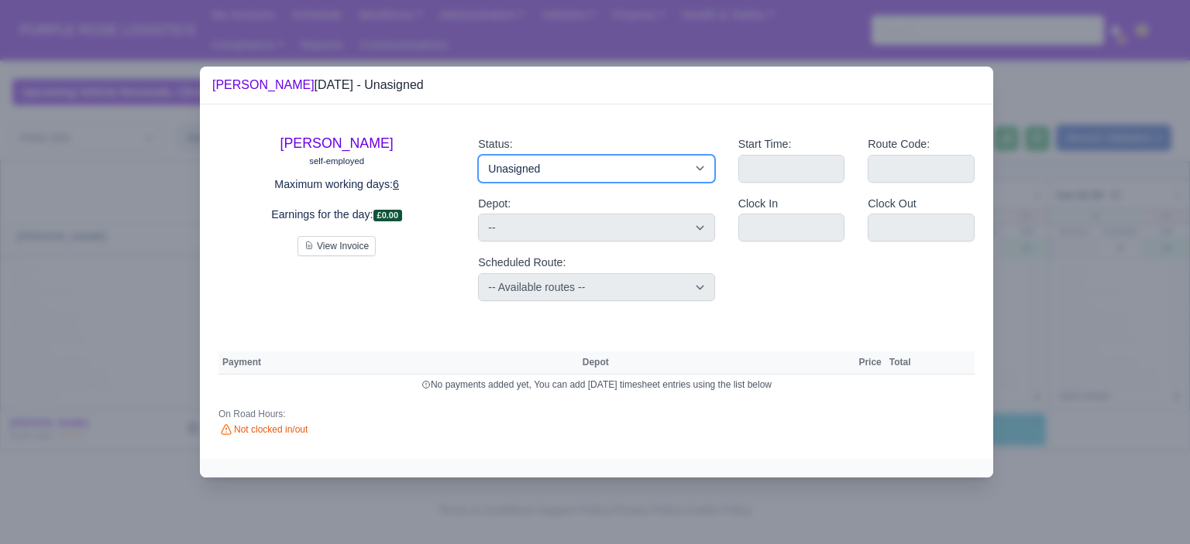
click at [607, 163] on select "Available Day Off Stand By Holiday Other Depot In Office OSM Ridealong Nursery …" at bounding box center [596, 169] width 236 height 28
select select "Day Off"
click at [478, 155] on select "Available Day Off Stand By Holiday Other Depot In Office OSM Ridealong Nursery …" at bounding box center [596, 169] width 236 height 28
select select
select select "na"
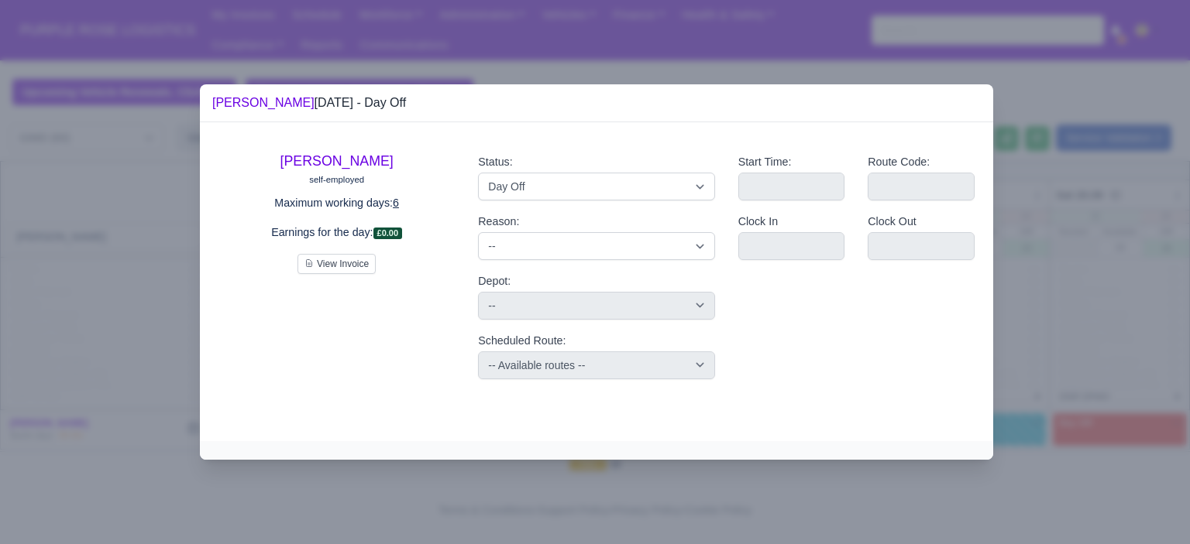
click at [1080, 307] on div at bounding box center [595, 272] width 1190 height 544
